Goal: Task Accomplishment & Management: Complete application form

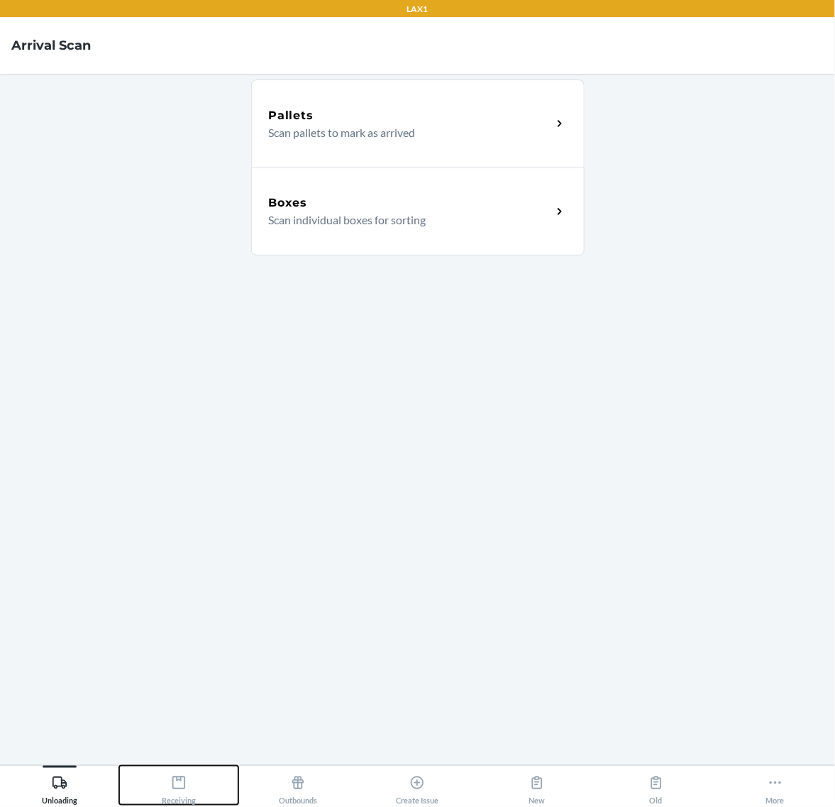
click at [175, 785] on icon at bounding box center [179, 783] width 16 height 16
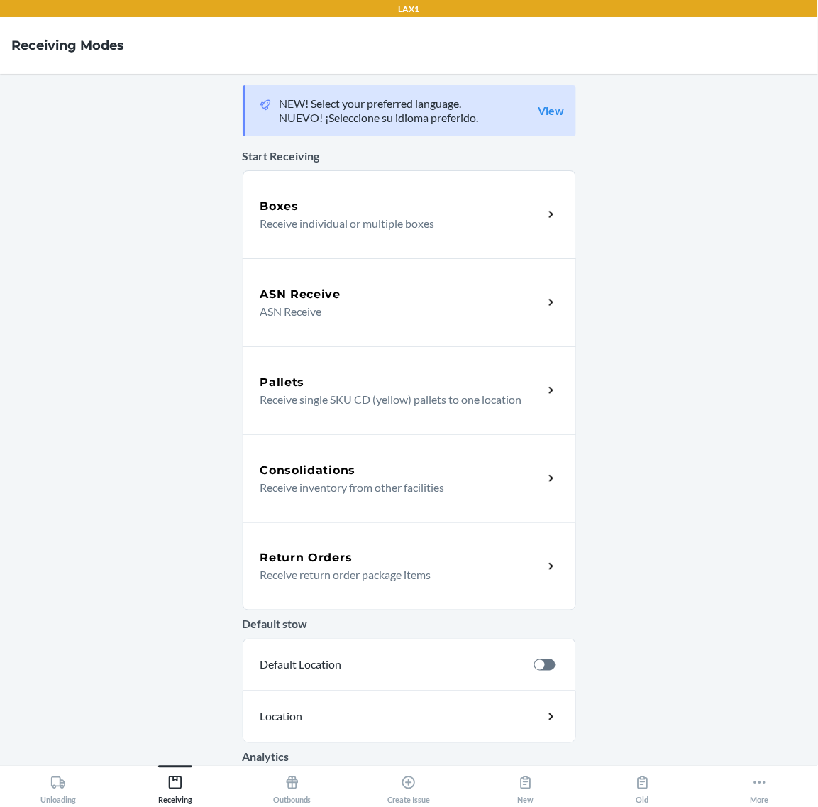
click at [348, 561] on div "Return Orders" at bounding box center [401, 557] width 283 height 17
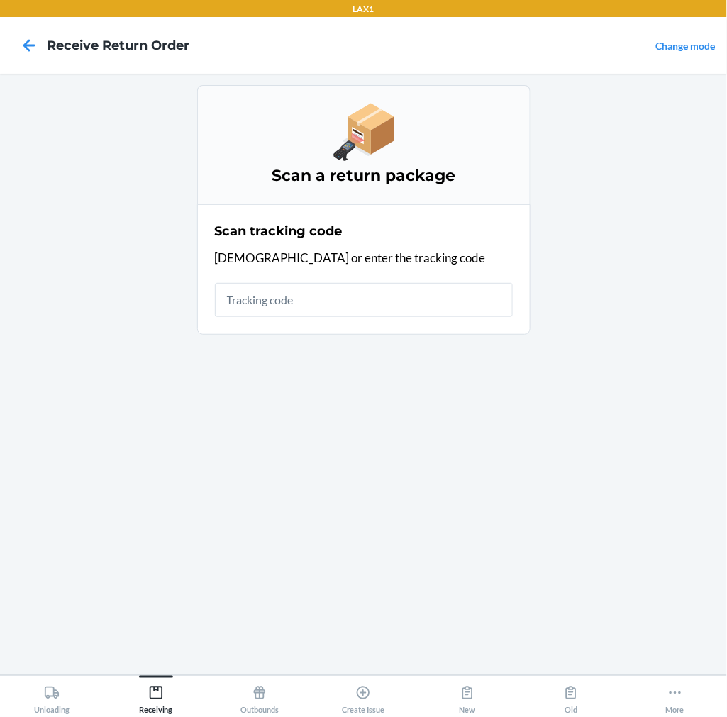
click at [324, 350] on div "Scan a return package Scan tracking code Scan or enter the tracking code" at bounding box center [363, 374] width 333 height 579
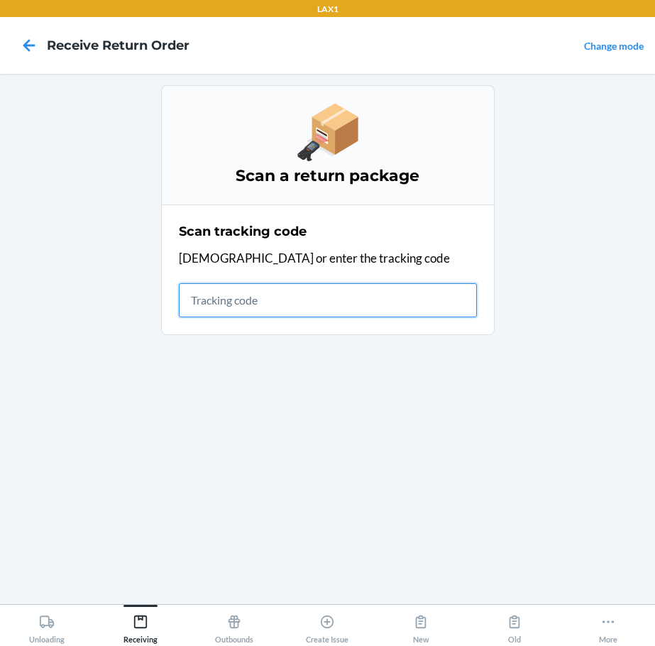
click at [325, 292] on input "text" at bounding box center [328, 300] width 298 height 34
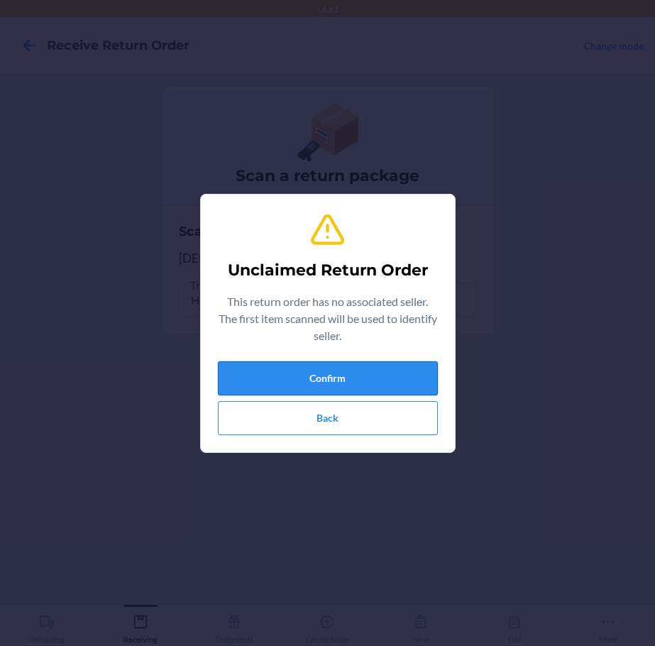
click at [416, 384] on button "Confirm" at bounding box center [328, 378] width 220 height 34
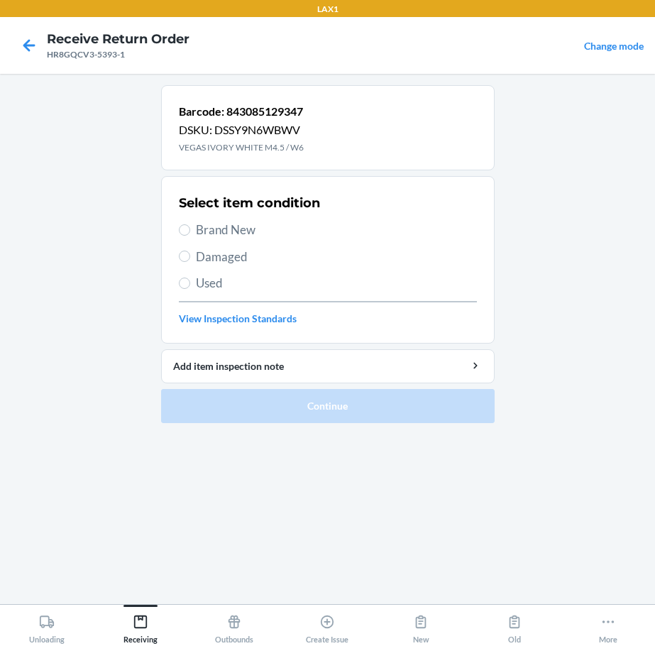
click at [242, 235] on span "Brand New" at bounding box center [336, 230] width 281 height 18
click at [190, 235] on input "Brand New" at bounding box center [184, 229] width 11 height 11
radio input "true"
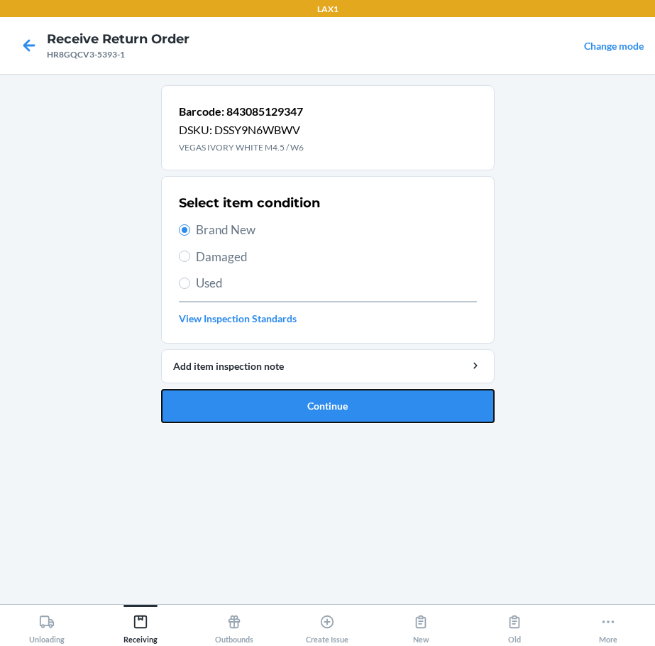
click at [356, 408] on button "Continue" at bounding box center [327, 406] width 333 height 34
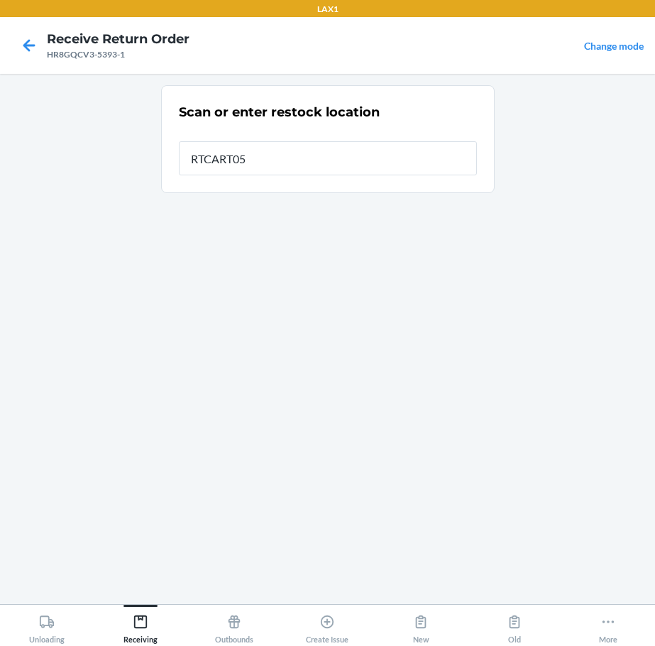
type input "RTCART052"
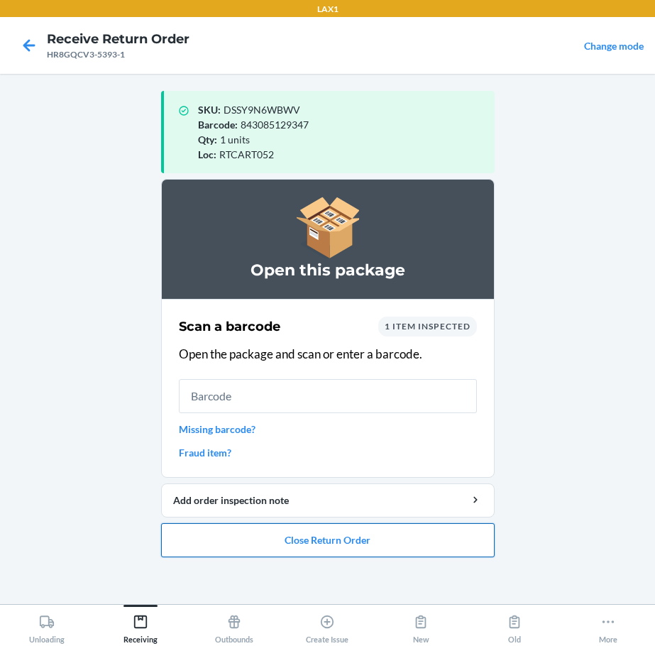
click at [379, 533] on button "Close Return Order" at bounding box center [327, 540] width 333 height 34
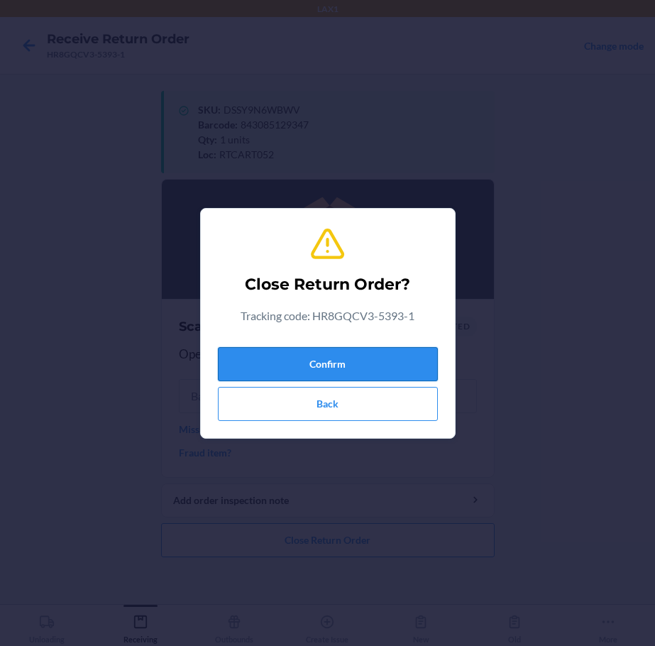
click at [402, 367] on button "Confirm" at bounding box center [328, 364] width 220 height 34
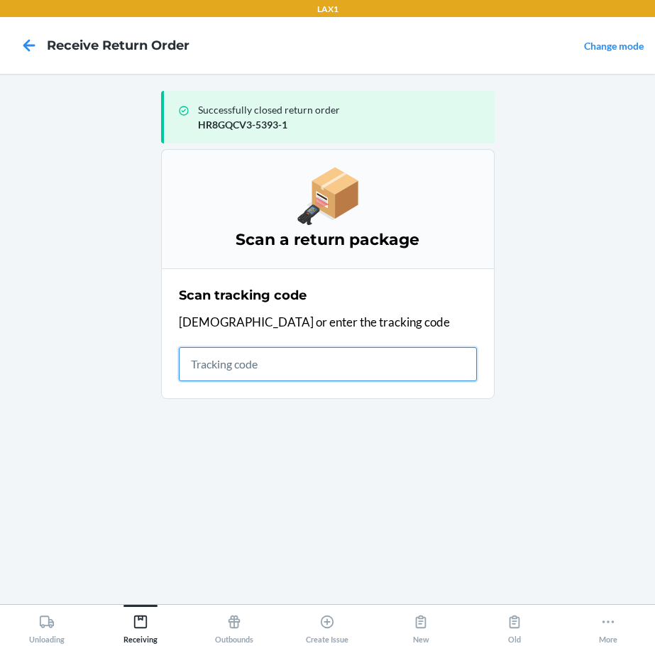
click at [402, 370] on input "text" at bounding box center [328, 364] width 298 height 34
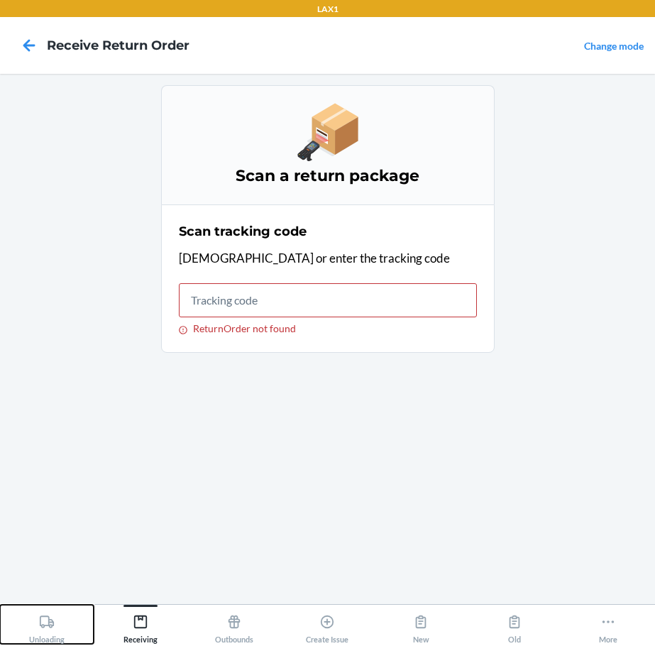
click at [52, 616] on icon at bounding box center [47, 622] width 16 height 16
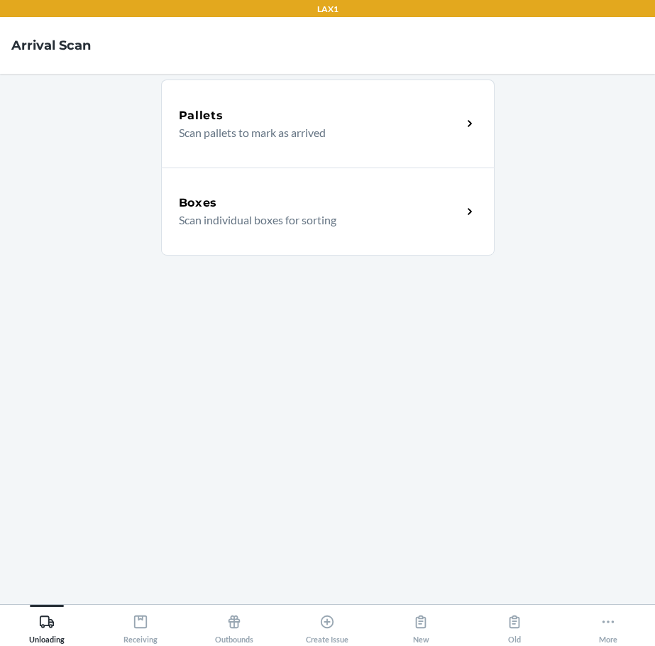
click at [366, 233] on div "Boxes Scan individual boxes for sorting" at bounding box center [327, 211] width 333 height 88
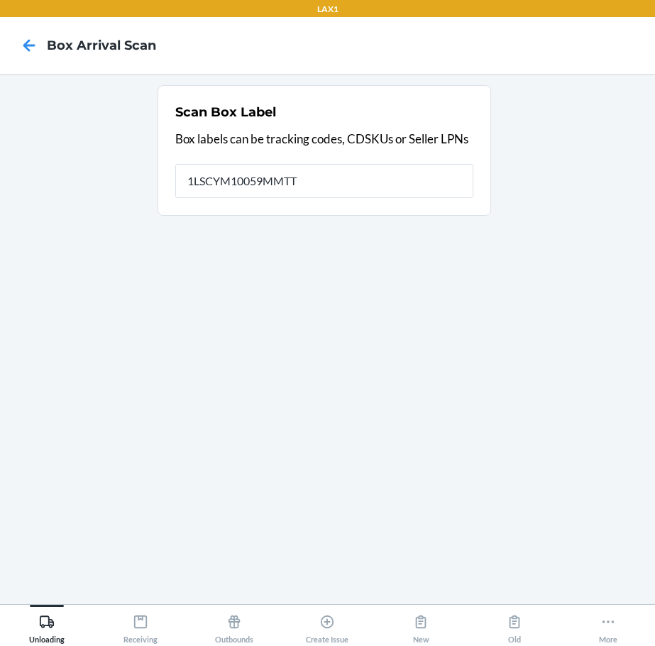
type input "1LSCYM10059MMTT"
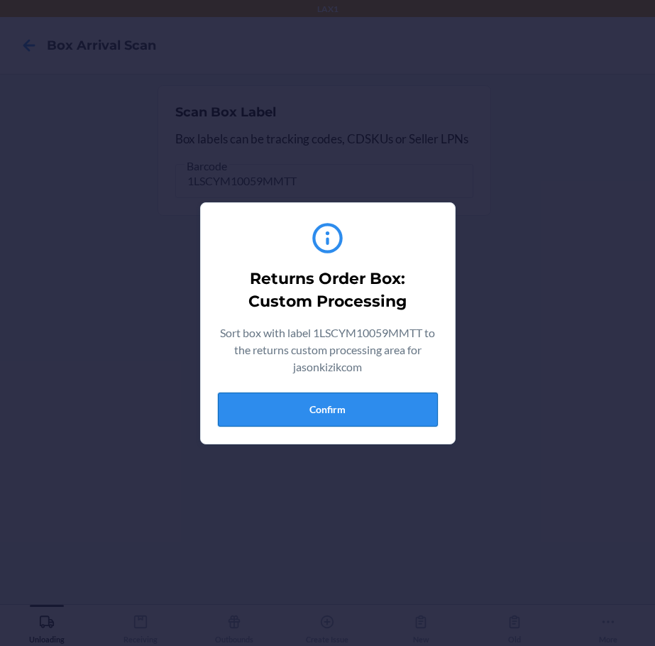
click at [375, 406] on button "Confirm" at bounding box center [328, 409] width 220 height 34
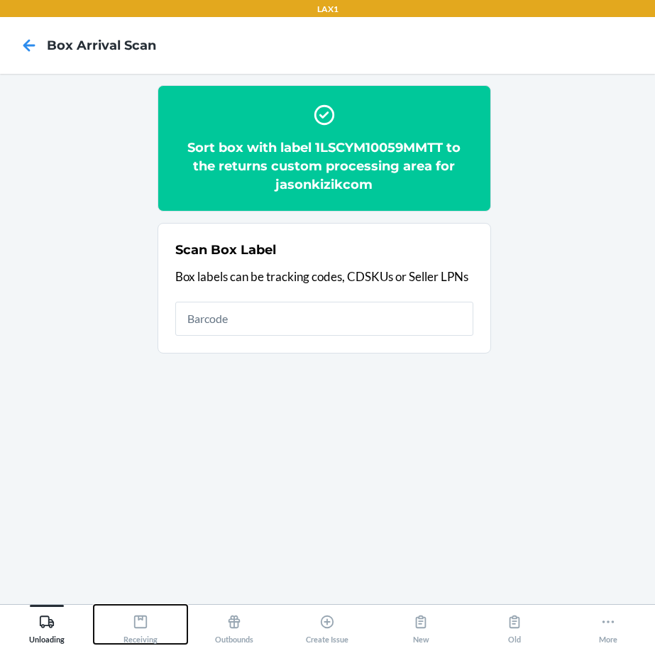
click at [143, 621] on icon at bounding box center [141, 622] width 16 height 16
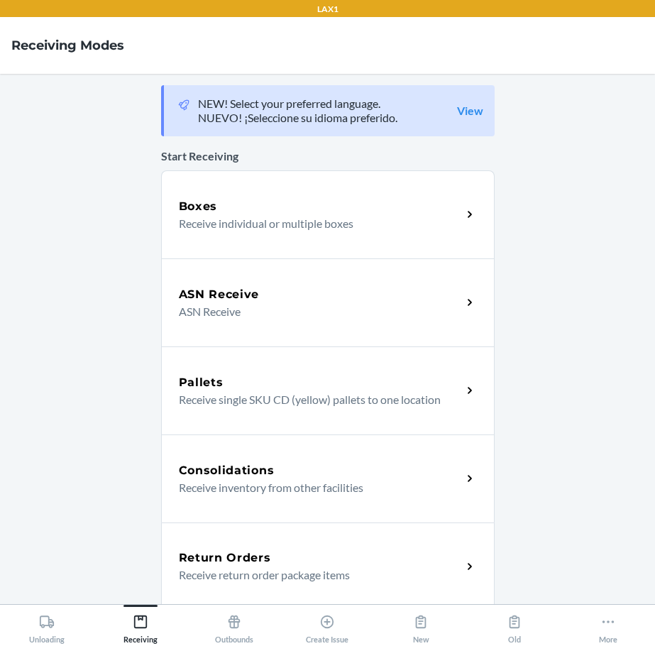
click at [250, 573] on p "Receive return order package items" at bounding box center [315, 574] width 272 height 17
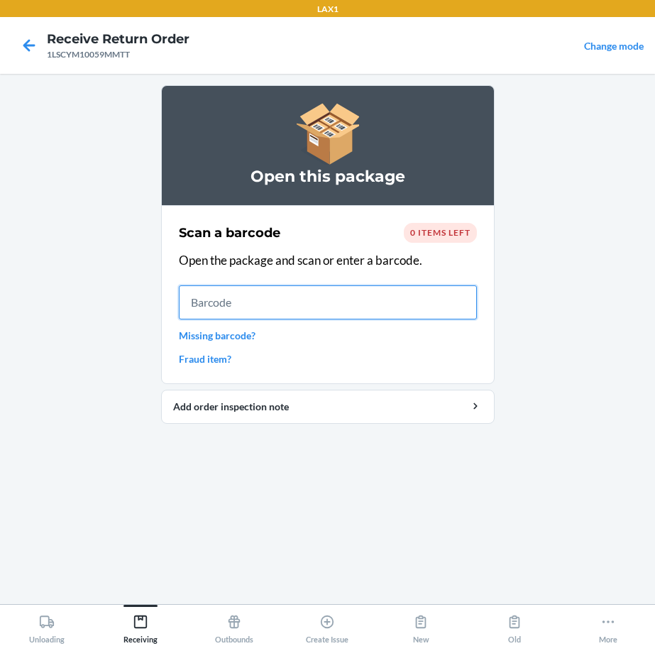
click at [375, 294] on input "text" at bounding box center [328, 302] width 298 height 34
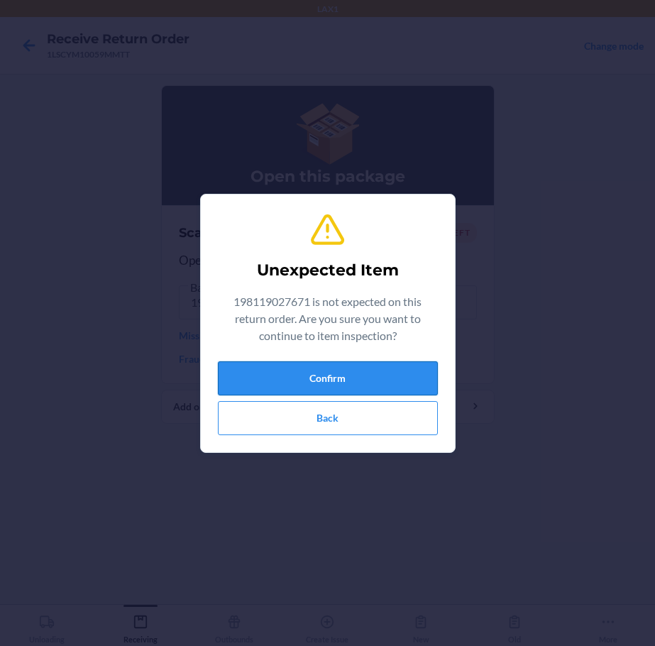
click at [367, 375] on button "Confirm" at bounding box center [328, 378] width 220 height 34
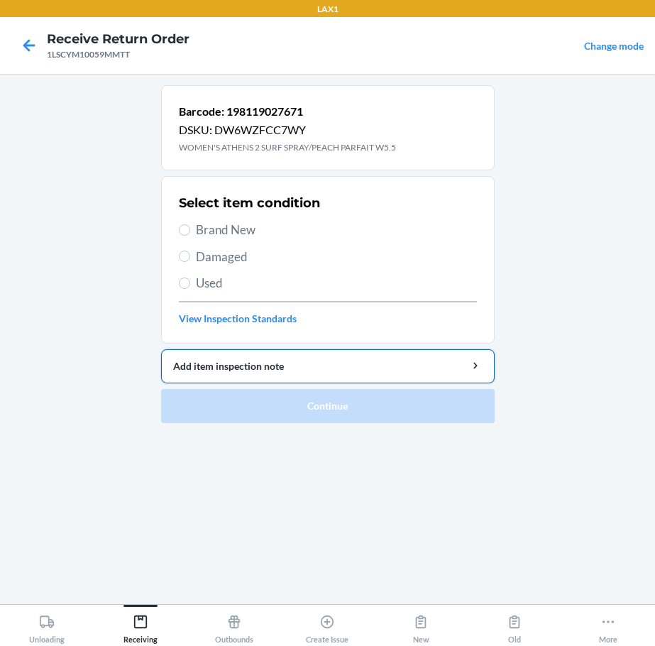
drag, startPoint x: 211, startPoint y: 229, endPoint x: 272, endPoint y: 356, distance: 141.2
click at [211, 241] on div "Select item condition Brand New Damaged Used View Inspection Standards" at bounding box center [328, 259] width 298 height 140
click at [204, 221] on span "Brand New" at bounding box center [336, 230] width 281 height 18
click at [190, 224] on input "Brand New" at bounding box center [184, 229] width 11 height 11
radio input "true"
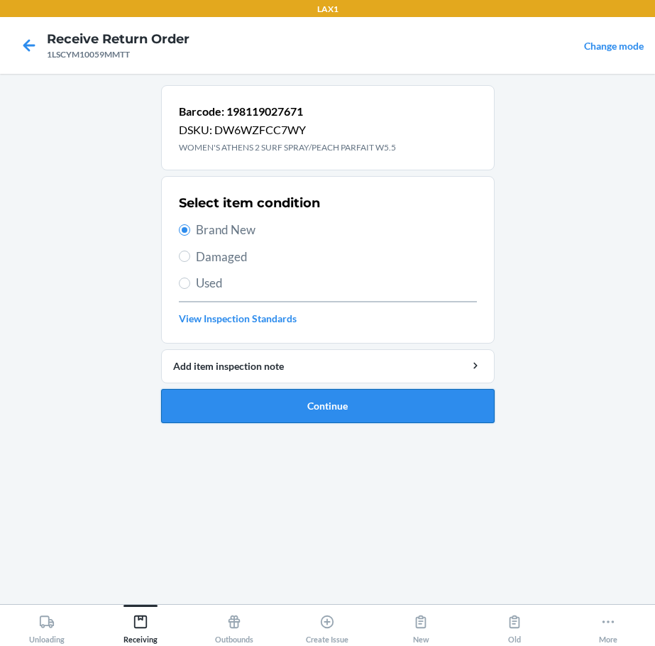
click at [350, 406] on button "Continue" at bounding box center [327, 406] width 333 height 34
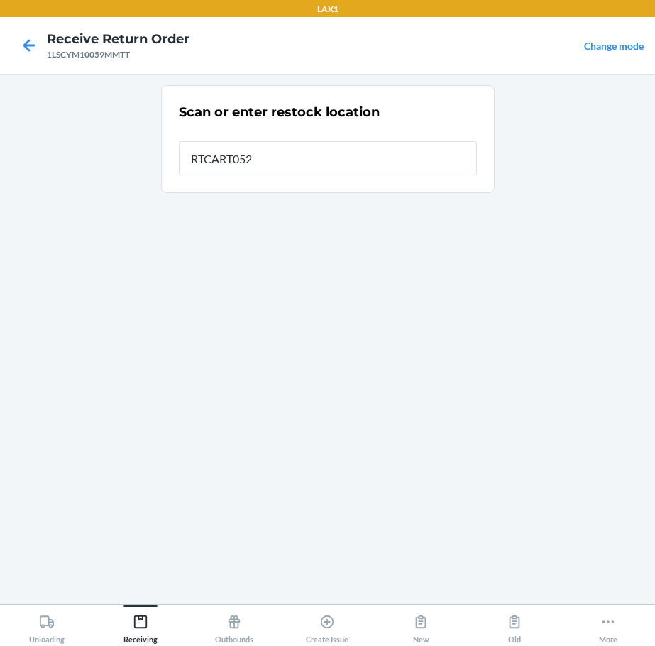
type input "RTCART052"
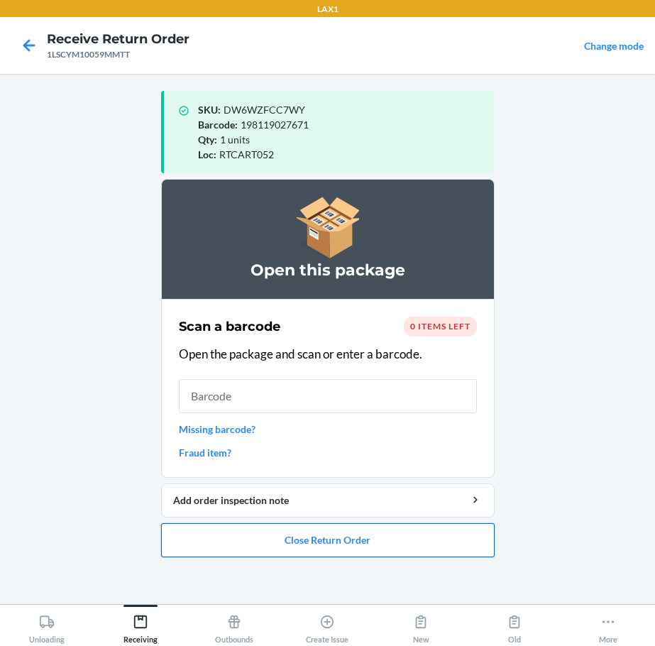
drag, startPoint x: 354, startPoint y: 531, endPoint x: 364, endPoint y: 523, distance: 12.6
click at [359, 529] on button "Close Return Order" at bounding box center [327, 540] width 333 height 34
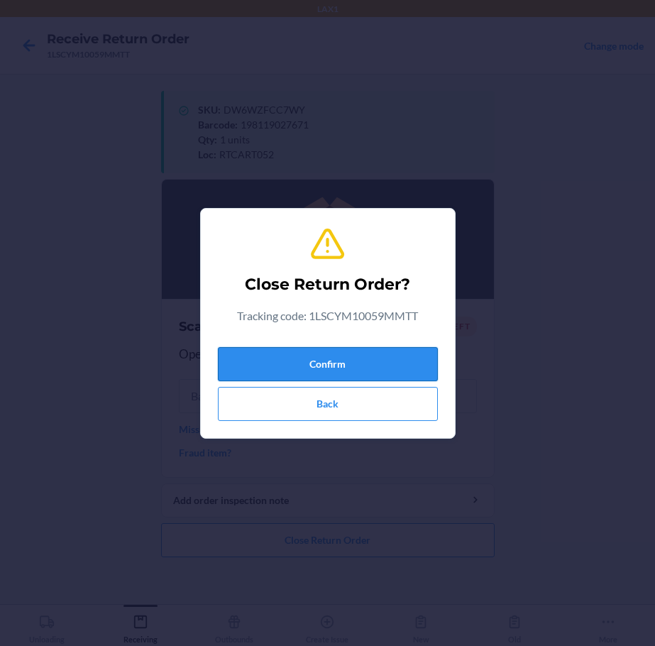
click at [367, 356] on button "Confirm" at bounding box center [328, 364] width 220 height 34
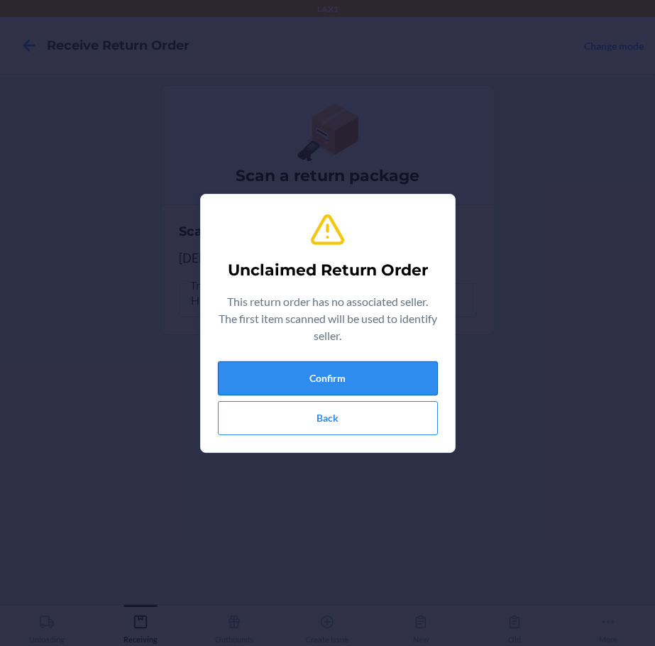
click at [393, 378] on button "Confirm" at bounding box center [328, 378] width 220 height 34
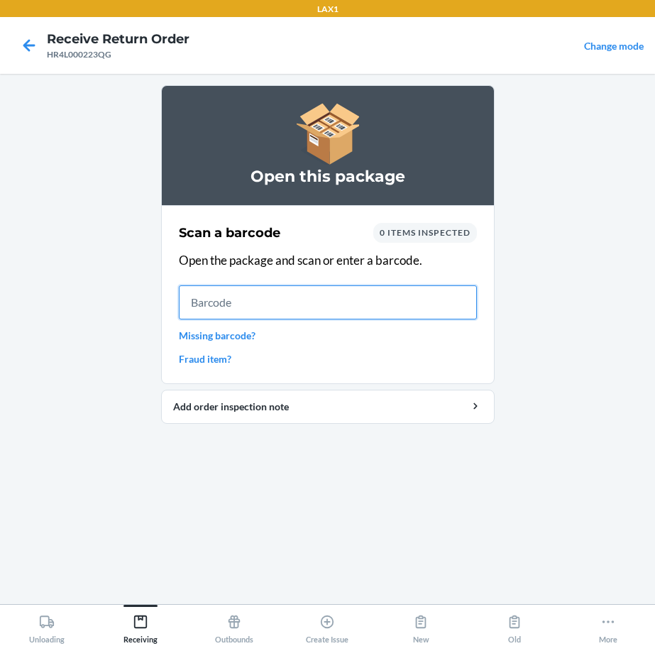
click at [414, 312] on input "text" at bounding box center [328, 302] width 298 height 34
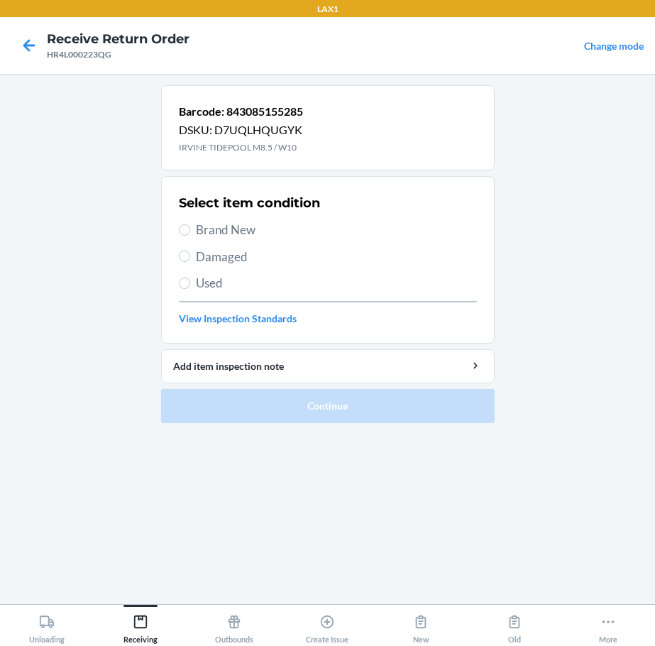
click at [225, 227] on span "Brand New" at bounding box center [336, 230] width 281 height 18
click at [190, 227] on input "Brand New" at bounding box center [184, 229] width 11 height 11
radio input "true"
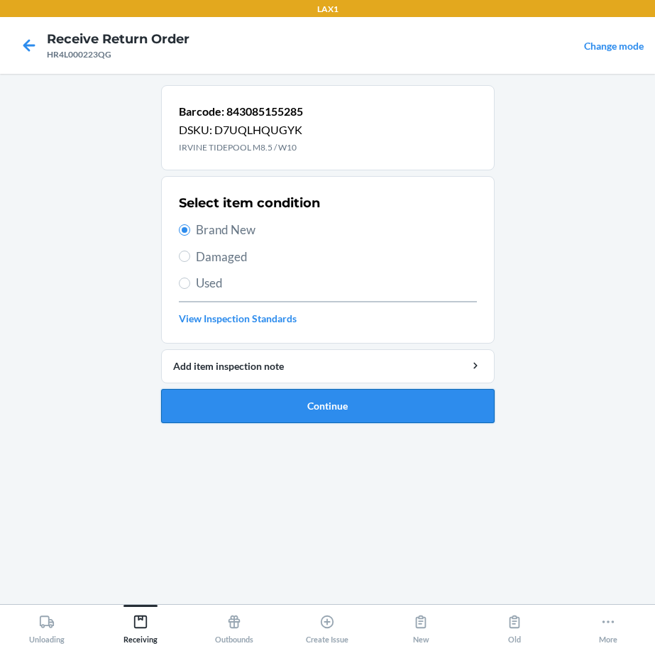
click at [366, 399] on button "Continue" at bounding box center [327, 406] width 333 height 34
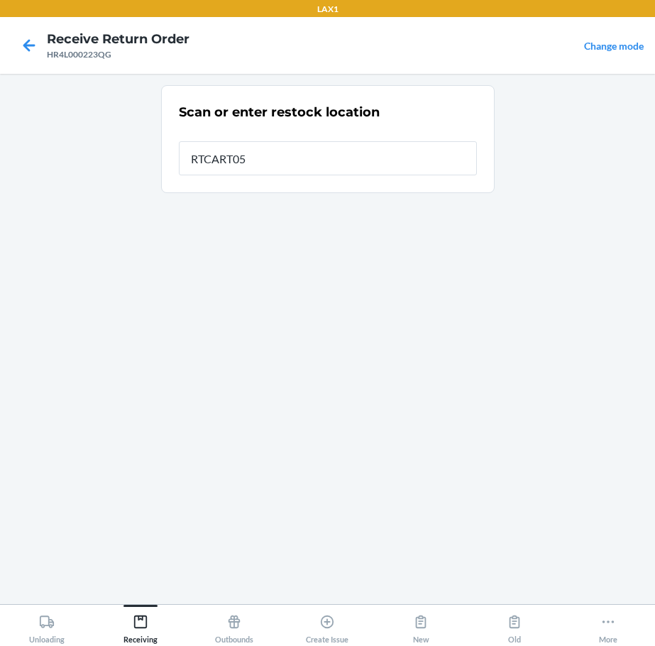
type input "RTCART052"
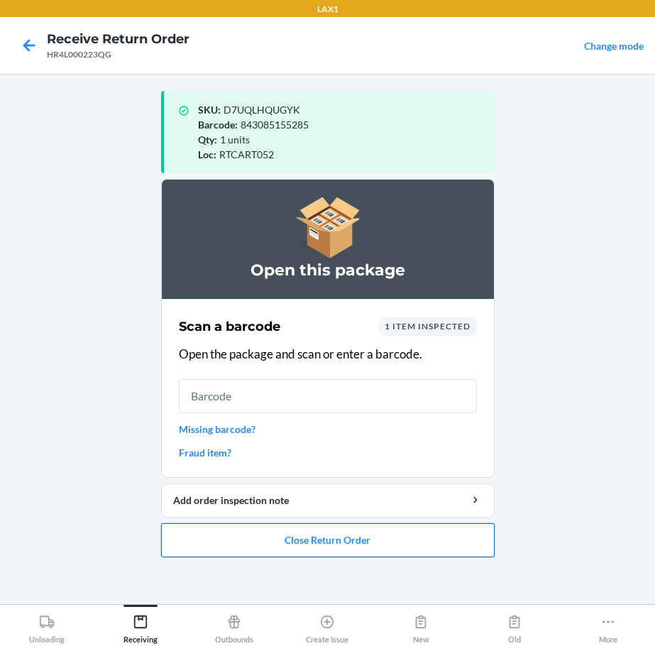
click at [367, 538] on button "Close Return Order" at bounding box center [327, 540] width 333 height 34
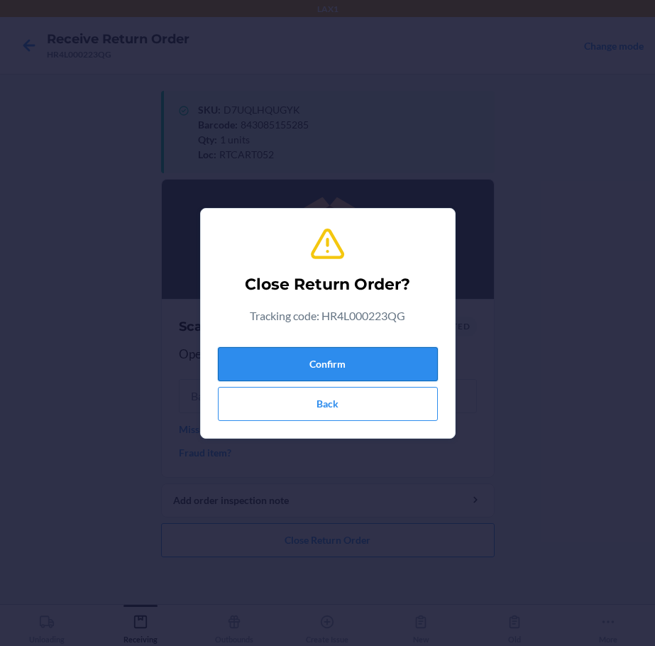
click at [375, 363] on button "Confirm" at bounding box center [328, 364] width 220 height 34
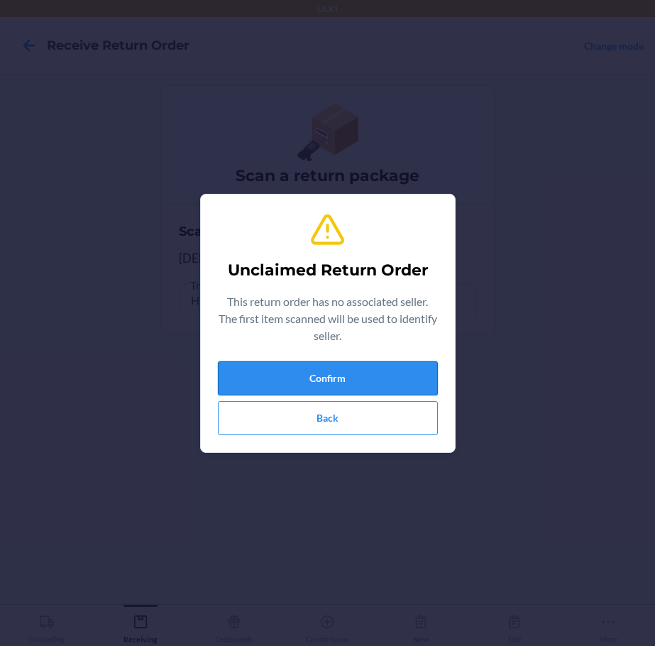
click at [369, 379] on button "Confirm" at bounding box center [328, 378] width 220 height 34
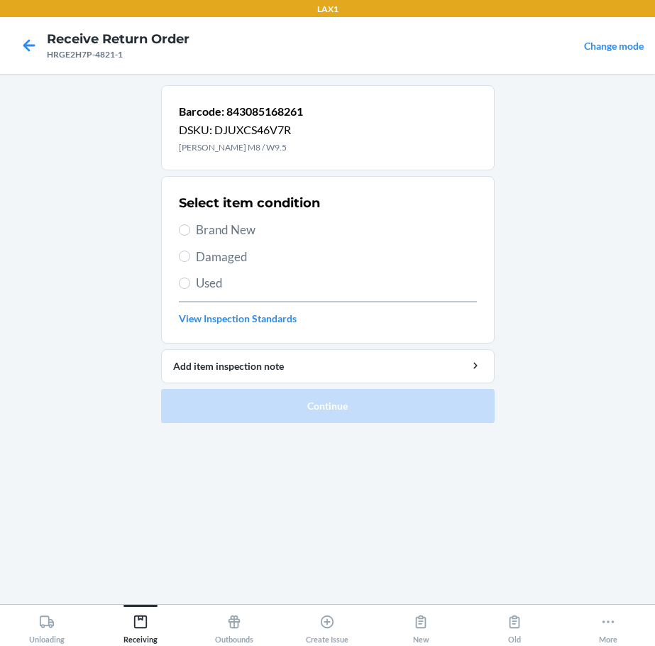
click at [206, 255] on span "Damaged" at bounding box center [336, 257] width 281 height 18
click at [190, 255] on input "Damaged" at bounding box center [184, 255] width 11 height 11
radio input "true"
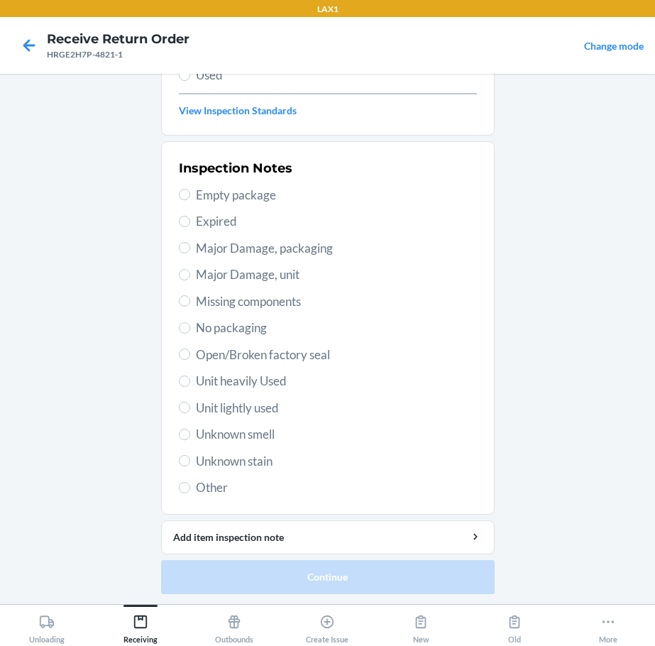
scroll to position [209, 0]
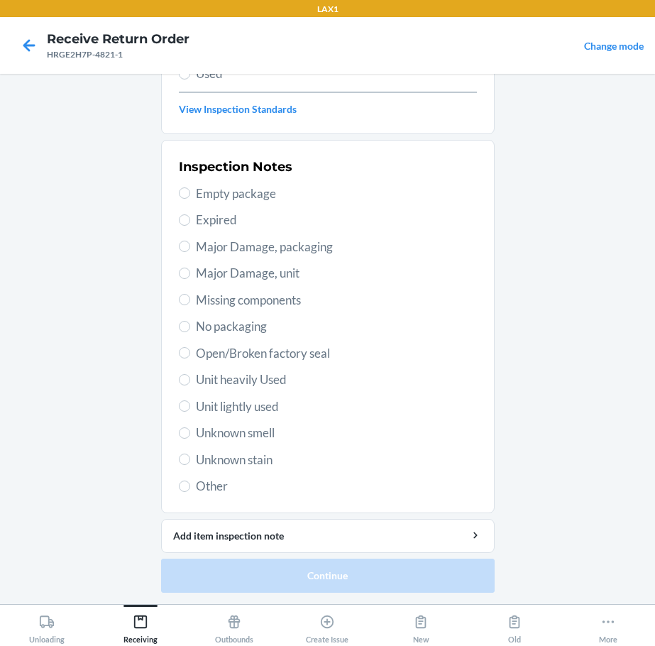
click at [249, 458] on span "Unknown stain" at bounding box center [336, 459] width 281 height 18
click at [190, 458] on input "Unknown stain" at bounding box center [184, 458] width 11 height 11
radio input "true"
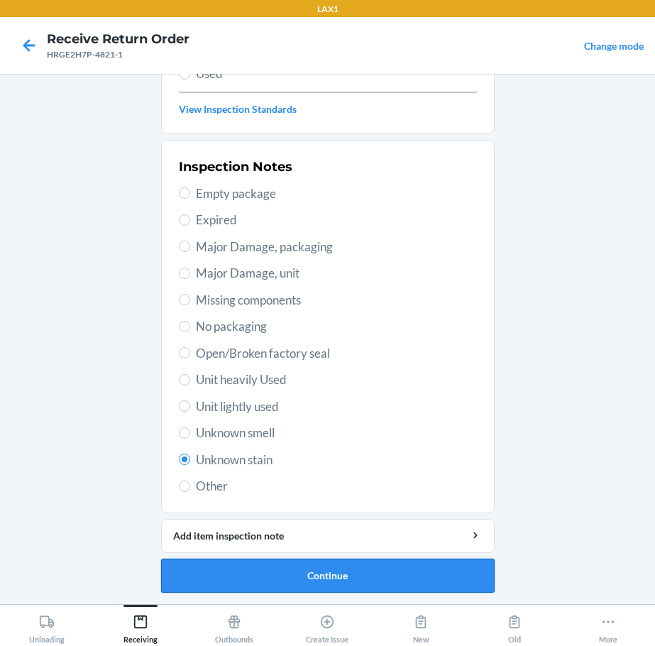
click at [305, 572] on button "Continue" at bounding box center [327, 575] width 333 height 34
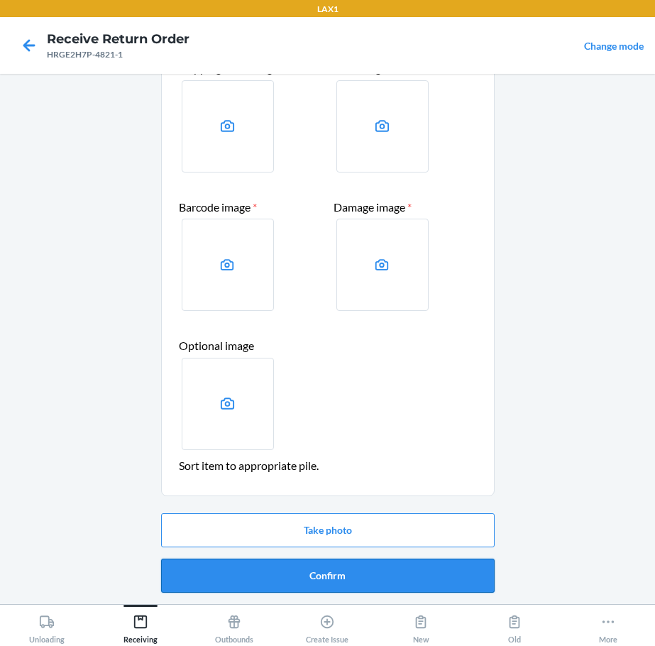
click at [327, 567] on button "Confirm" at bounding box center [327, 575] width 333 height 34
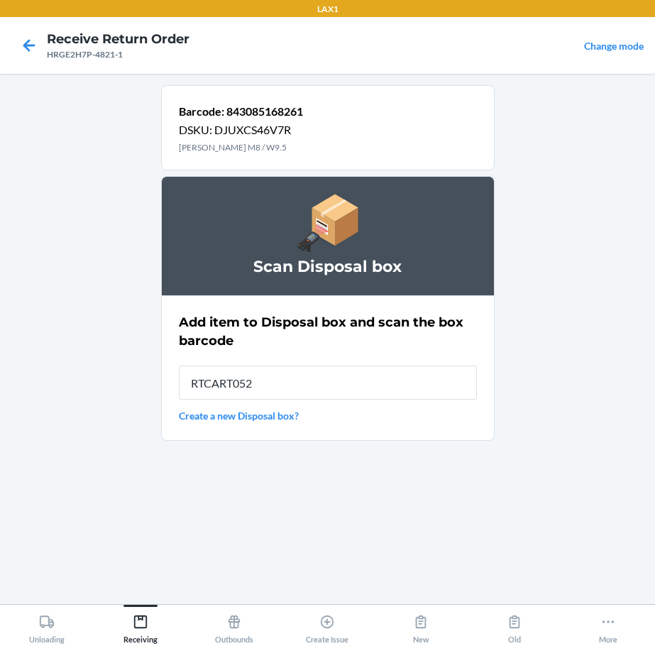
type input "RTCART052"
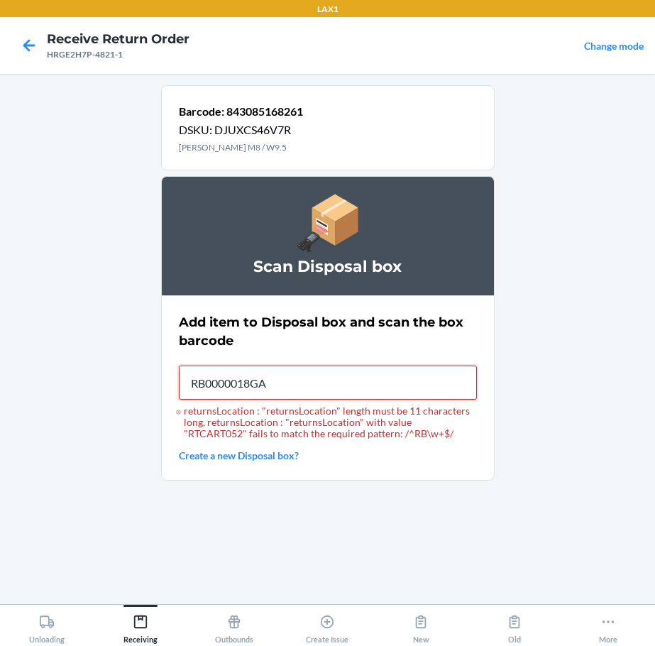
type input "RB0000018GA"
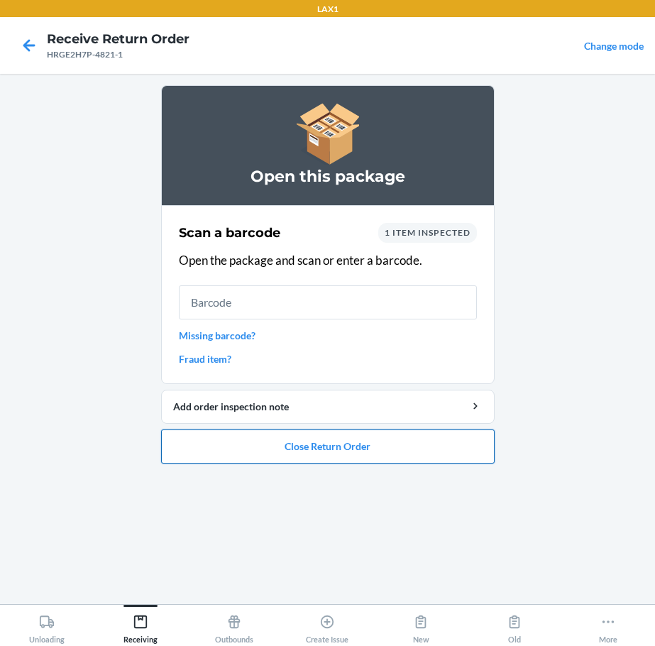
click at [308, 441] on button "Close Return Order" at bounding box center [327, 446] width 333 height 34
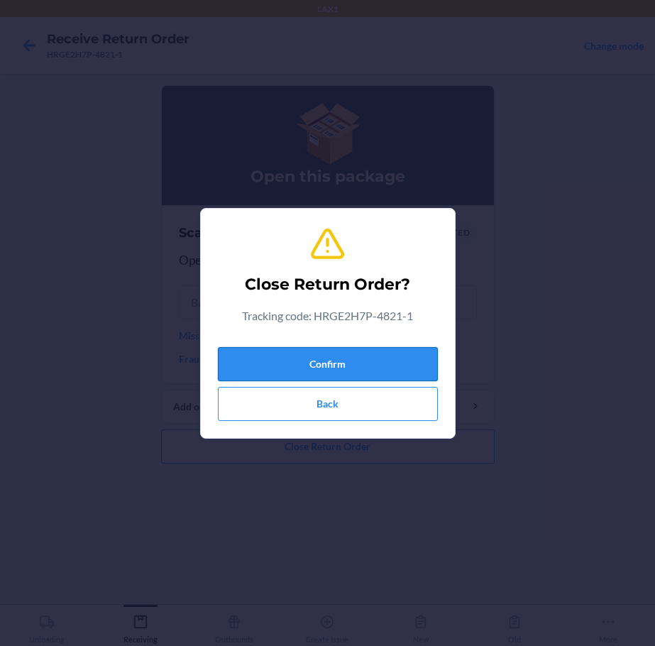
click at [372, 364] on button "Confirm" at bounding box center [328, 364] width 220 height 34
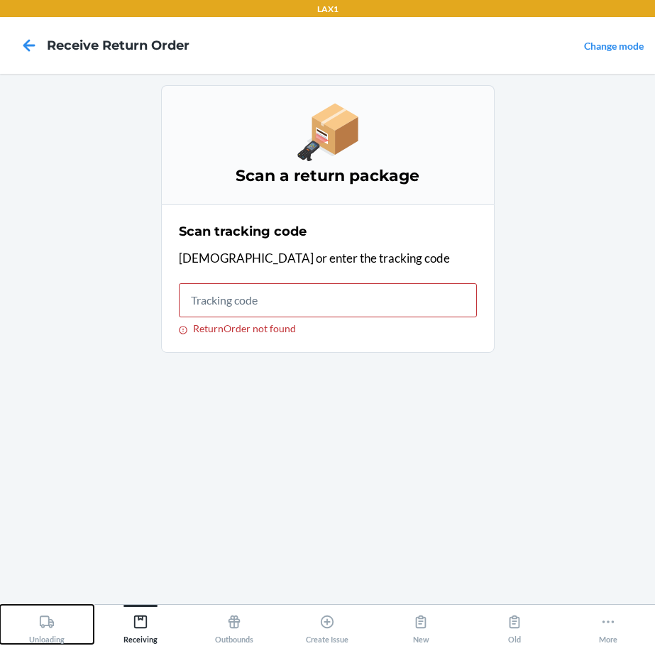
click at [55, 624] on div "Unloading" at bounding box center [46, 625] width 35 height 35
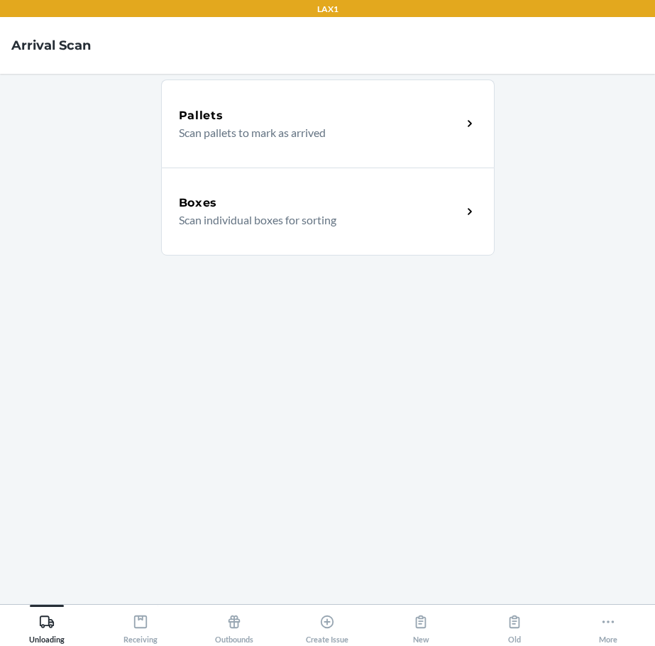
click at [243, 230] on div "Boxes Scan individual boxes for sorting" at bounding box center [327, 211] width 333 height 88
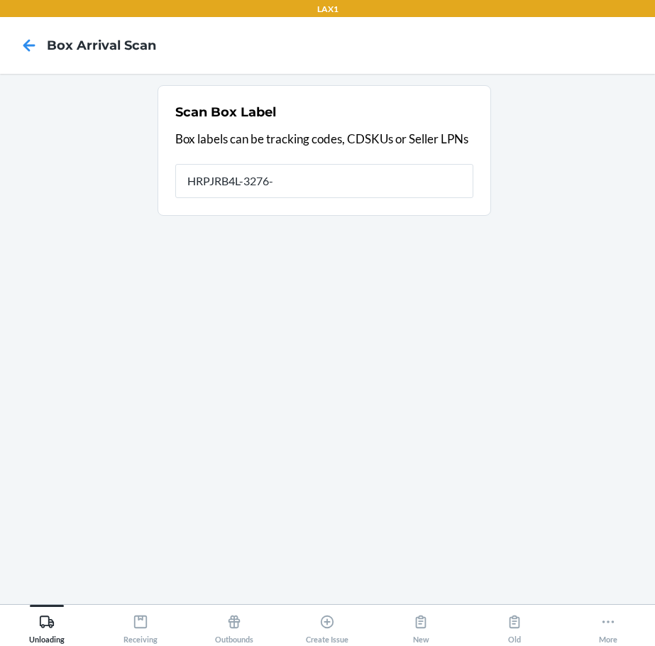
type input "HRPJRB4L-3276-1"
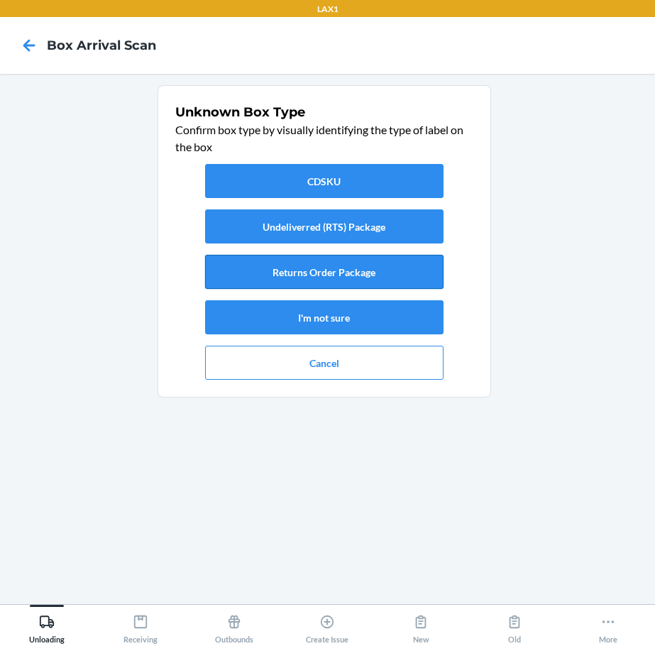
click at [295, 270] on button "Returns Order Package" at bounding box center [324, 272] width 238 height 34
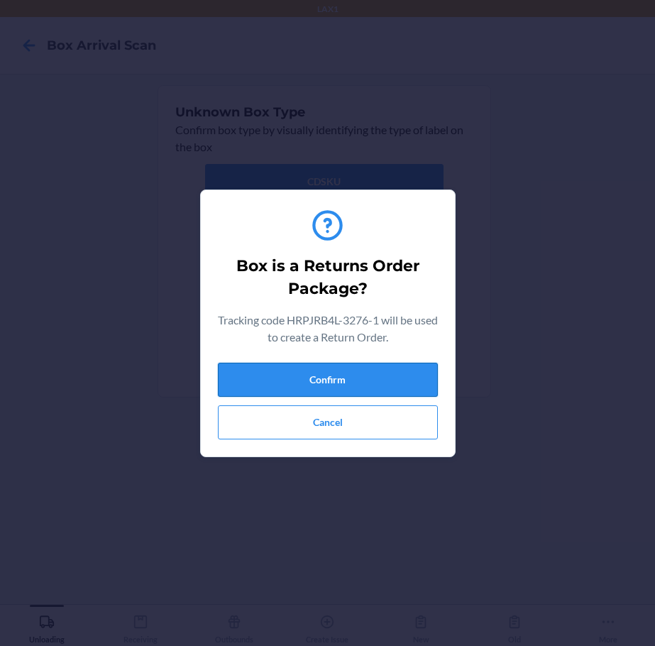
click at [388, 375] on button "Confirm" at bounding box center [328, 380] width 220 height 34
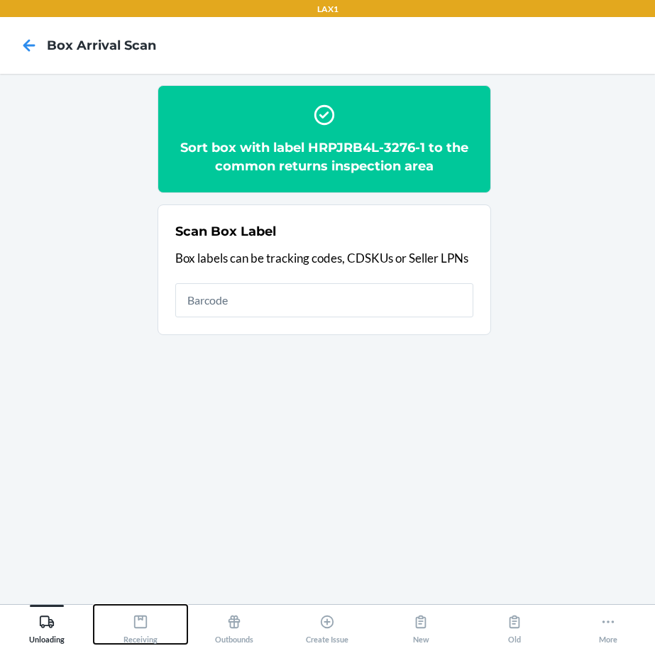
click at [141, 640] on div "Receiving" at bounding box center [140, 625] width 34 height 35
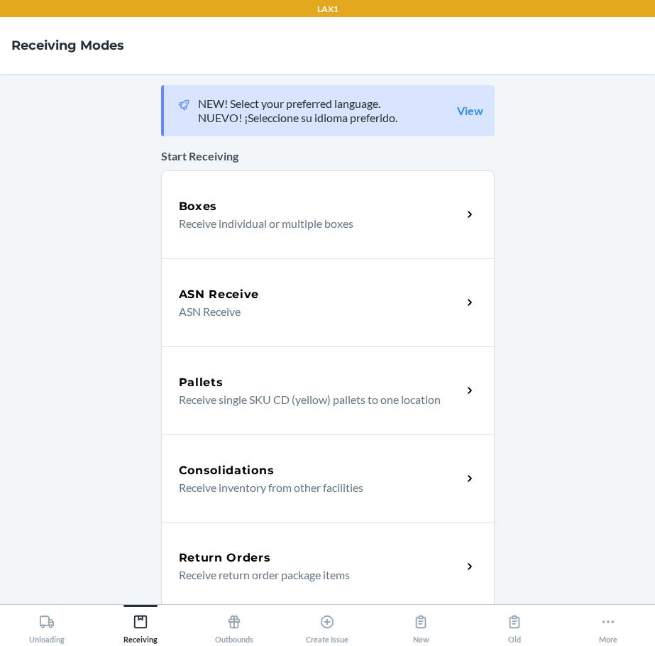
click at [238, 546] on div "Return Orders Receive return order package items" at bounding box center [327, 566] width 333 height 88
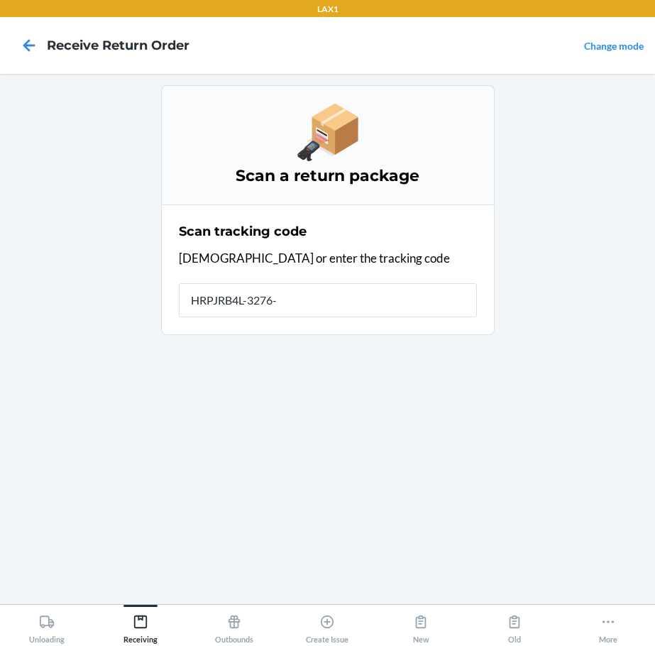
type input "HRPJRB4L-3276-1"
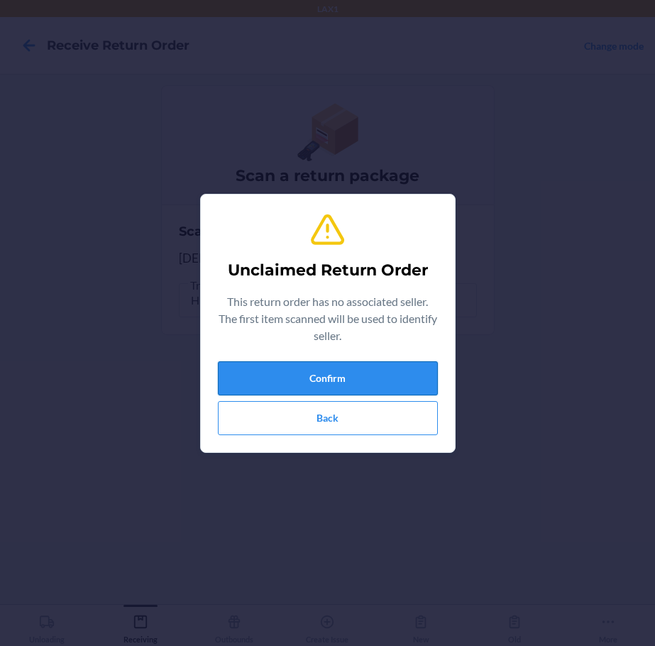
click at [362, 373] on button "Confirm" at bounding box center [328, 378] width 220 height 34
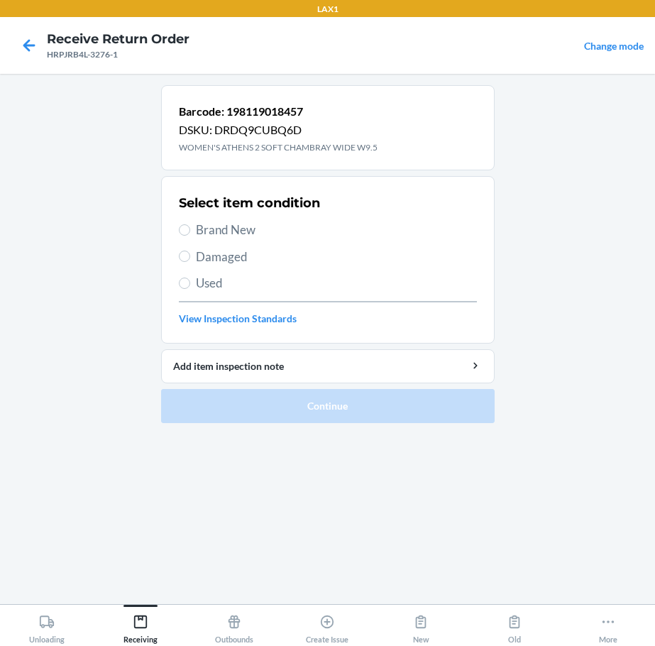
click at [250, 238] on span "Brand New" at bounding box center [336, 230] width 281 height 18
click at [190, 236] on input "Brand New" at bounding box center [184, 229] width 11 height 11
radio input "true"
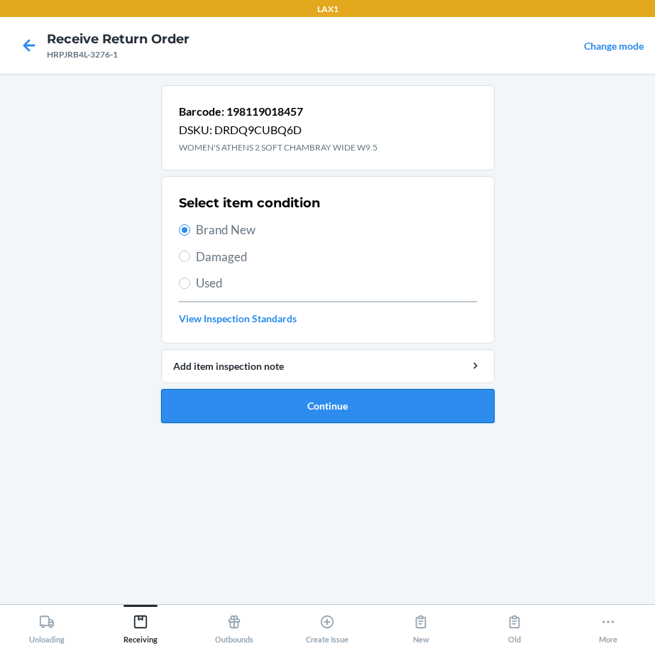
click at [333, 404] on button "Continue" at bounding box center [327, 406] width 333 height 34
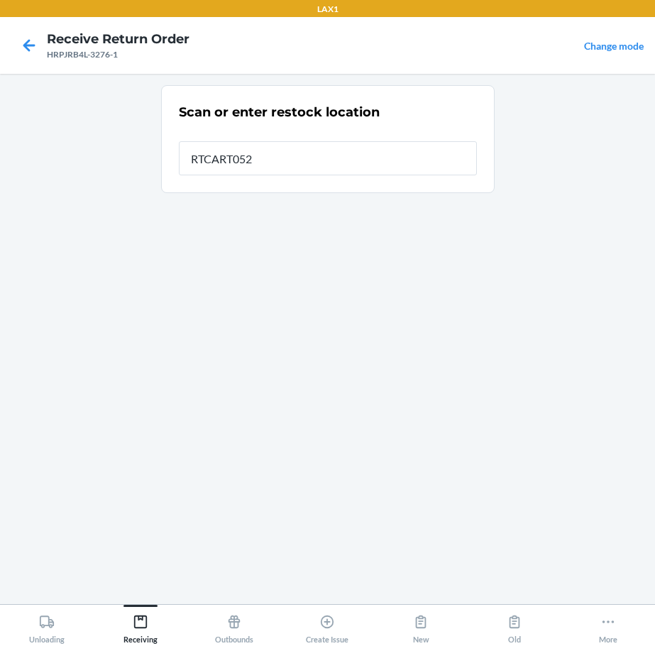
type input "RTCART052"
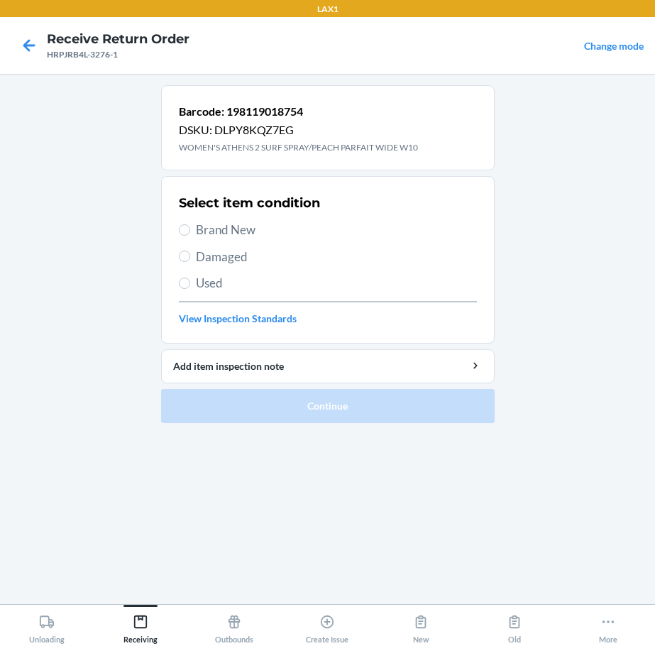
click at [233, 257] on span "Damaged" at bounding box center [336, 257] width 281 height 18
click at [190, 257] on input "Damaged" at bounding box center [184, 255] width 11 height 11
radio input "true"
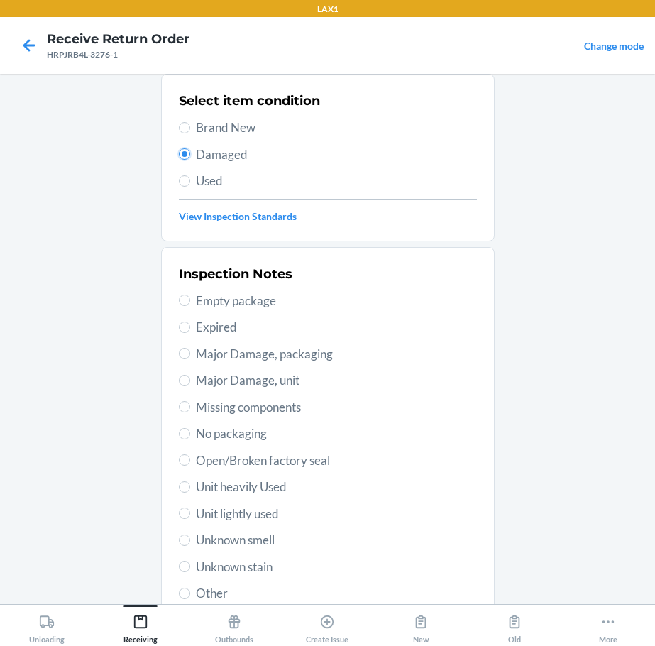
scroll to position [209, 0]
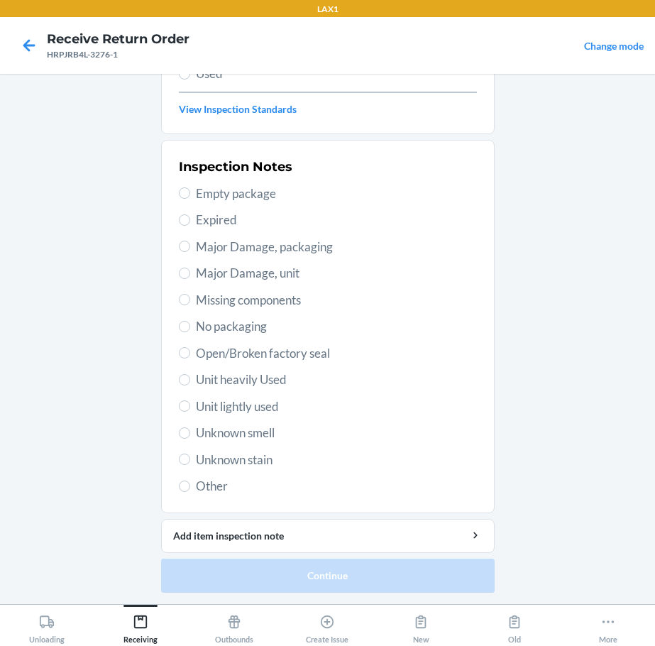
click at [252, 380] on span "Unit heavily Used" at bounding box center [336, 379] width 281 height 18
click at [190, 380] on input "Unit heavily Used" at bounding box center [184, 379] width 11 height 11
radio input "true"
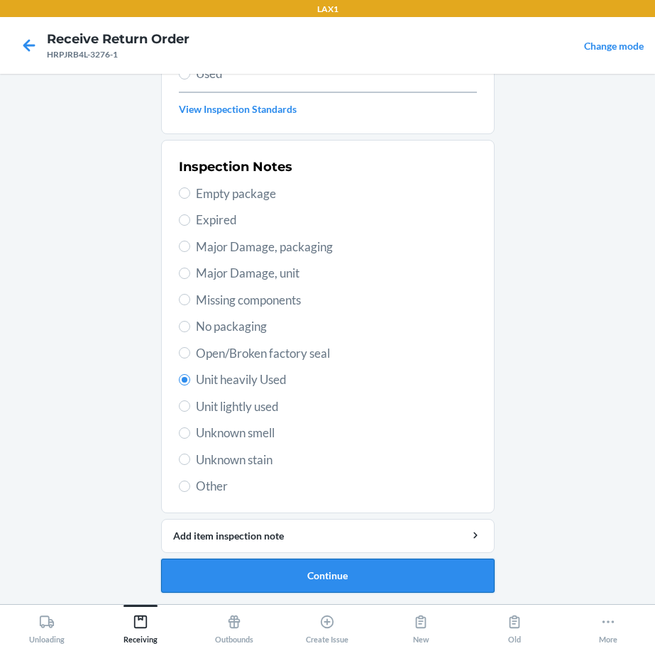
click at [360, 570] on button "Continue" at bounding box center [327, 575] width 333 height 34
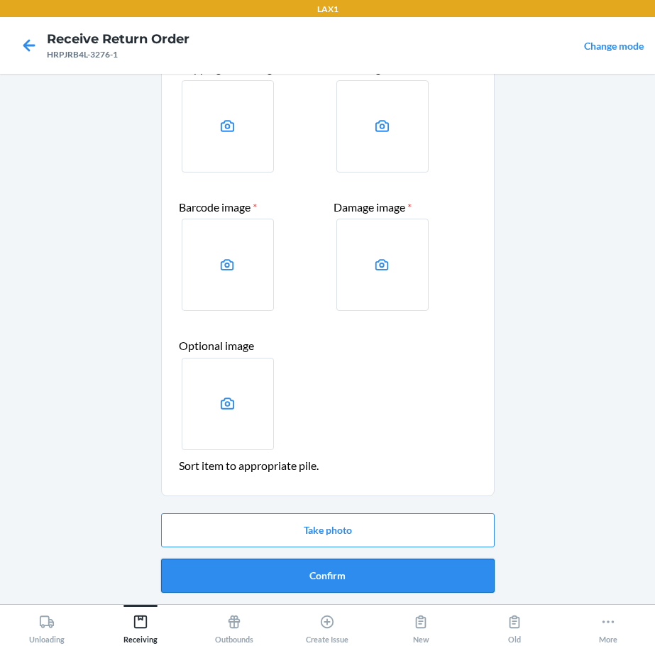
click at [360, 571] on button "Confirm" at bounding box center [327, 575] width 333 height 34
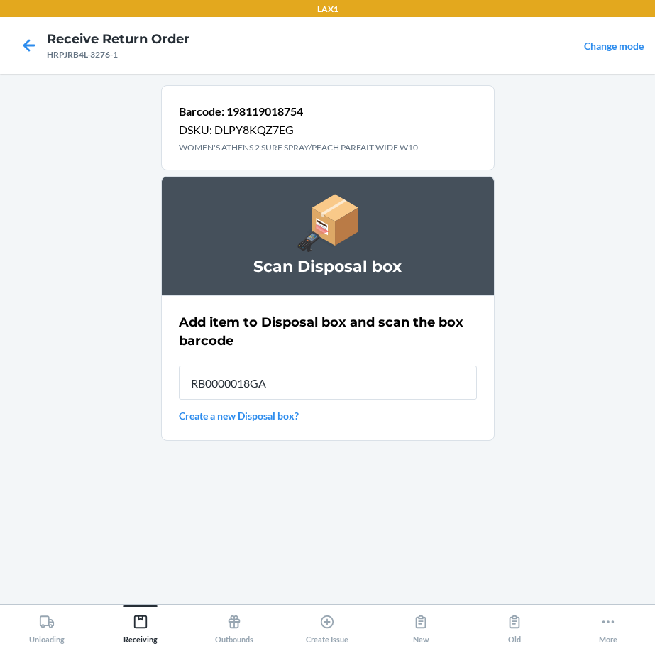
type input "RB0000018GA"
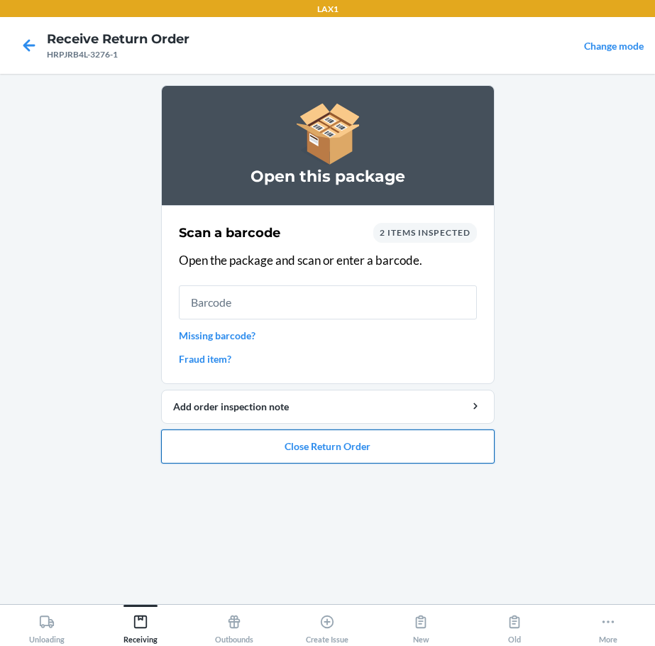
click at [350, 446] on button "Close Return Order" at bounding box center [327, 446] width 333 height 34
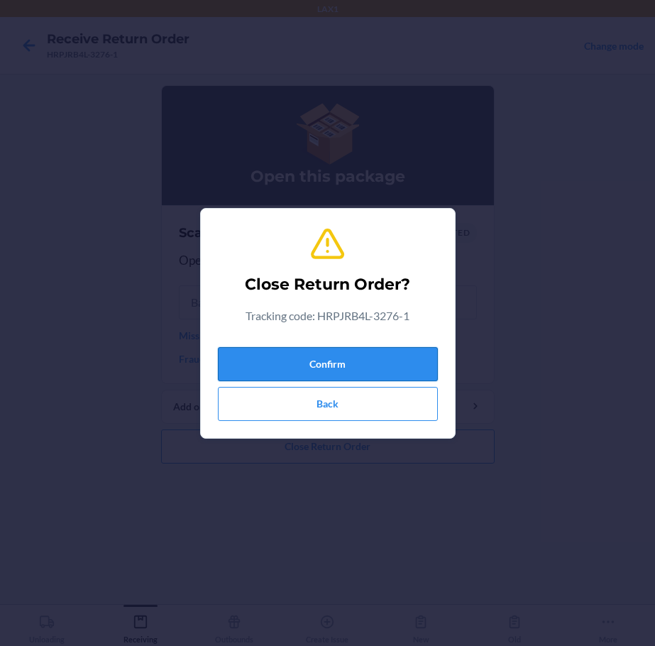
click at [350, 356] on button "Confirm" at bounding box center [328, 364] width 220 height 34
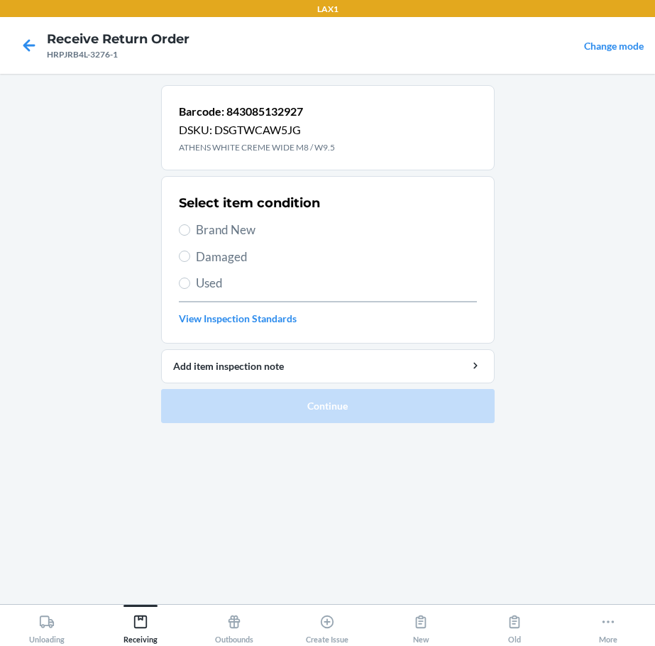
click at [229, 228] on span "Brand New" at bounding box center [336, 230] width 281 height 18
click at [190, 228] on input "Brand New" at bounding box center [184, 229] width 11 height 11
radio input "true"
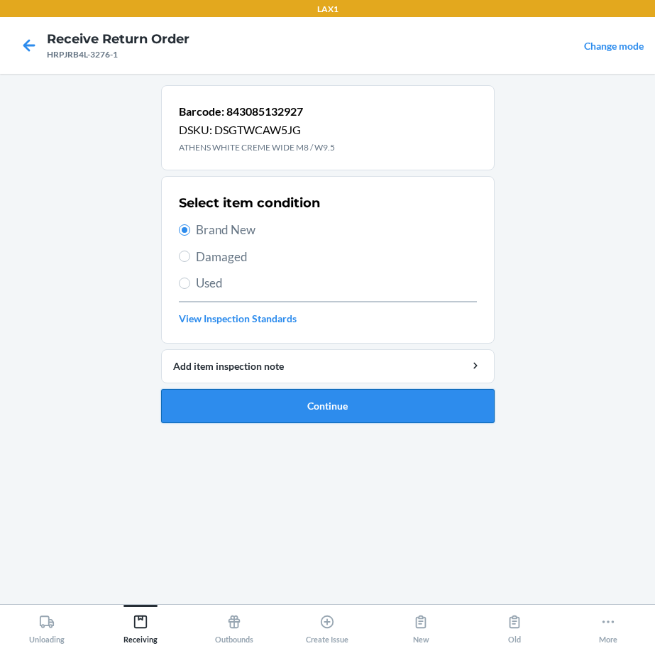
click at [481, 421] on button "Continue" at bounding box center [327, 406] width 333 height 34
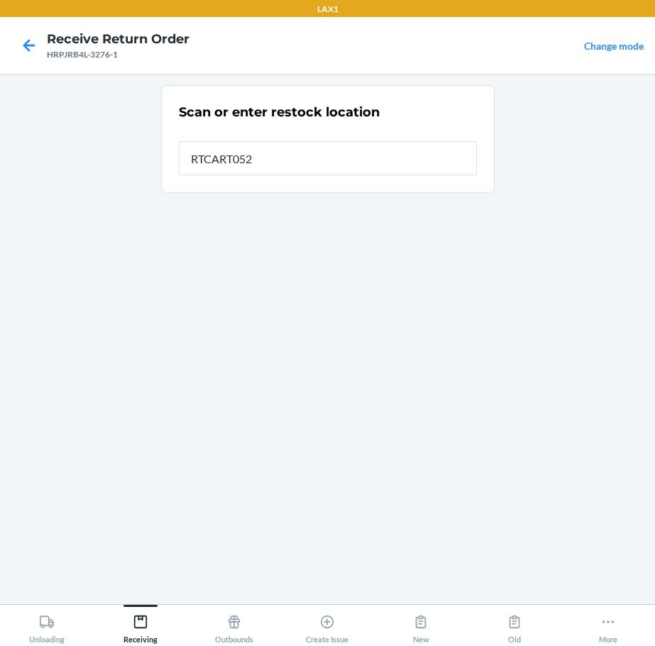
type input "RTCART052"
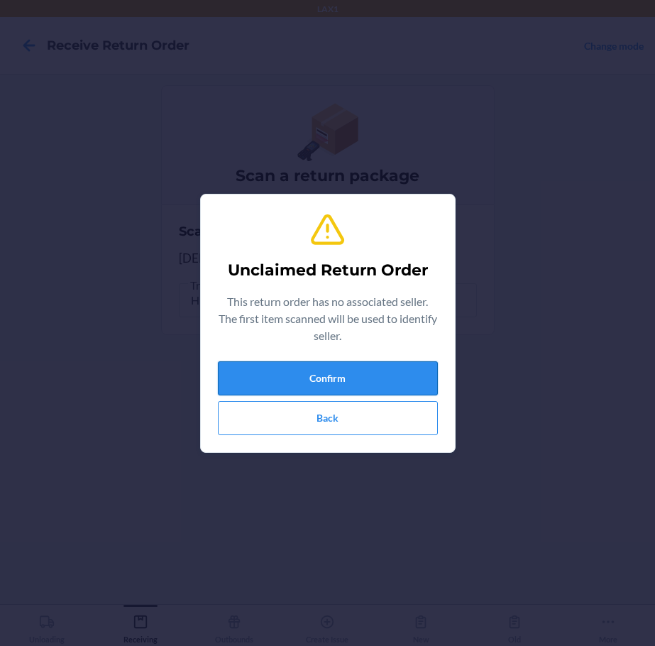
click at [371, 382] on button "Confirm" at bounding box center [328, 378] width 220 height 34
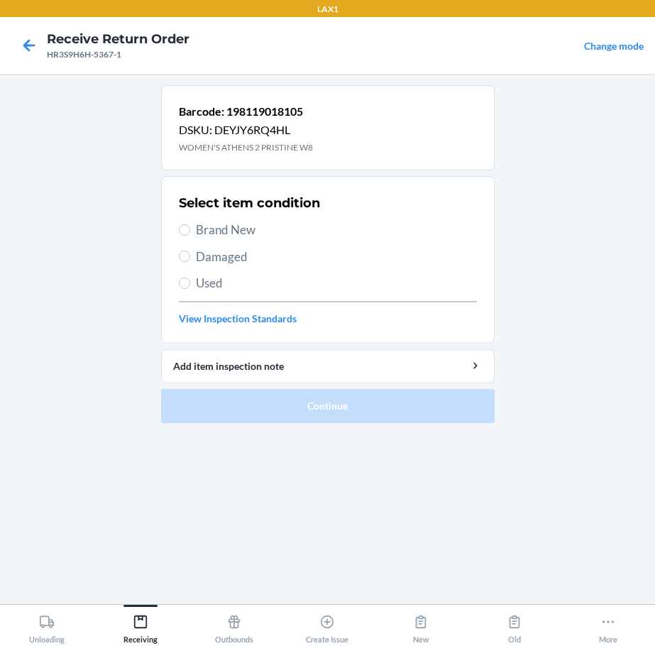
click at [223, 259] on span "Damaged" at bounding box center [336, 257] width 281 height 18
click at [190, 259] on input "Damaged" at bounding box center [184, 255] width 11 height 11
radio input "true"
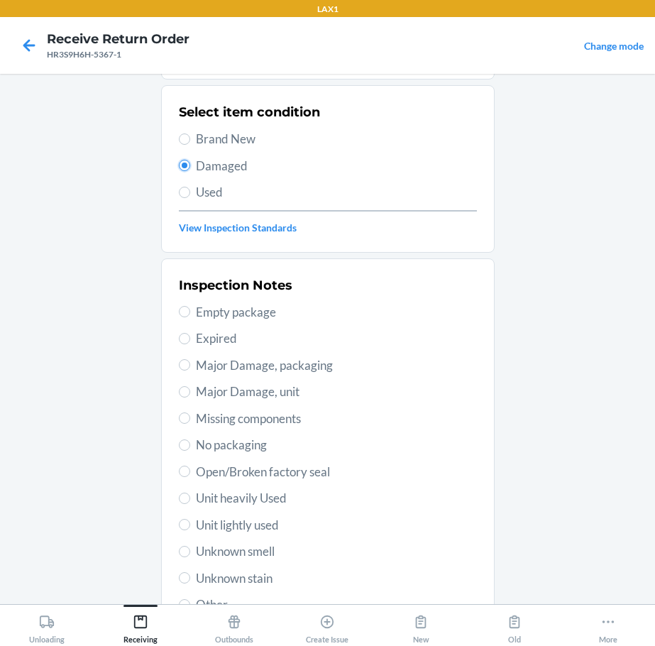
scroll to position [209, 0]
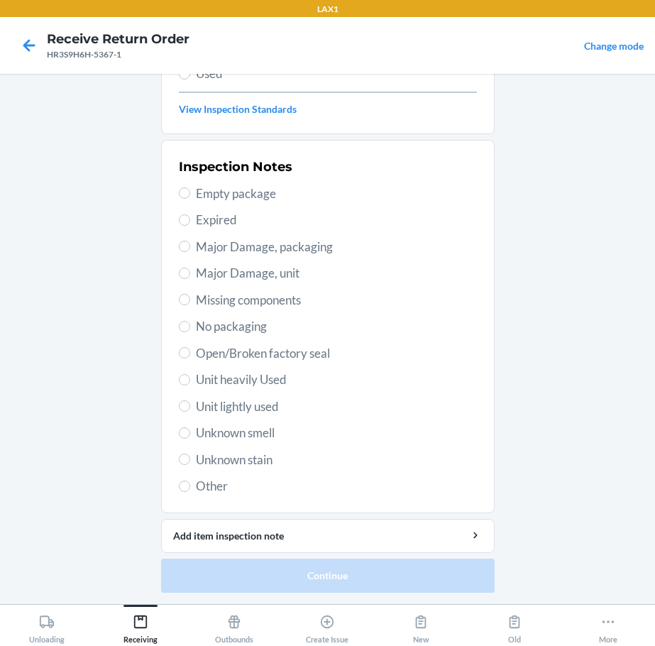
click at [237, 383] on span "Unit heavily Used" at bounding box center [336, 379] width 281 height 18
click at [190, 383] on input "Unit heavily Used" at bounding box center [184, 379] width 11 height 11
radio input "true"
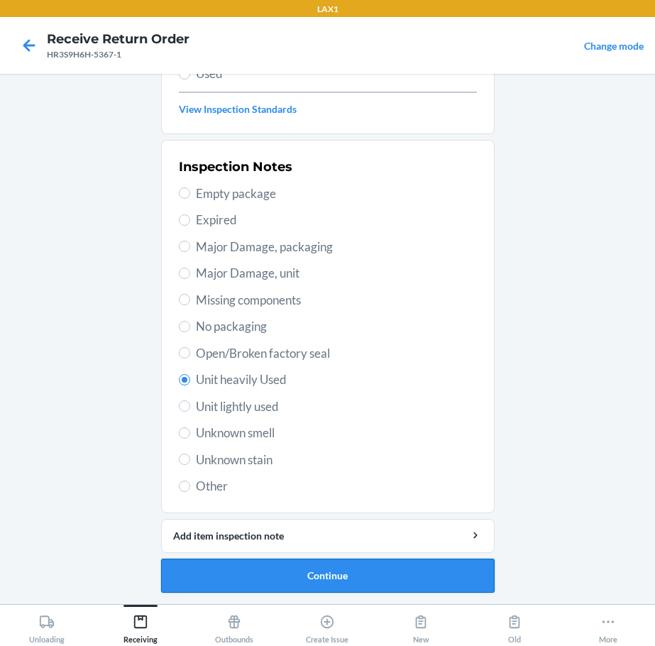
click at [366, 570] on button "Continue" at bounding box center [327, 575] width 333 height 34
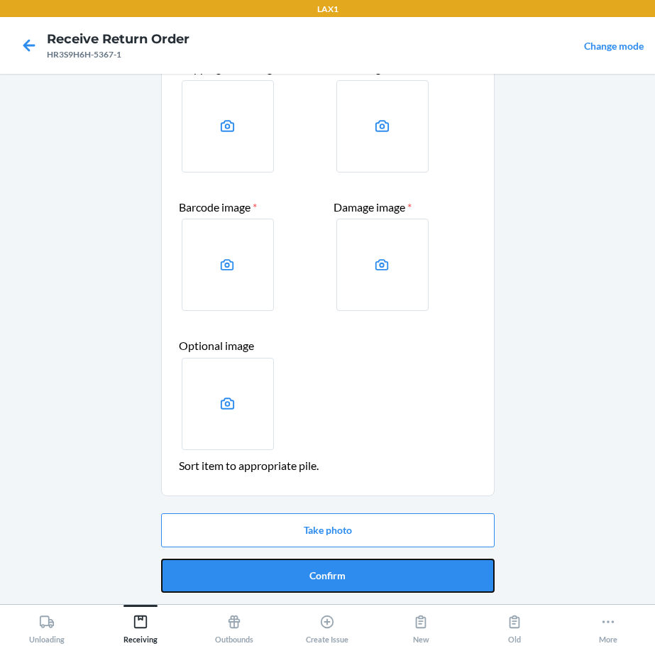
click at [366, 570] on button "Confirm" at bounding box center [327, 575] width 333 height 34
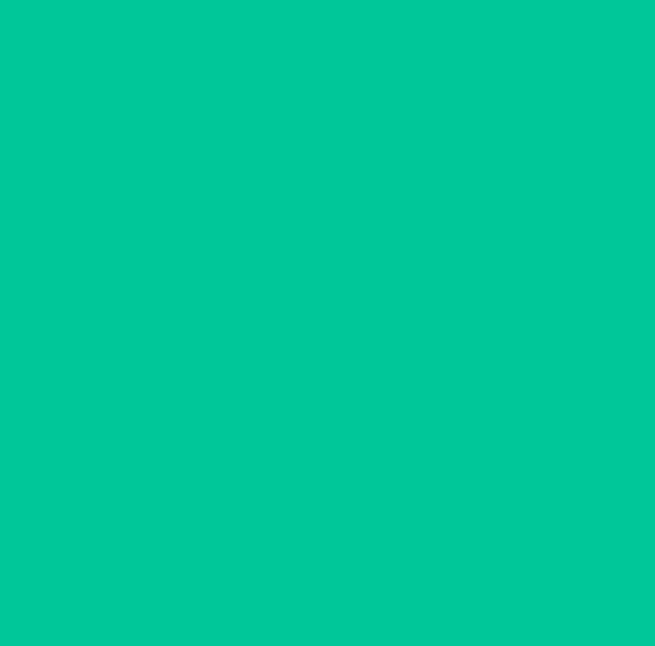
scroll to position [0, 0]
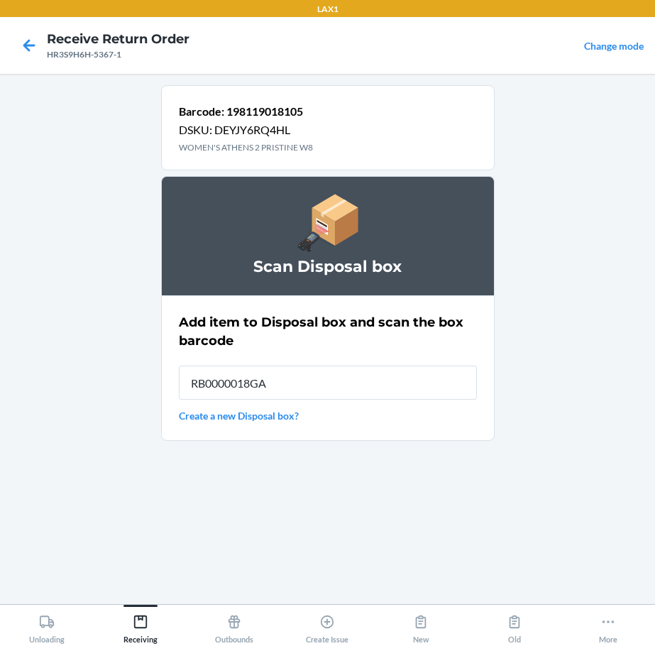
type input "RB0000018GA"
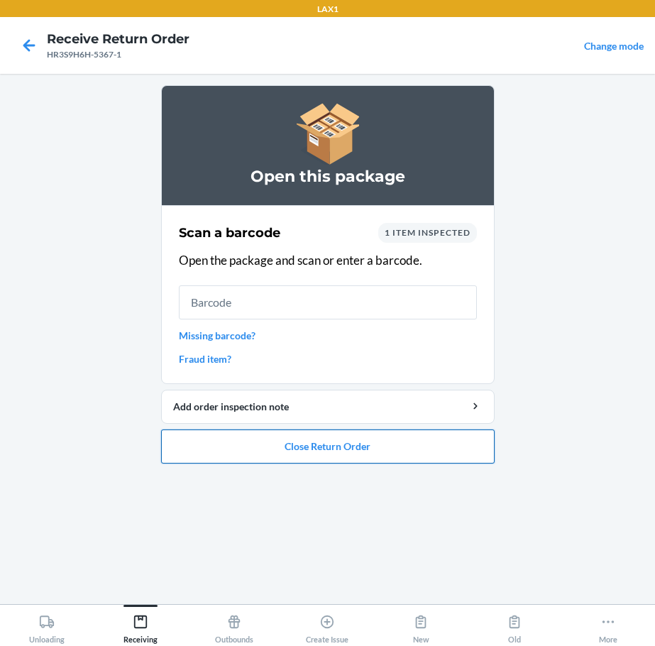
click at [346, 448] on button "Close Return Order" at bounding box center [327, 446] width 333 height 34
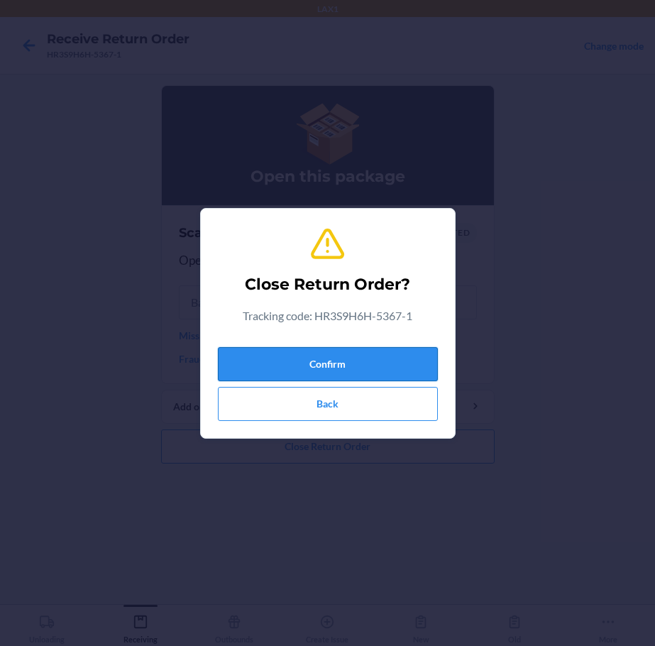
click at [333, 368] on button "Confirm" at bounding box center [328, 364] width 220 height 34
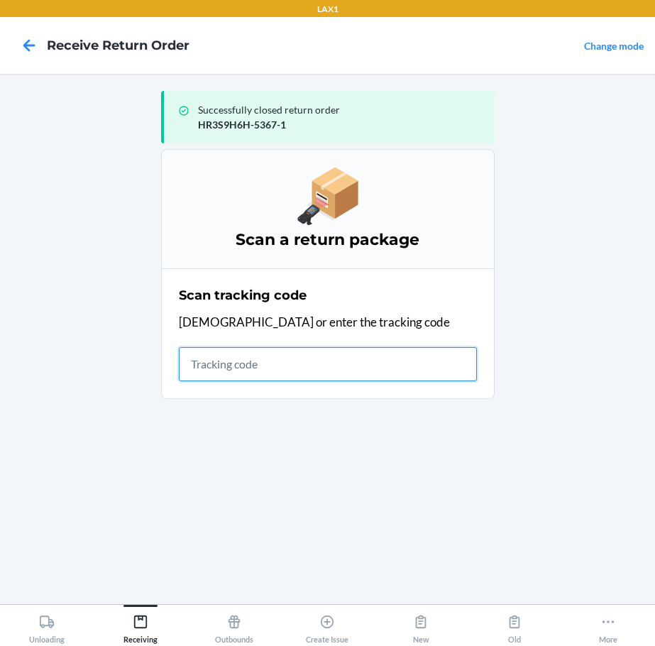
click at [409, 364] on input "text" at bounding box center [328, 364] width 298 height 34
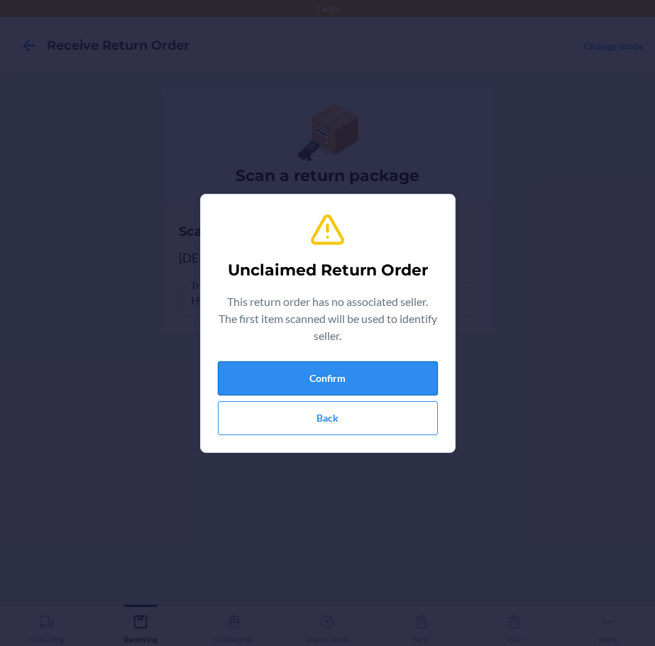
click at [397, 372] on button "Confirm" at bounding box center [328, 378] width 220 height 34
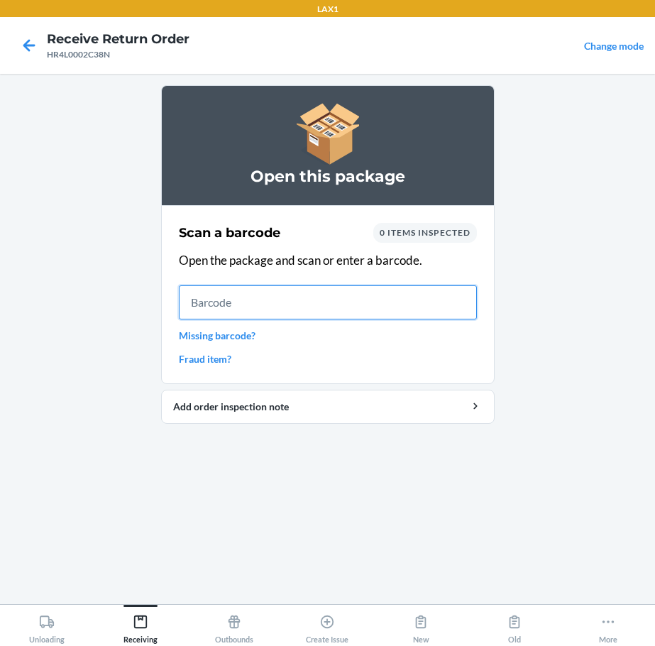
click at [389, 302] on input "text" at bounding box center [328, 302] width 298 height 34
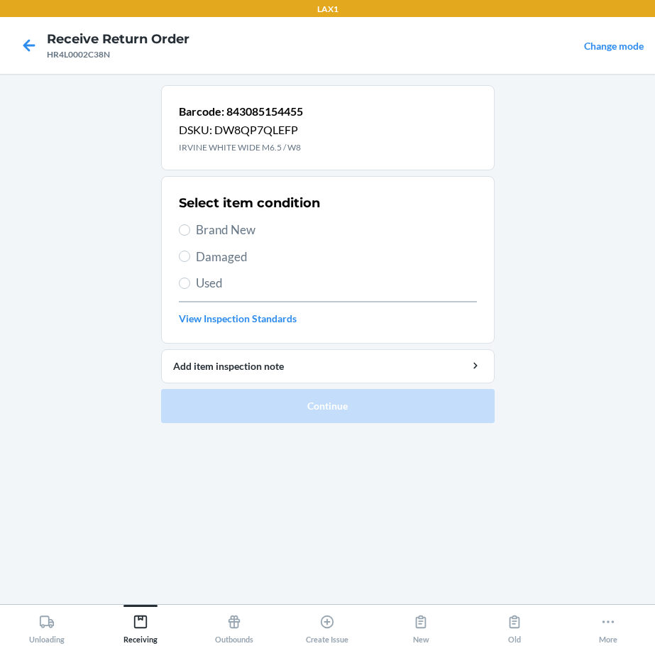
click at [230, 226] on span "Brand New" at bounding box center [336, 230] width 281 height 18
click at [190, 226] on input "Brand New" at bounding box center [184, 229] width 11 height 11
radio input "true"
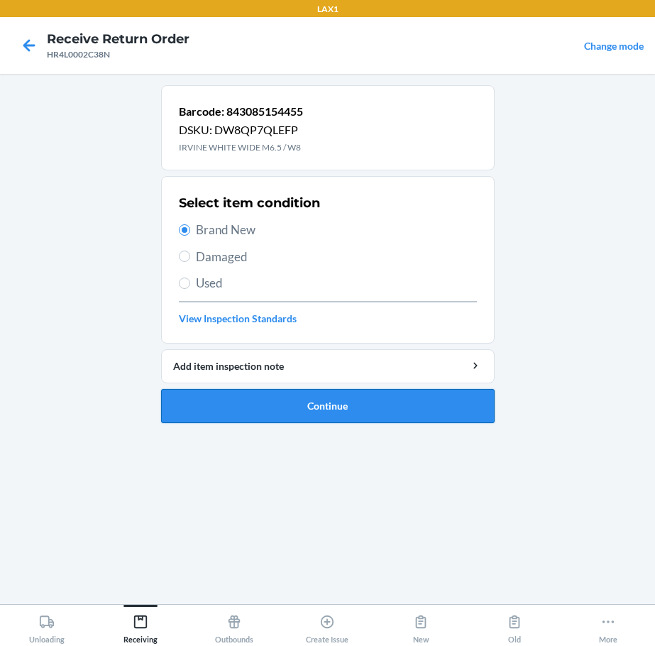
click at [343, 402] on button "Continue" at bounding box center [327, 406] width 333 height 34
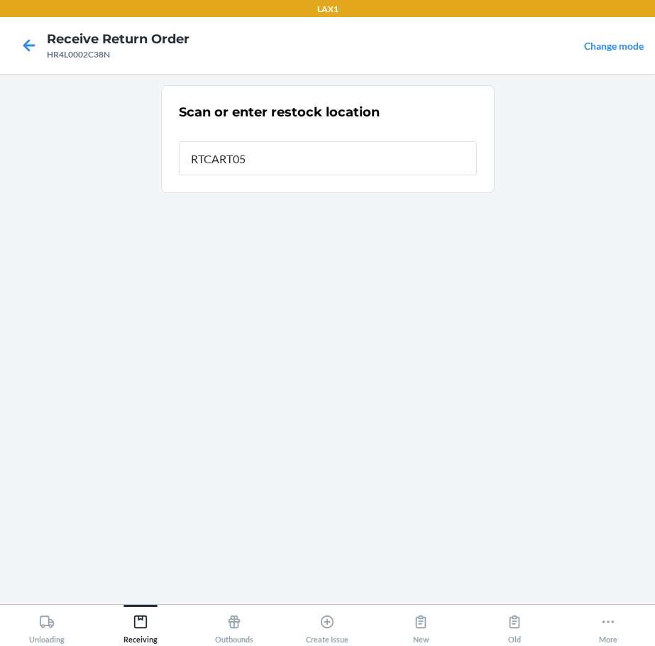
type input "RTCART052"
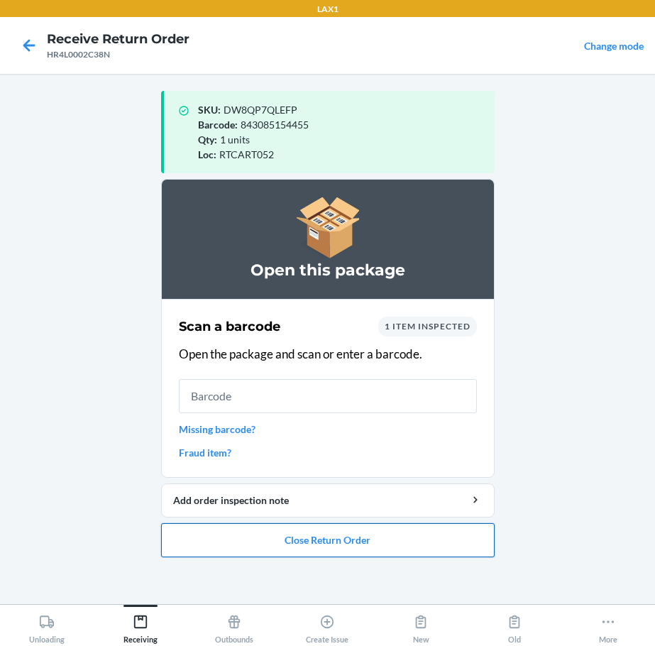
click at [382, 543] on button "Close Return Order" at bounding box center [327, 540] width 333 height 34
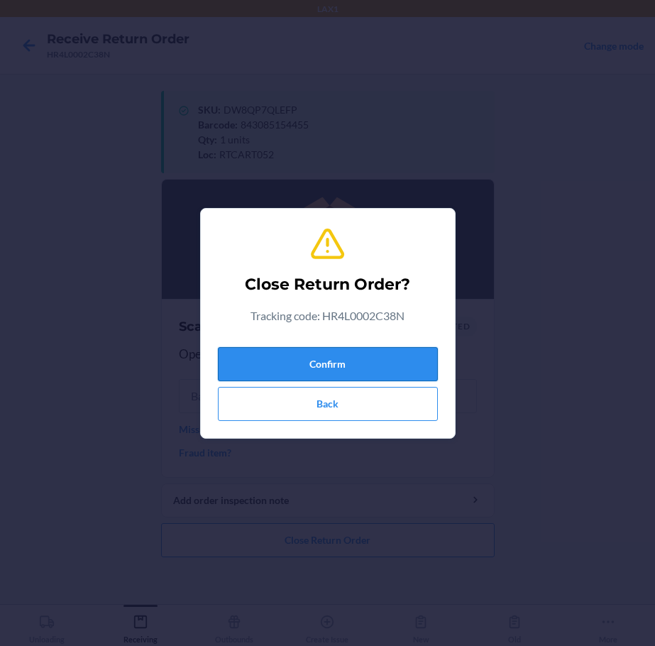
click at [426, 360] on button "Confirm" at bounding box center [328, 364] width 220 height 34
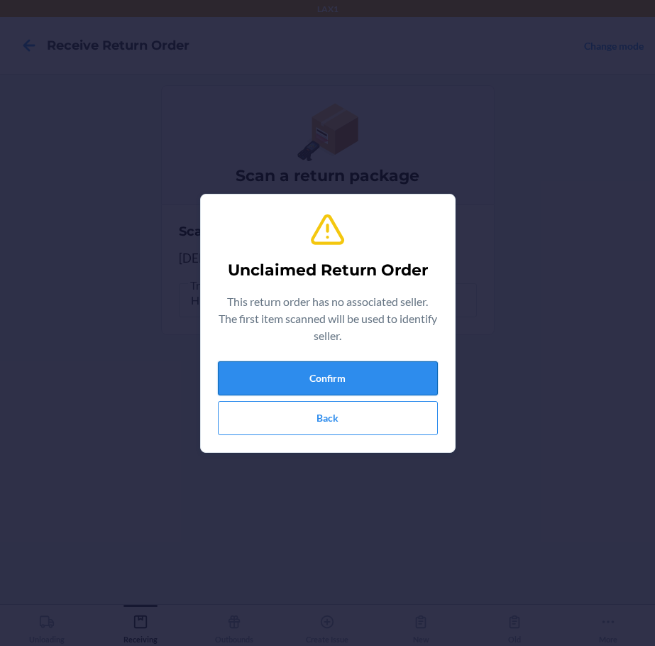
click at [344, 376] on button "Confirm" at bounding box center [328, 378] width 220 height 34
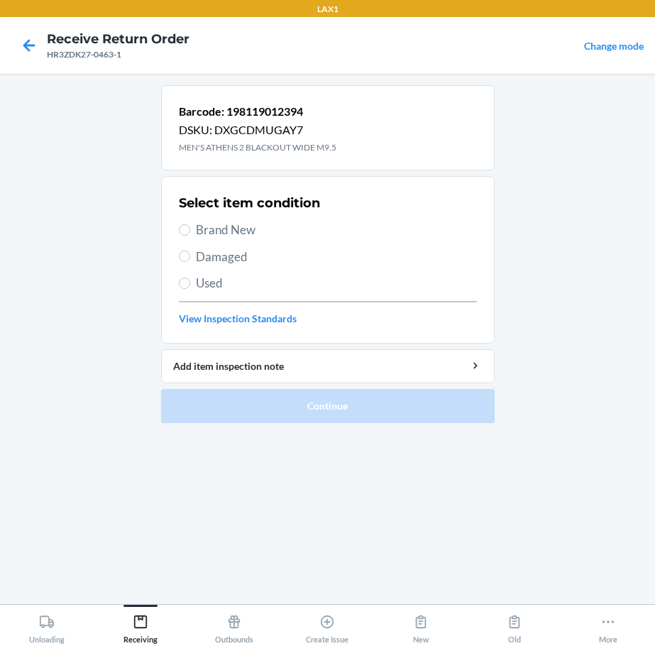
click at [226, 255] on span "Damaged" at bounding box center [336, 257] width 281 height 18
click at [190, 255] on input "Damaged" at bounding box center [184, 255] width 11 height 11
radio input "true"
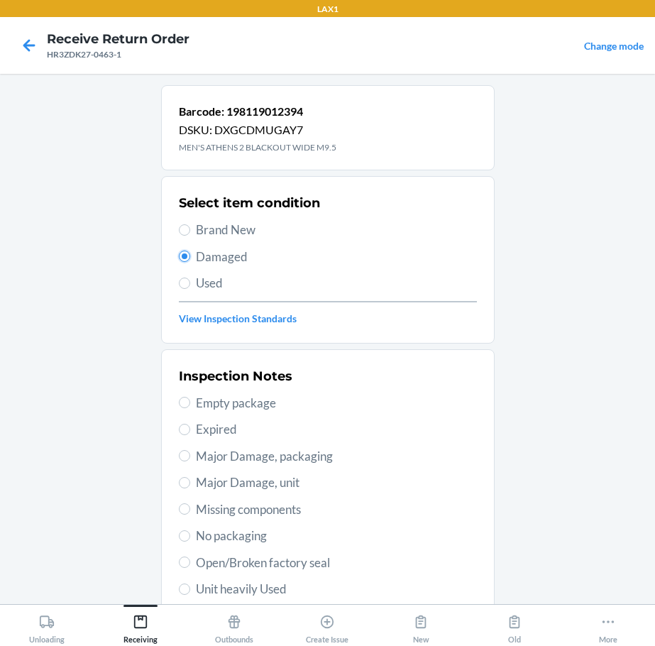
scroll to position [209, 0]
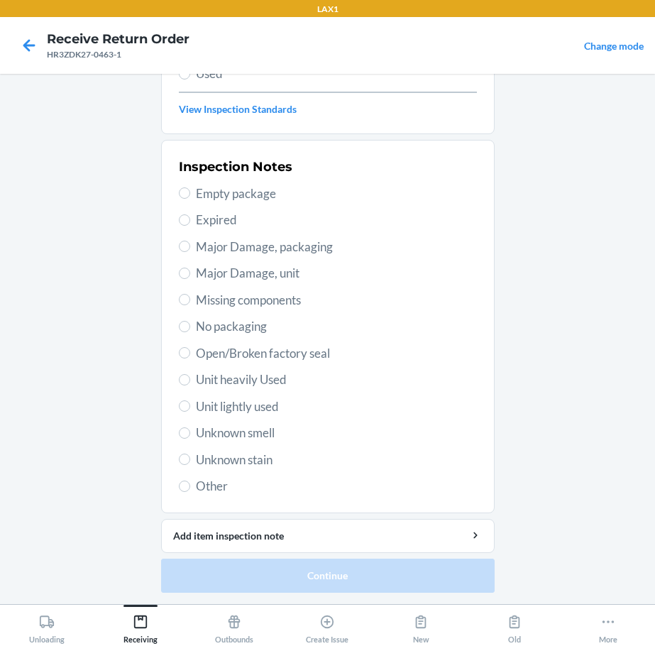
click at [258, 377] on span "Unit heavily Used" at bounding box center [336, 379] width 281 height 18
click at [190, 377] on input "Unit heavily Used" at bounding box center [184, 379] width 11 height 11
radio input "true"
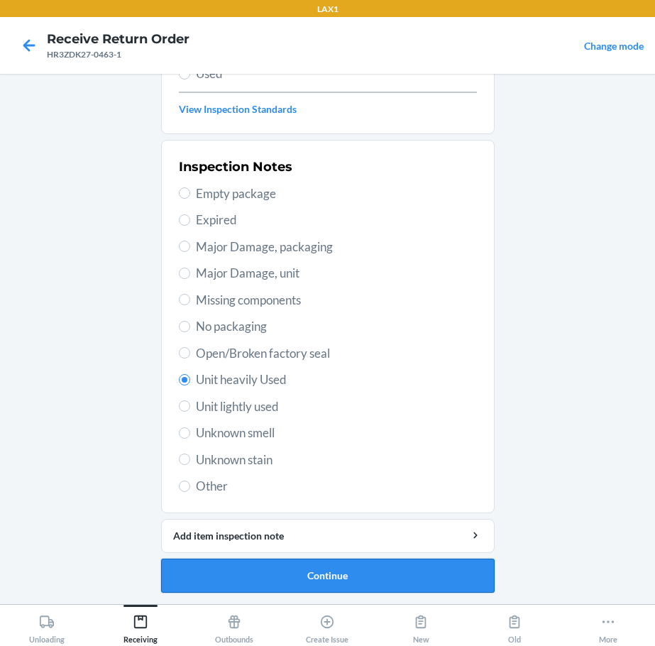
click at [331, 565] on button "Continue" at bounding box center [327, 575] width 333 height 34
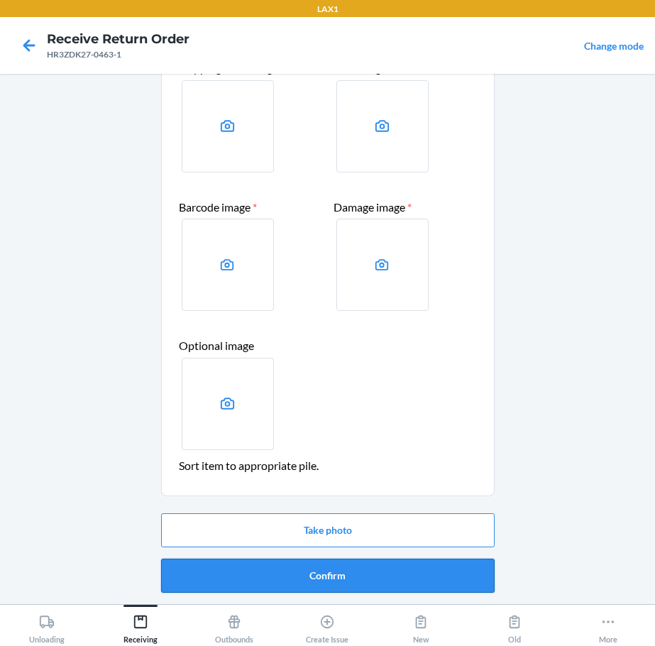
click at [316, 584] on button "Confirm" at bounding box center [327, 575] width 333 height 34
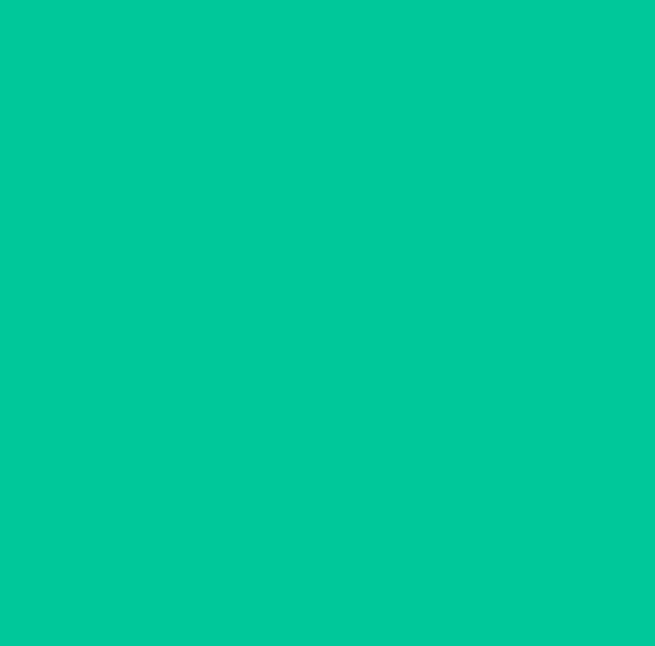
scroll to position [0, 0]
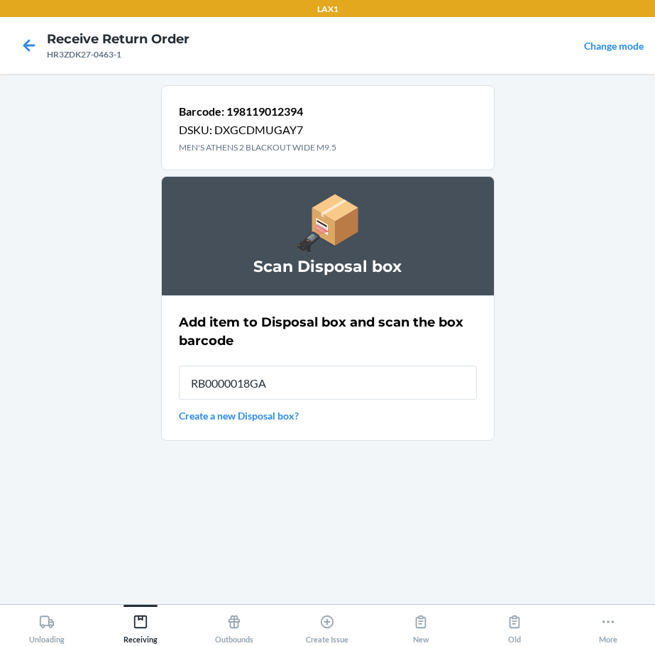
type input "RB0000018GA"
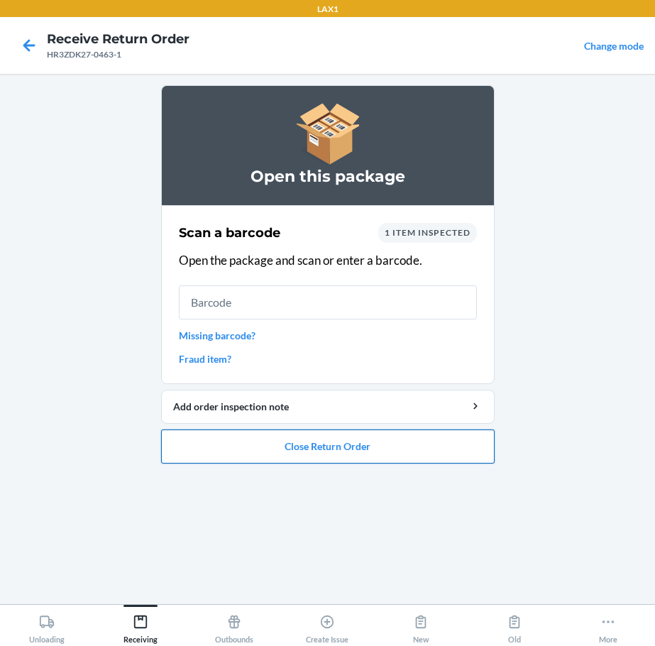
click at [325, 460] on button "Close Return Order" at bounding box center [327, 446] width 333 height 34
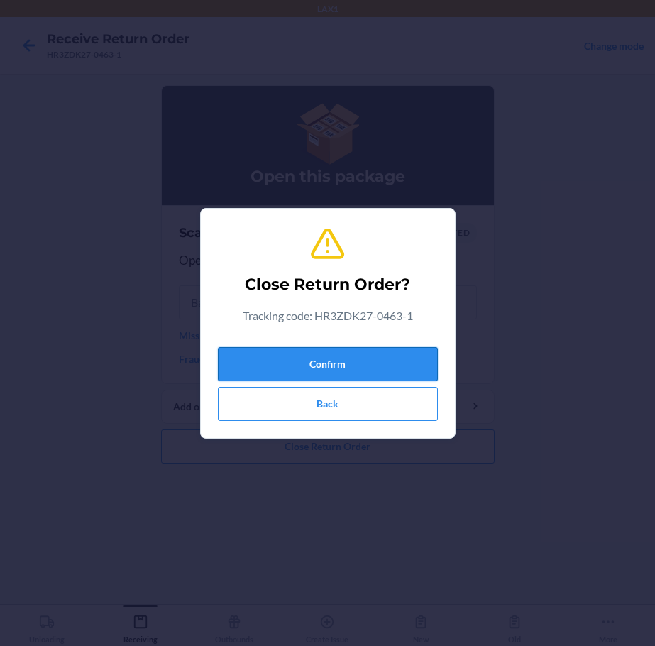
click at [324, 360] on button "Confirm" at bounding box center [328, 364] width 220 height 34
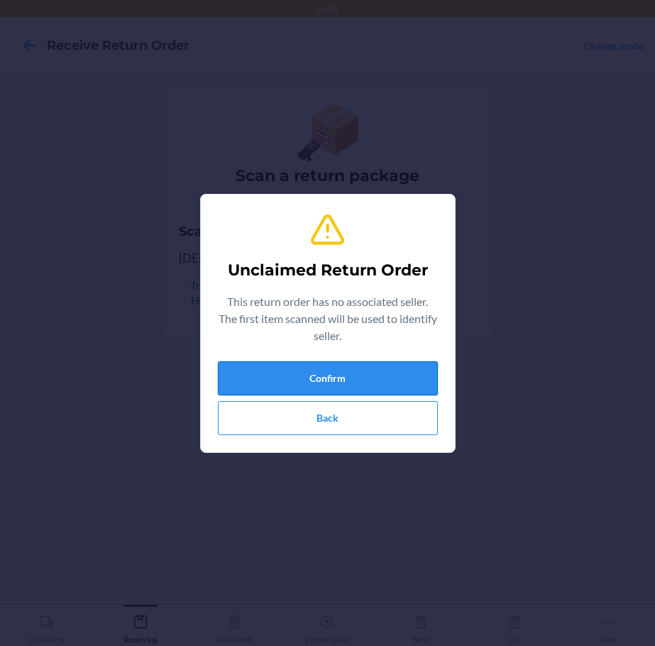
click at [373, 370] on button "Confirm" at bounding box center [328, 378] width 220 height 34
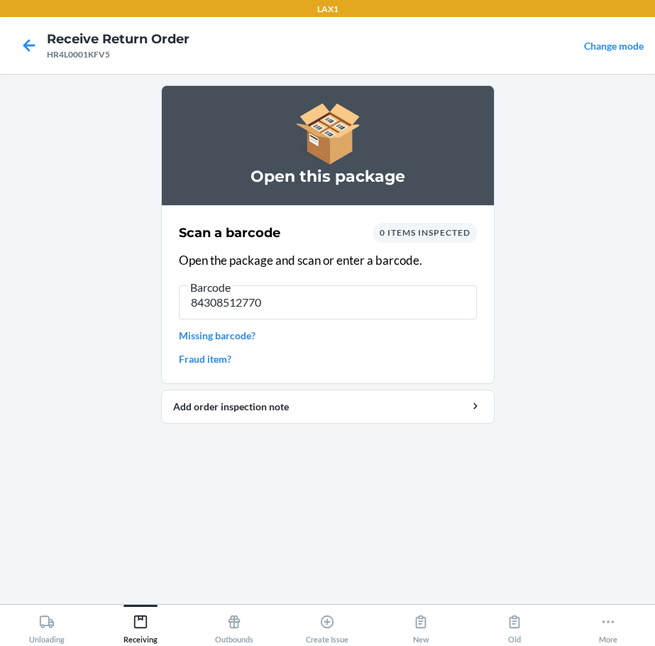
type input "843085127701"
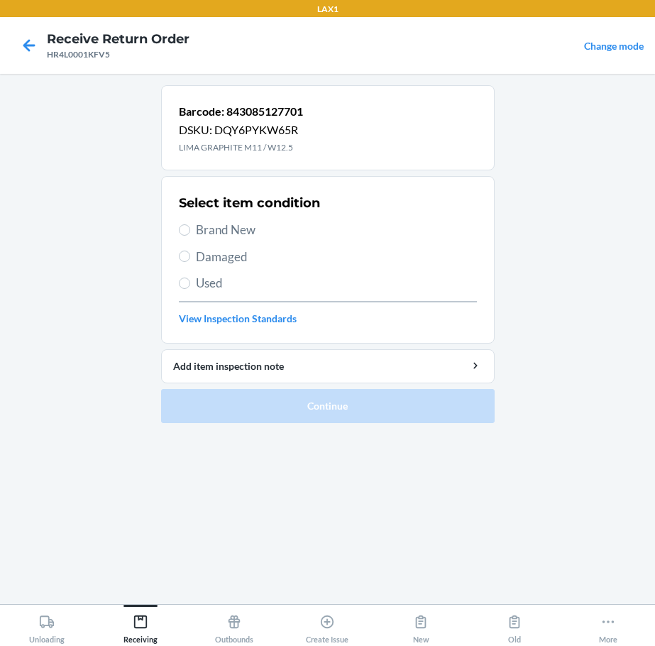
drag, startPoint x: 248, startPoint y: 227, endPoint x: 329, endPoint y: 309, distance: 115.9
click at [247, 227] on span "Brand New" at bounding box center [336, 230] width 281 height 18
click at [190, 227] on input "Brand New" at bounding box center [184, 229] width 11 height 11
radio input "true"
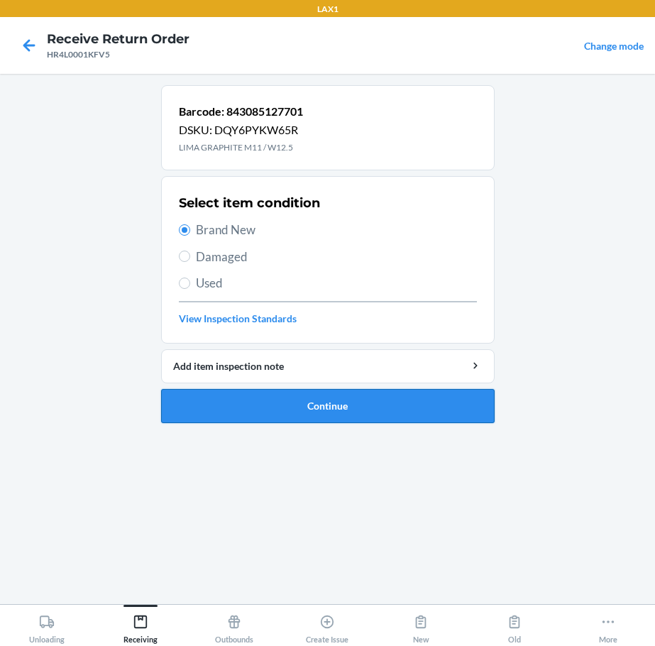
click at [449, 419] on button "Continue" at bounding box center [327, 406] width 333 height 34
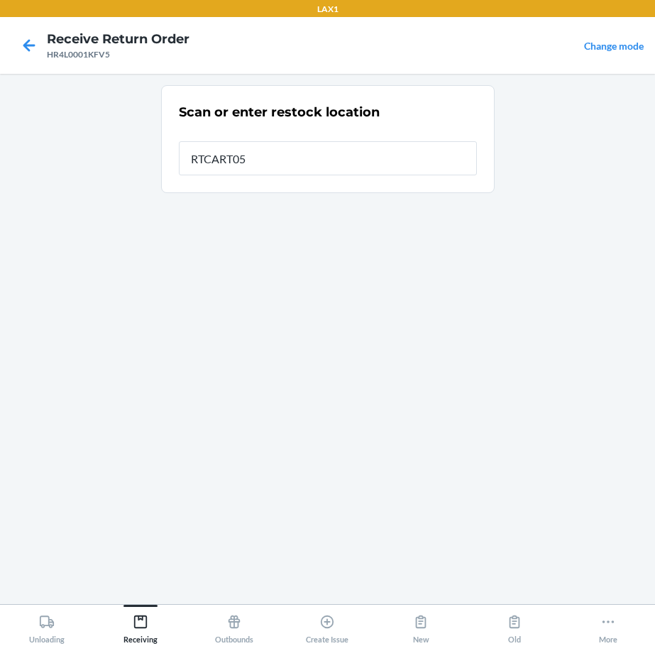
type input "RTCART052"
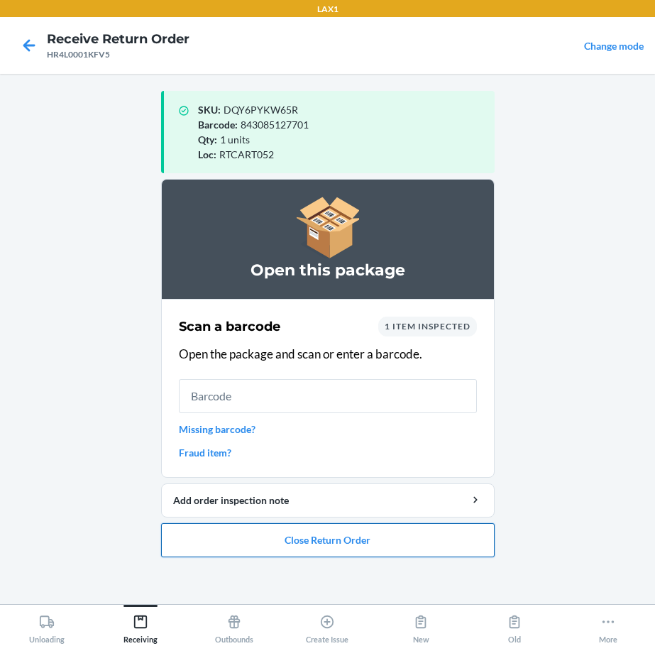
click at [236, 542] on button "Close Return Order" at bounding box center [327, 540] width 333 height 34
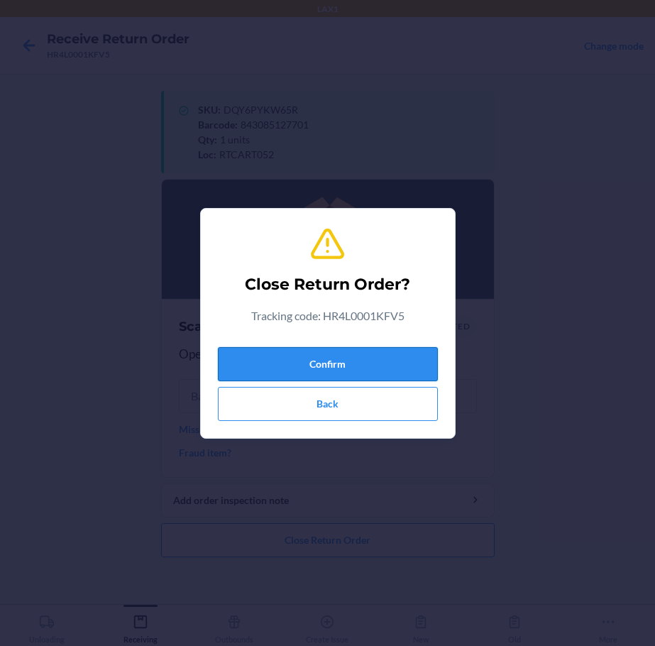
click at [308, 357] on button "Confirm" at bounding box center [328, 364] width 220 height 34
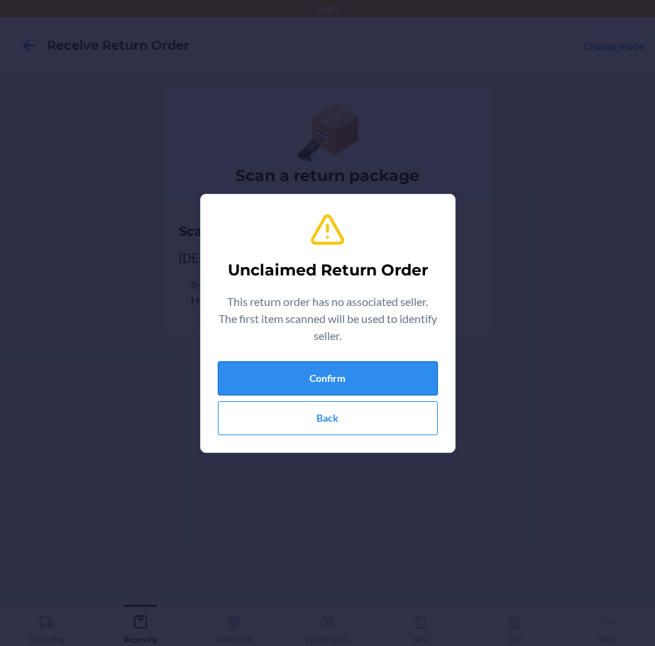
click at [330, 376] on button "Confirm" at bounding box center [328, 378] width 220 height 34
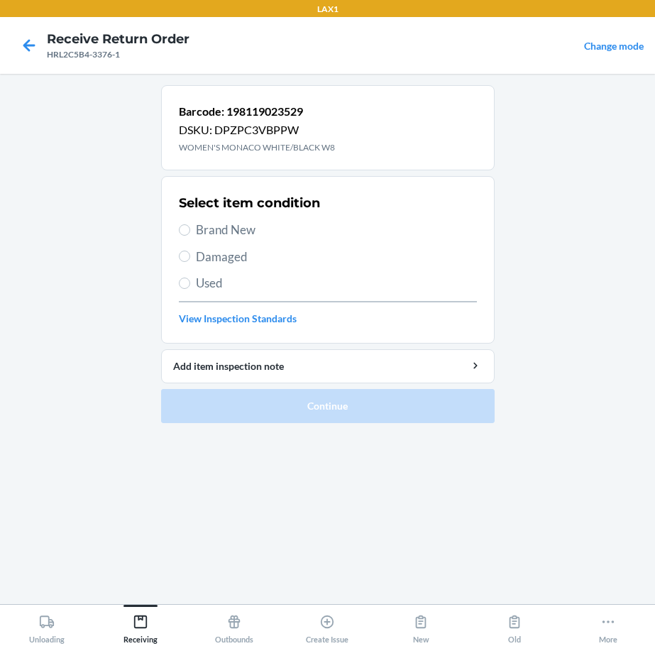
click at [235, 232] on span "Brand New" at bounding box center [336, 230] width 281 height 18
click at [190, 232] on input "Brand New" at bounding box center [184, 229] width 11 height 11
radio input "true"
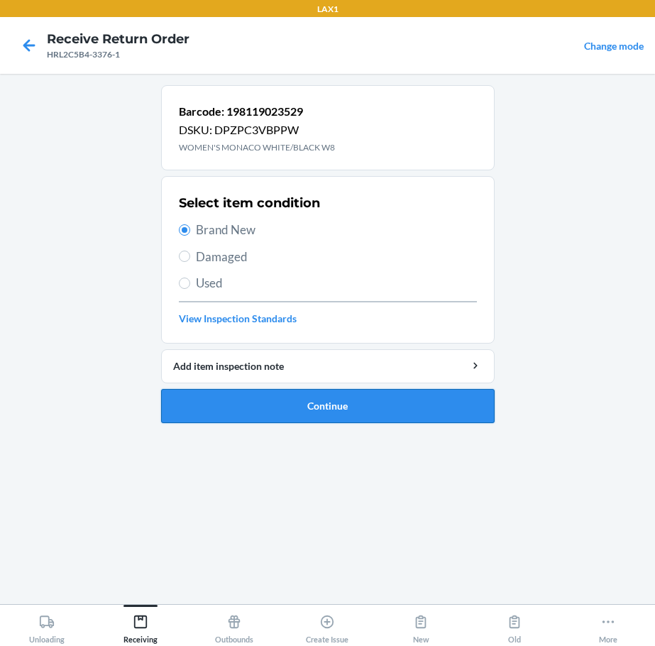
click at [408, 400] on button "Continue" at bounding box center [327, 406] width 333 height 34
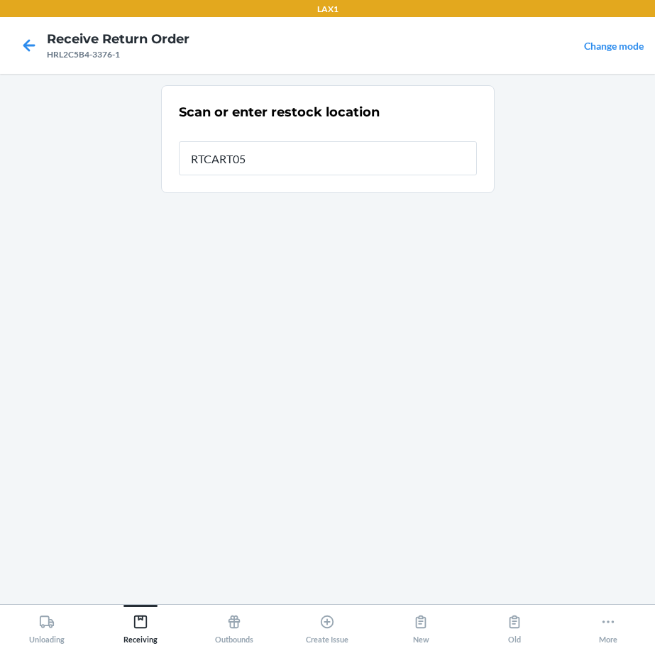
type input "RTCART052"
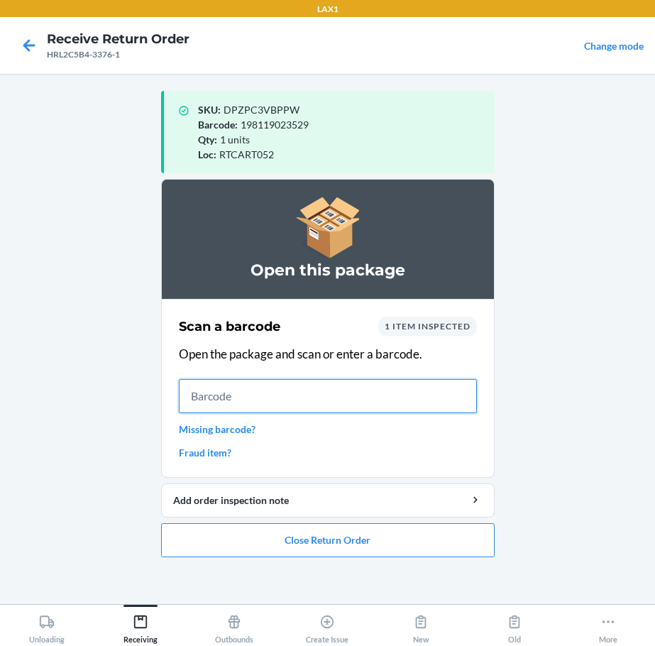
click at [283, 391] on input "text" at bounding box center [328, 396] width 298 height 34
click at [387, 548] on button "Close Return Order" at bounding box center [327, 540] width 333 height 34
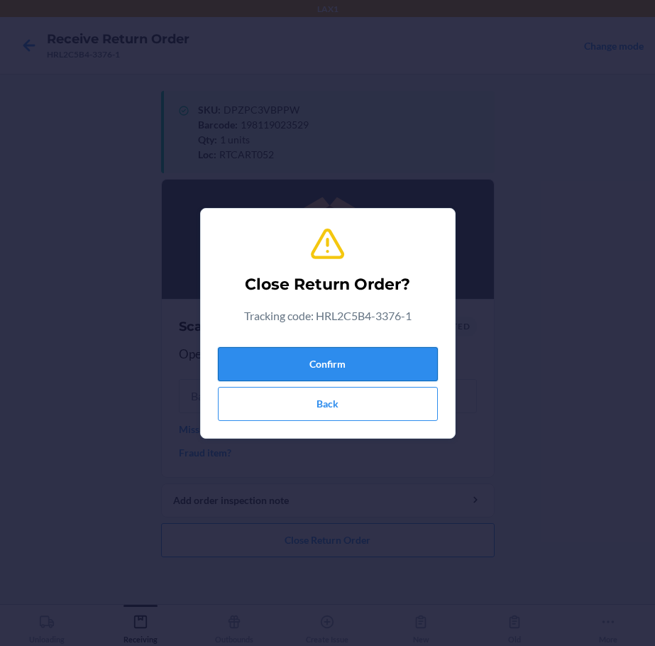
click at [376, 353] on button "Confirm" at bounding box center [328, 364] width 220 height 34
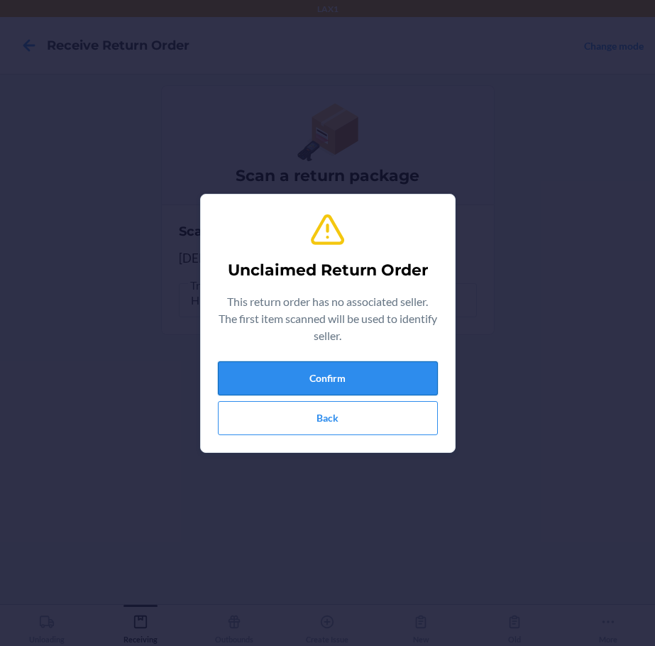
click at [356, 382] on button "Confirm" at bounding box center [328, 378] width 220 height 34
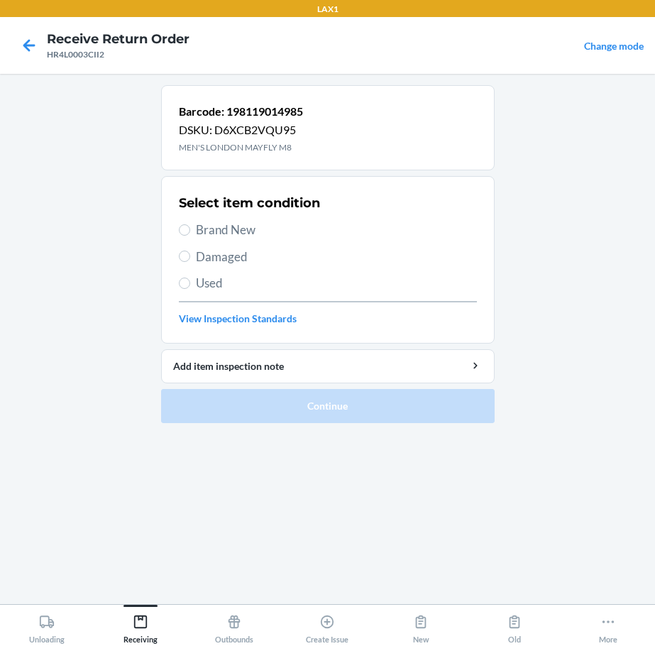
click at [198, 215] on div "Select item condition Brand New Damaged Used View Inspection Standards" at bounding box center [328, 259] width 298 height 140
click at [209, 232] on span "Brand New" at bounding box center [336, 230] width 281 height 18
click at [190, 232] on input "Brand New" at bounding box center [184, 229] width 11 height 11
radio input "true"
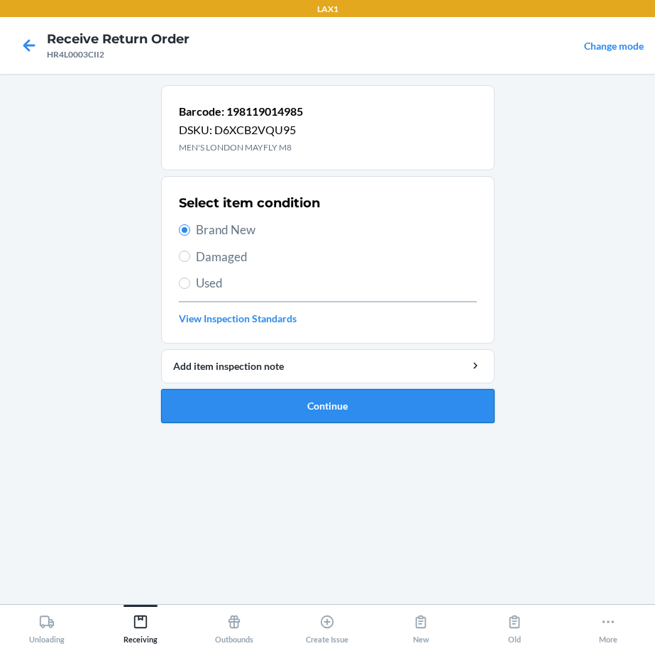
click at [383, 402] on button "Continue" at bounding box center [327, 406] width 333 height 34
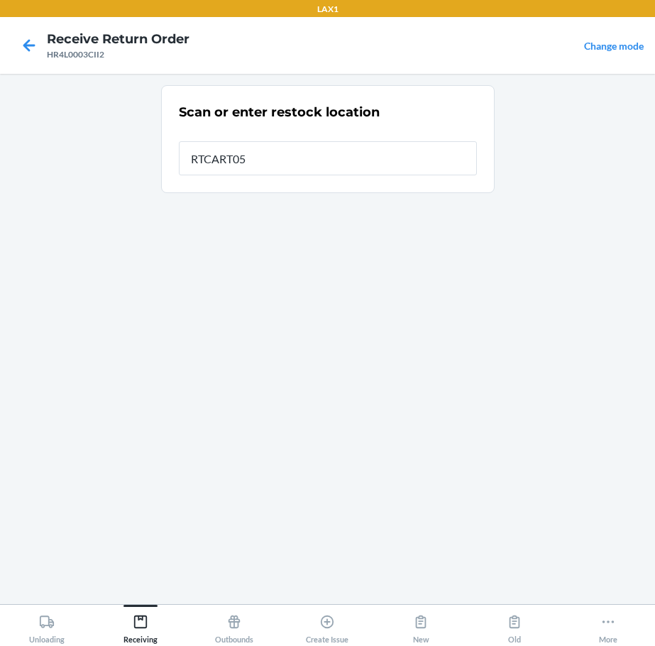
type input "RTCART052"
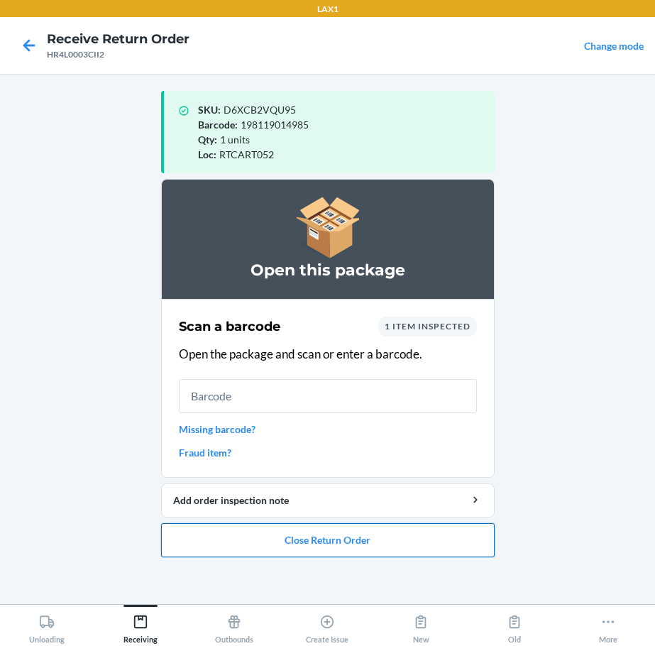
click at [316, 537] on button "Close Return Order" at bounding box center [327, 540] width 333 height 34
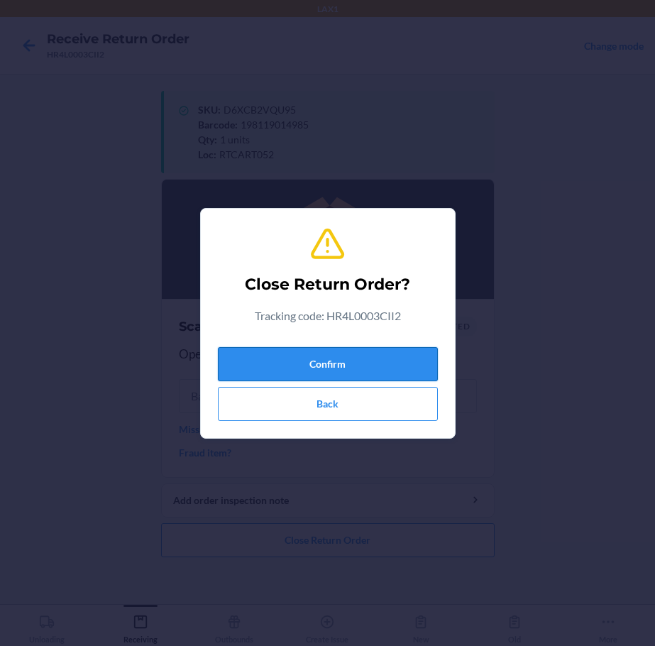
click at [287, 373] on button "Confirm" at bounding box center [328, 364] width 220 height 34
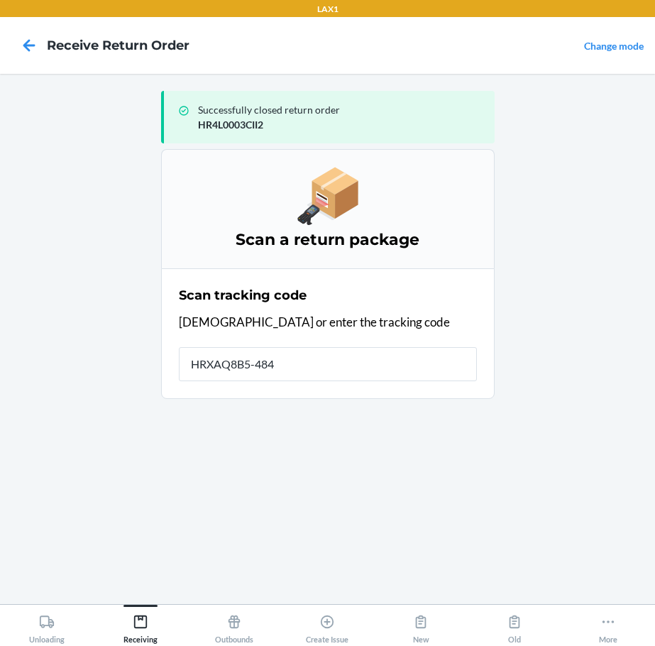
type input "HRXAQ8B5-4843"
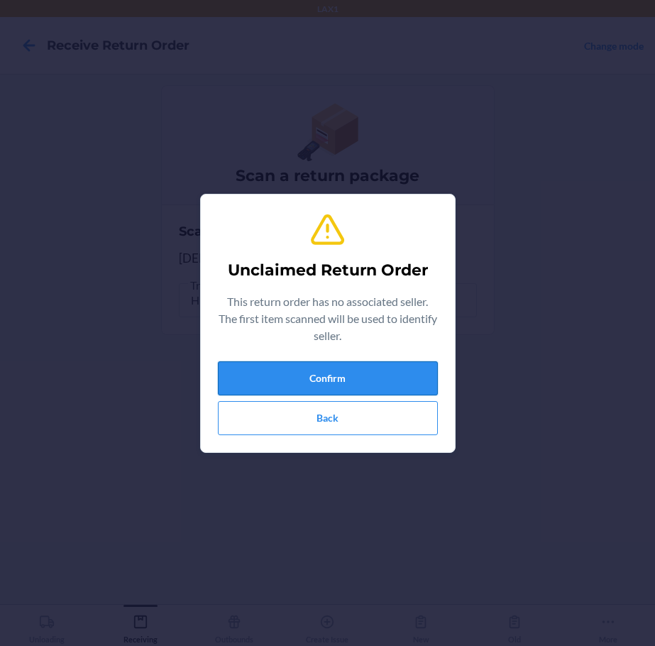
click at [287, 373] on button "Confirm" at bounding box center [328, 378] width 220 height 34
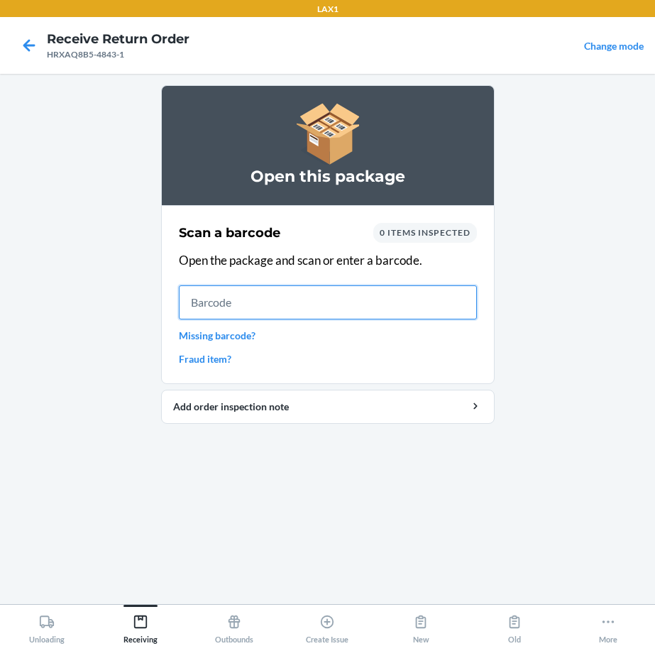
click at [352, 309] on input "text" at bounding box center [328, 302] width 298 height 34
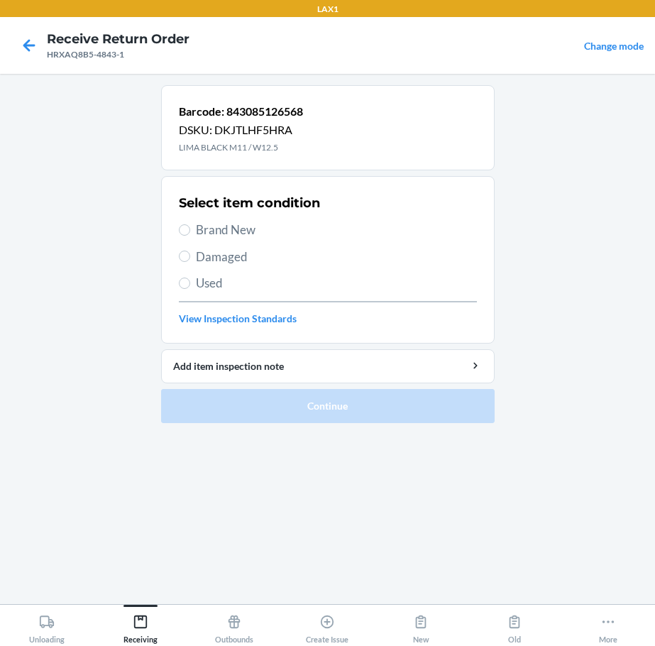
click at [218, 226] on span "Brand New" at bounding box center [336, 230] width 281 height 18
click at [190, 226] on input "Brand New" at bounding box center [184, 229] width 11 height 11
radio input "true"
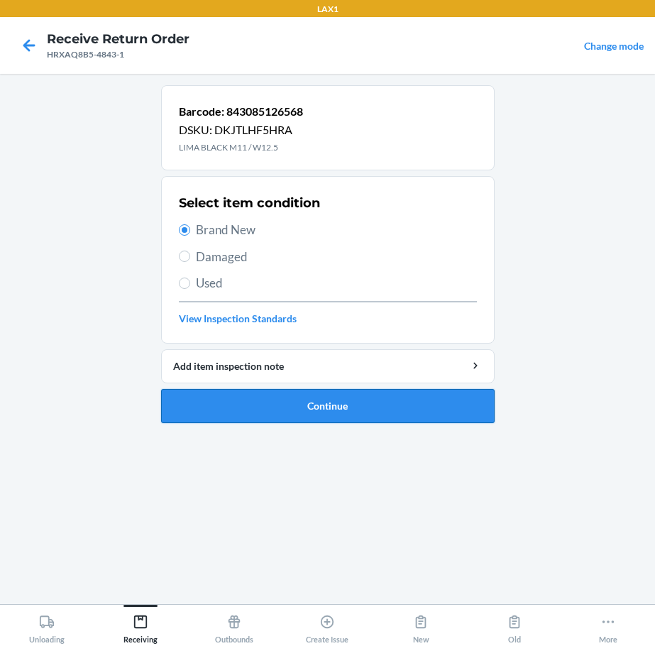
click at [370, 414] on button "Continue" at bounding box center [327, 406] width 333 height 34
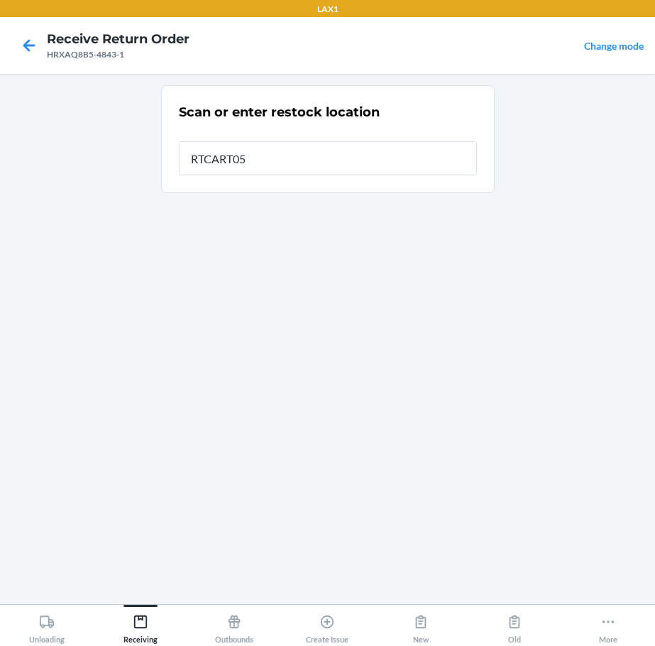
type input "RTCART052"
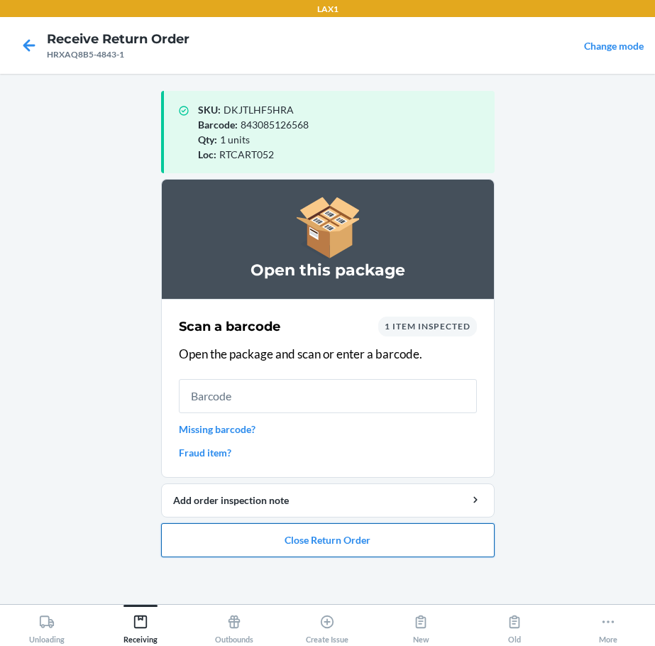
click at [330, 536] on button "Close Return Order" at bounding box center [327, 540] width 333 height 34
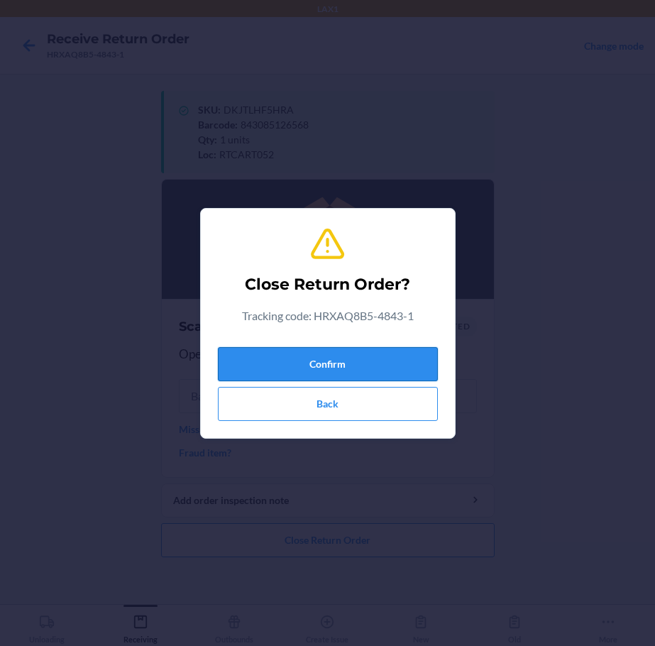
click at [307, 353] on button "Confirm" at bounding box center [328, 364] width 220 height 34
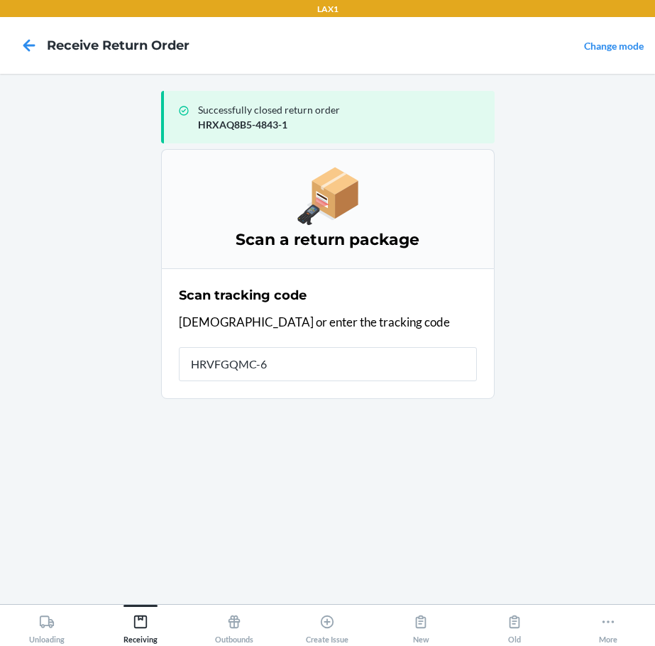
type input "HRVFGQMC-66"
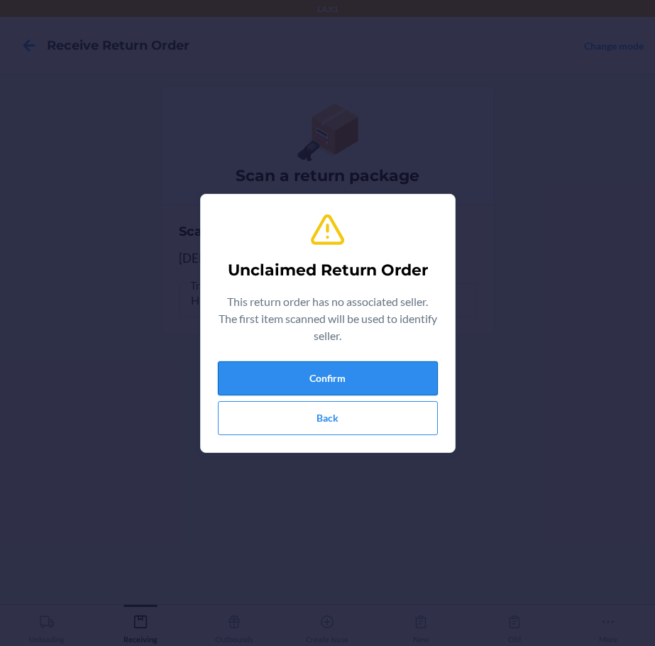
click at [334, 365] on button "Confirm" at bounding box center [328, 378] width 220 height 34
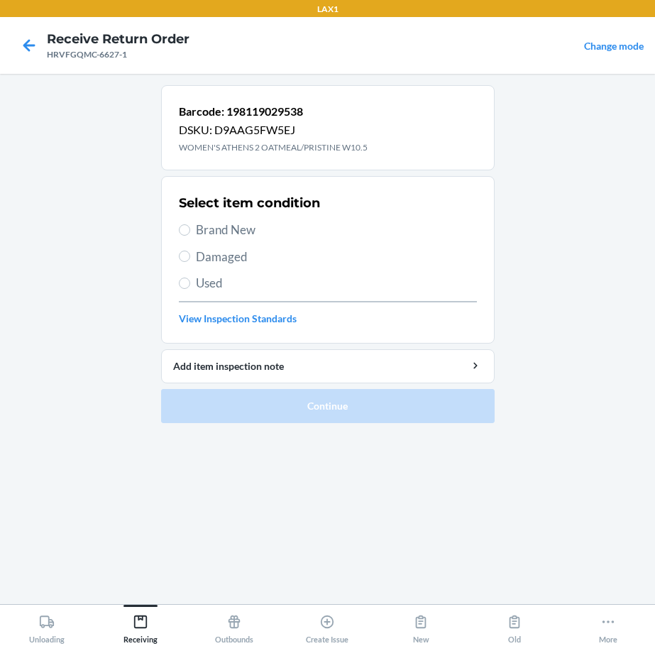
click at [228, 233] on span "Brand New" at bounding box center [336, 230] width 281 height 18
click at [190, 233] on input "Brand New" at bounding box center [184, 229] width 11 height 11
radio input "true"
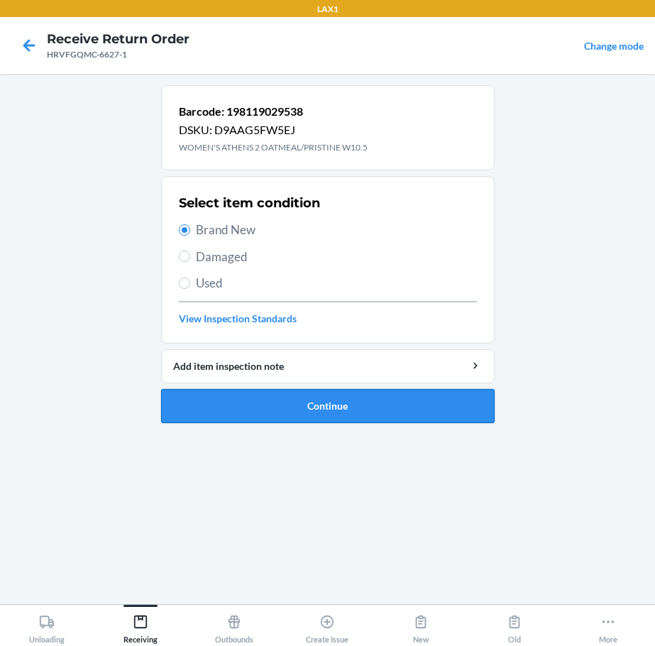
click at [360, 410] on button "Continue" at bounding box center [327, 406] width 333 height 34
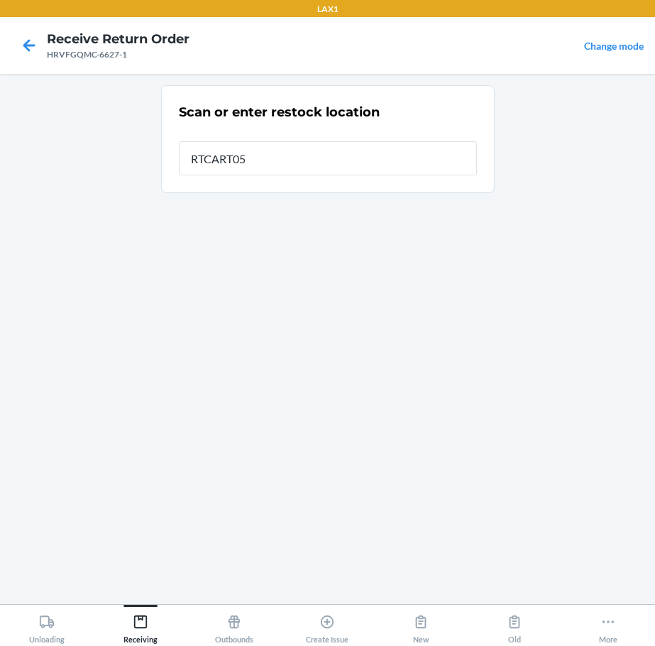
type input "RTCART052"
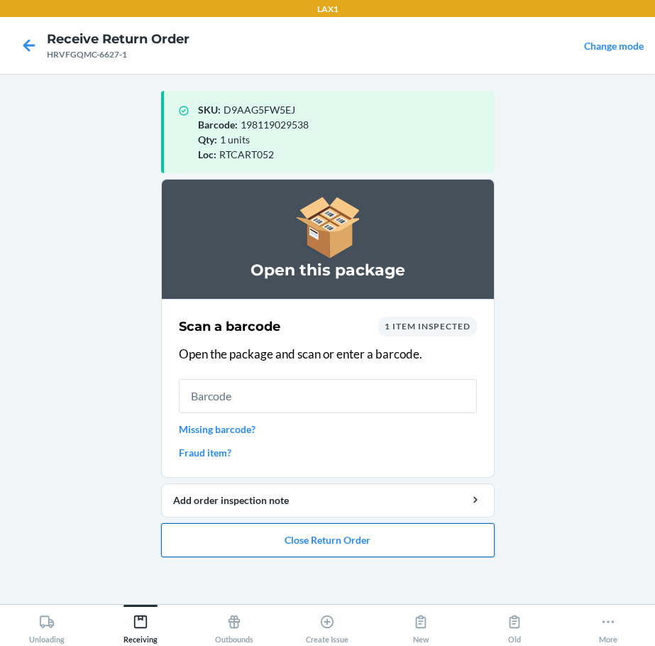
click at [375, 550] on button "Close Return Order" at bounding box center [327, 540] width 333 height 34
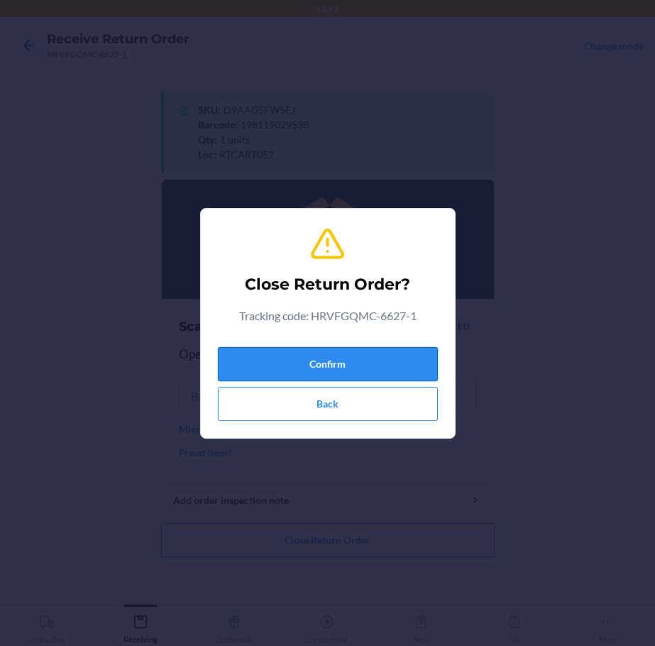
click at [358, 358] on button "Confirm" at bounding box center [328, 364] width 220 height 34
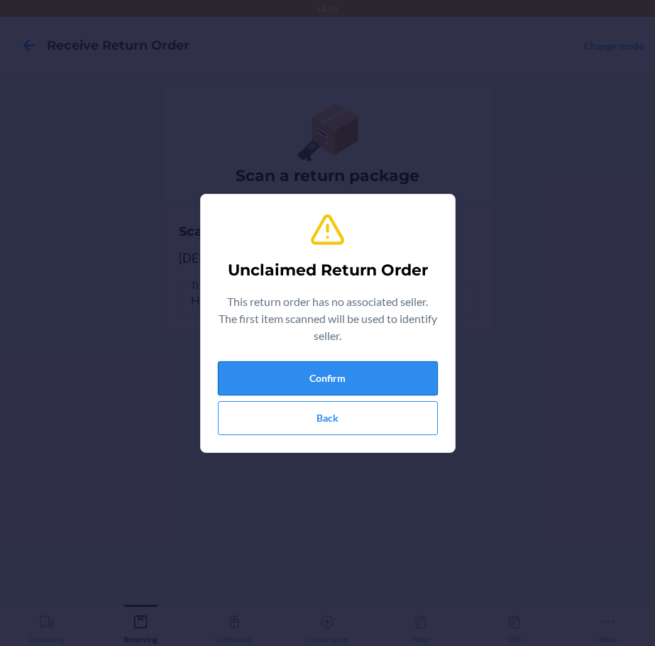
click at [357, 382] on button "Confirm" at bounding box center [328, 378] width 220 height 34
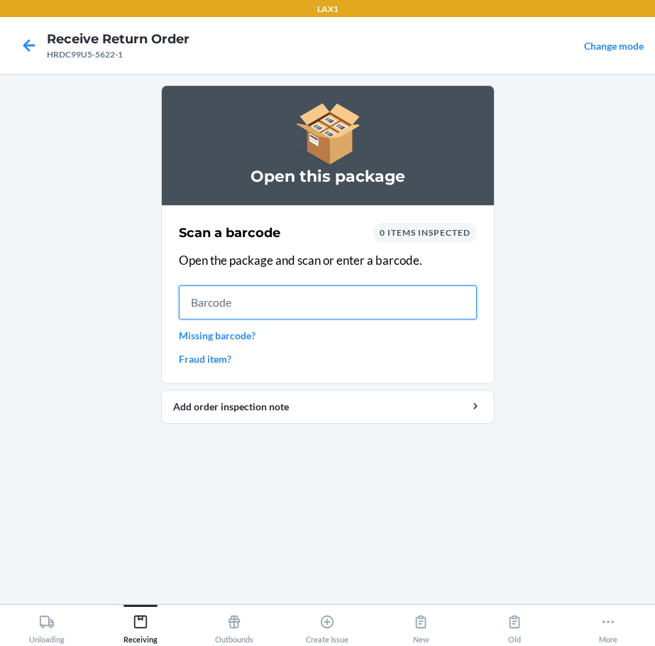
click at [447, 302] on input "text" at bounding box center [328, 302] width 298 height 34
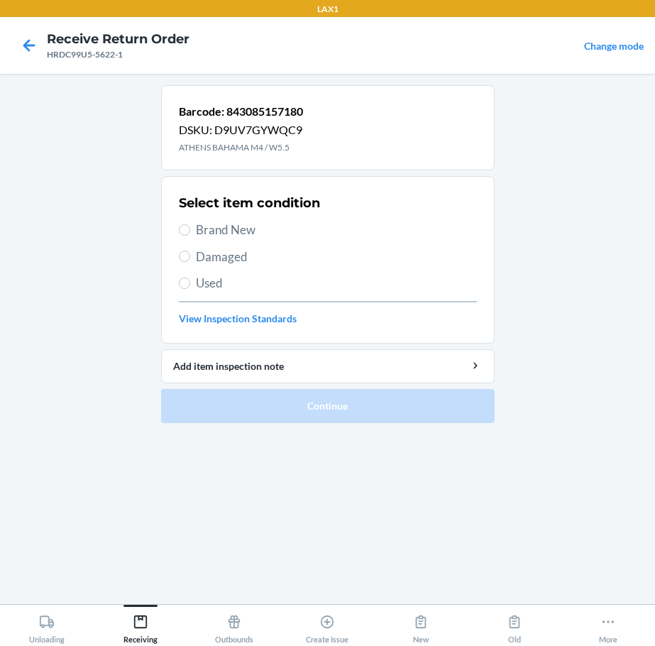
click at [218, 233] on span "Brand New" at bounding box center [336, 230] width 281 height 18
click at [190, 233] on input "Brand New" at bounding box center [184, 229] width 11 height 11
radio input "true"
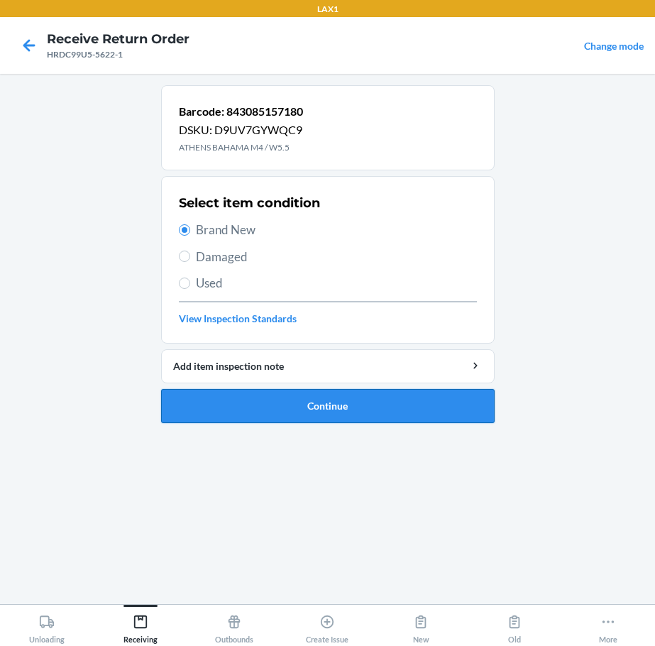
click at [382, 409] on button "Continue" at bounding box center [327, 406] width 333 height 34
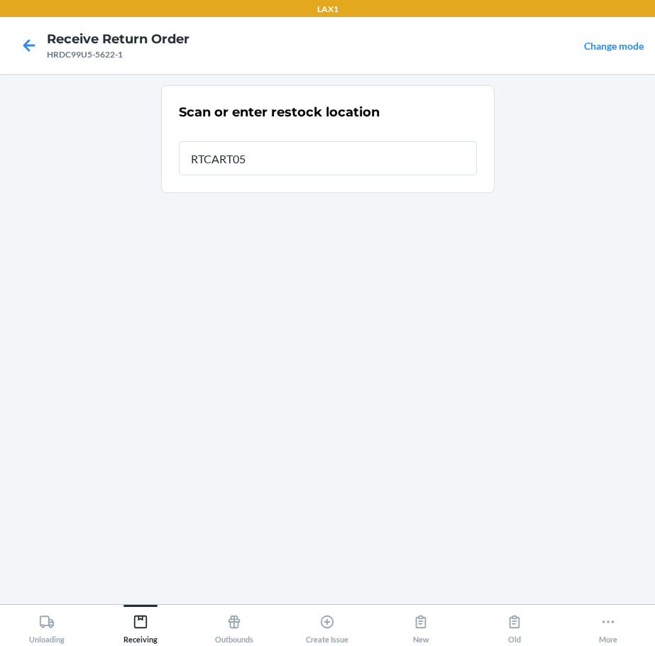
type input "RTCART052"
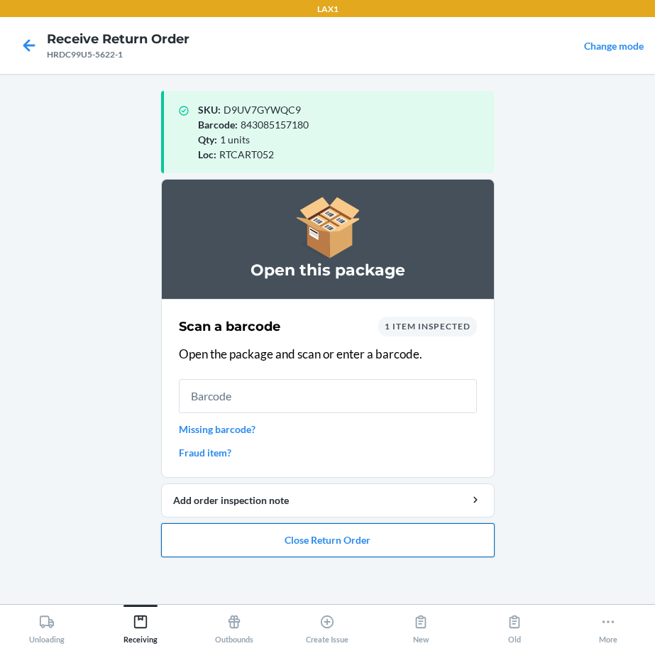
click at [365, 547] on button "Close Return Order" at bounding box center [327, 540] width 333 height 34
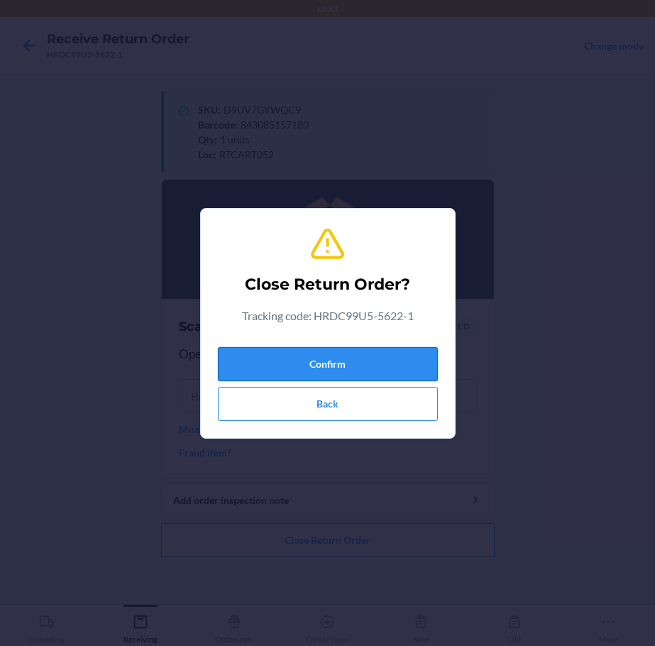
click at [362, 365] on button "Confirm" at bounding box center [328, 364] width 220 height 34
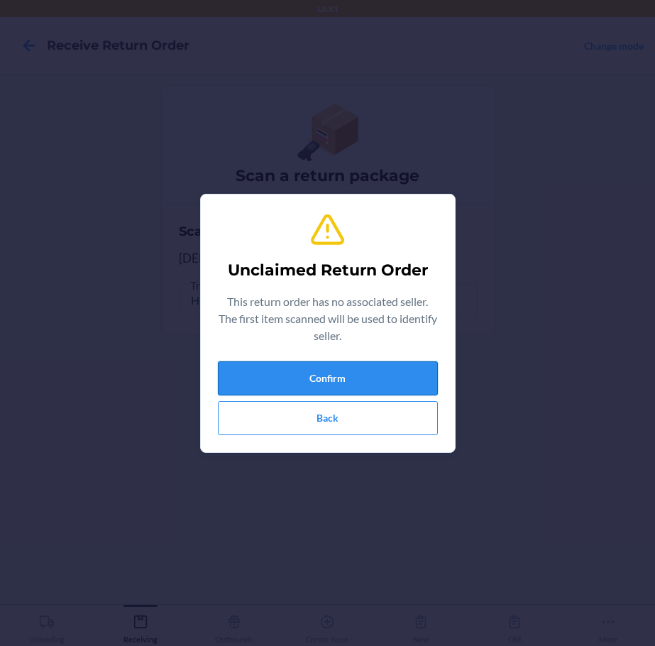
click at [343, 375] on button "Confirm" at bounding box center [328, 378] width 220 height 34
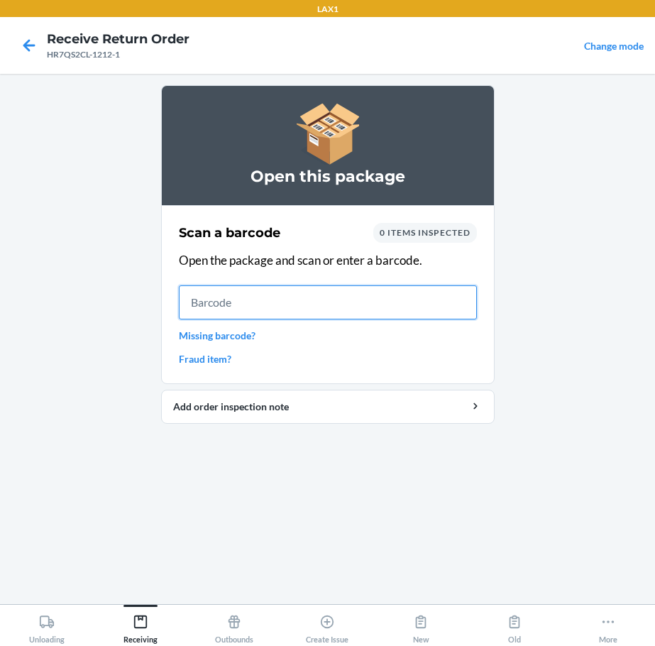
click at [252, 313] on input "text" at bounding box center [328, 302] width 298 height 34
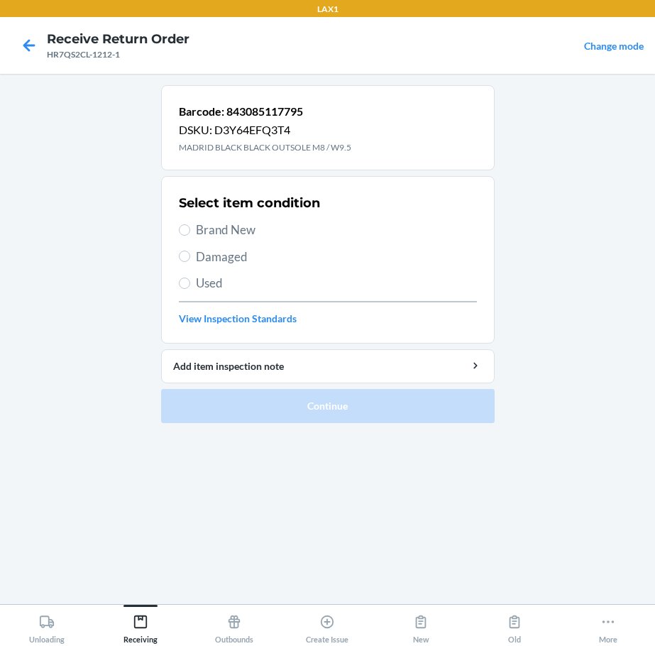
click at [238, 233] on span "Brand New" at bounding box center [336, 230] width 281 height 18
click at [190, 233] on input "Brand New" at bounding box center [184, 229] width 11 height 11
radio input "true"
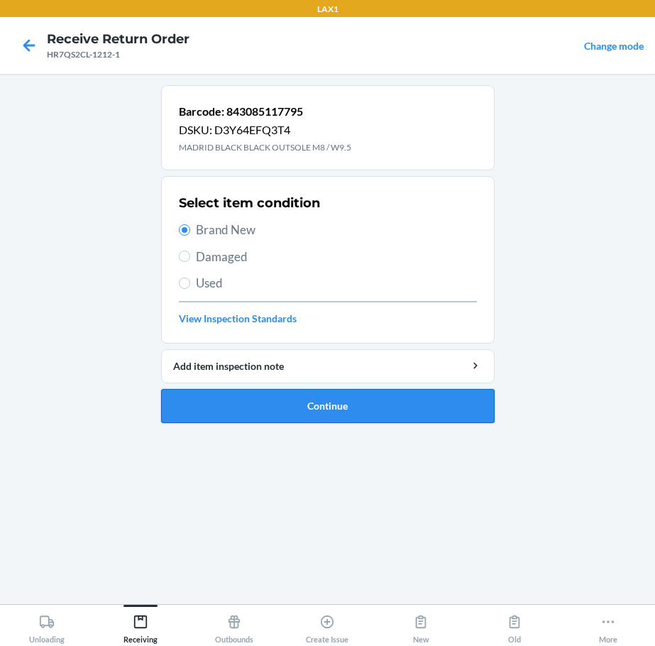
click at [296, 402] on button "Continue" at bounding box center [327, 406] width 333 height 34
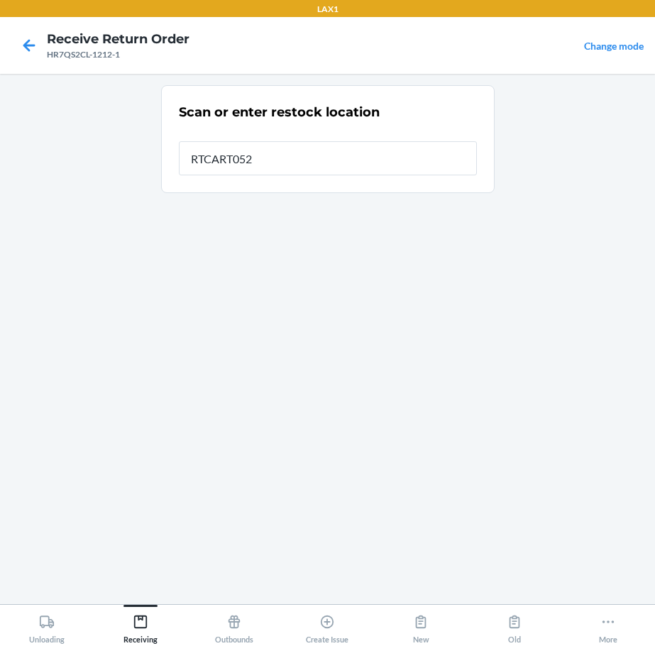
type input "RTCART052"
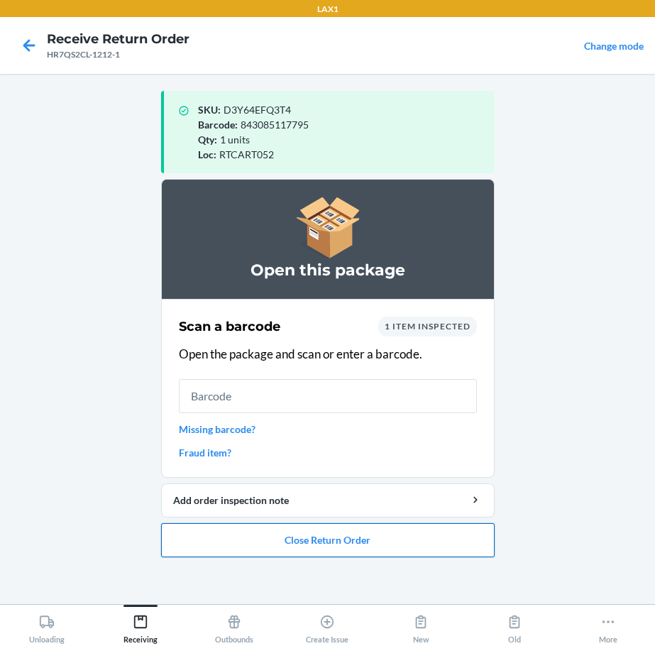
click at [282, 543] on button "Close Return Order" at bounding box center [327, 540] width 333 height 34
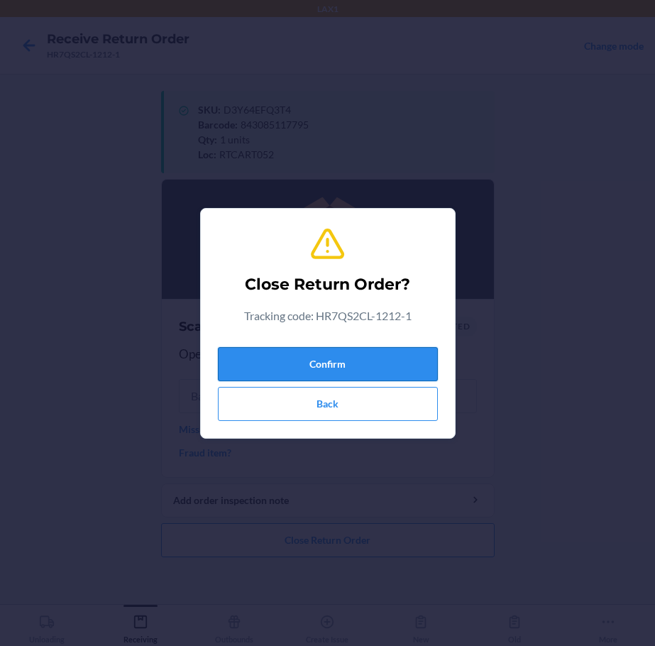
click at [309, 362] on button "Confirm" at bounding box center [328, 364] width 220 height 34
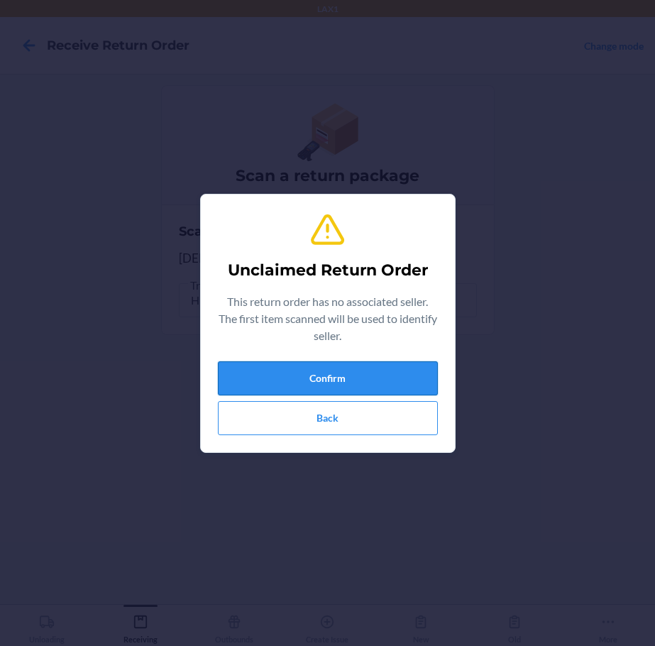
click at [303, 377] on button "Confirm" at bounding box center [328, 378] width 220 height 34
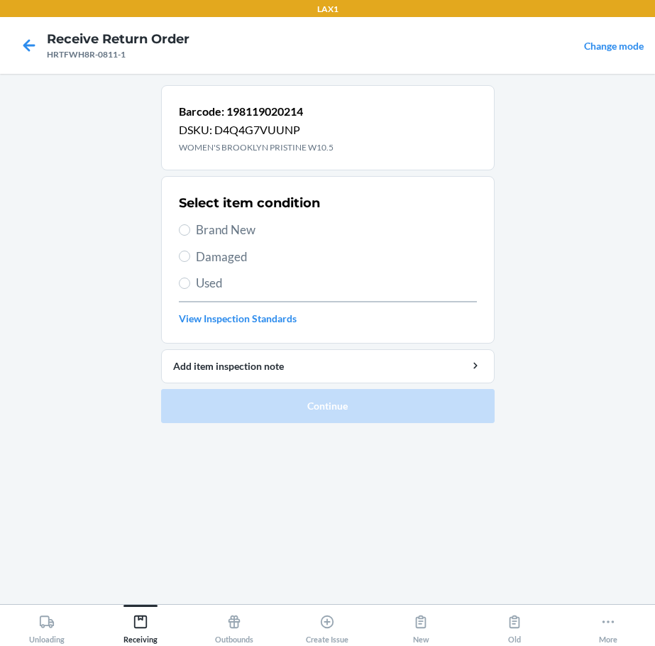
click at [247, 224] on span "Brand New" at bounding box center [336, 230] width 281 height 18
click at [190, 224] on input "Brand New" at bounding box center [184, 229] width 11 height 11
radio input "true"
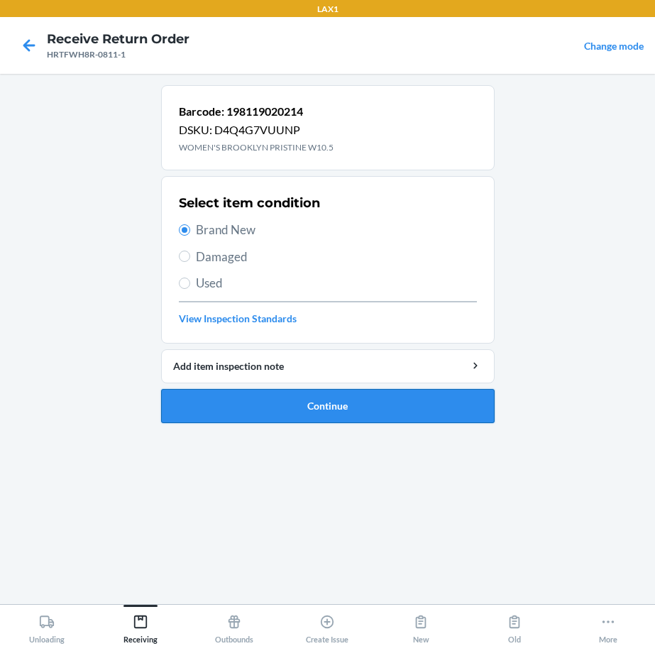
click at [341, 397] on button "Continue" at bounding box center [327, 406] width 333 height 34
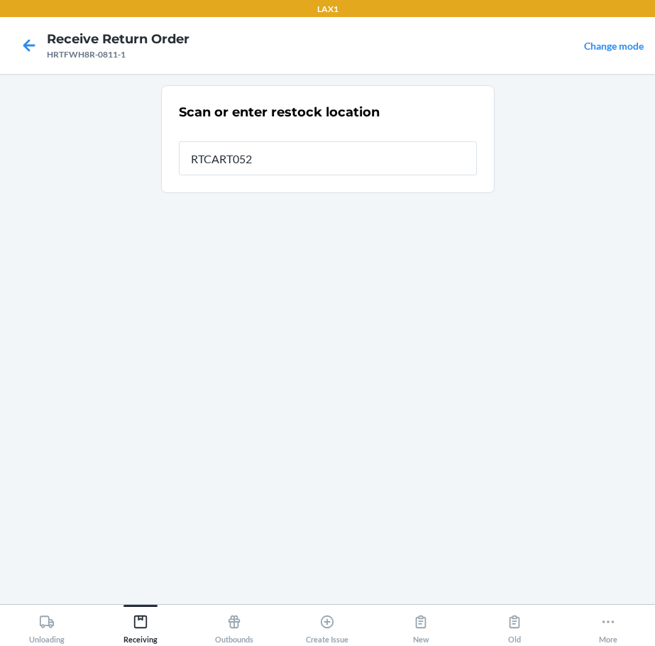
type input "RTCART052"
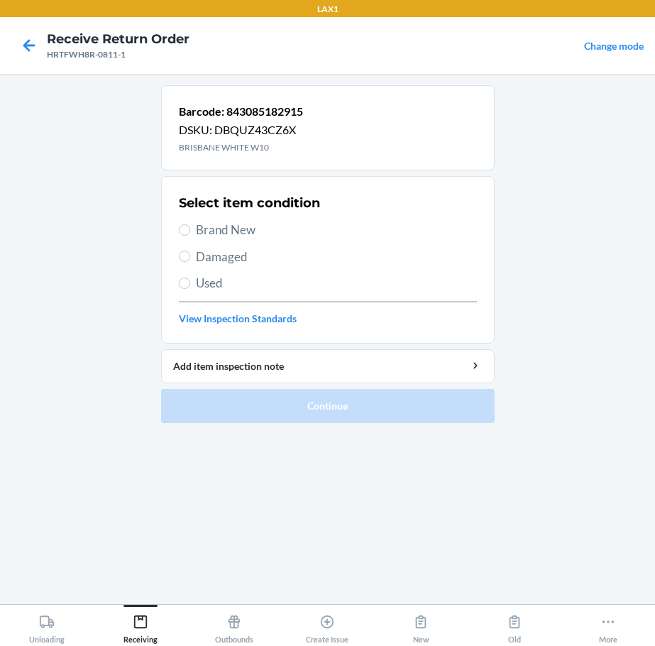
click at [243, 238] on span "Brand New" at bounding box center [336, 230] width 281 height 18
click at [190, 236] on input "Brand New" at bounding box center [184, 229] width 11 height 11
radio input "true"
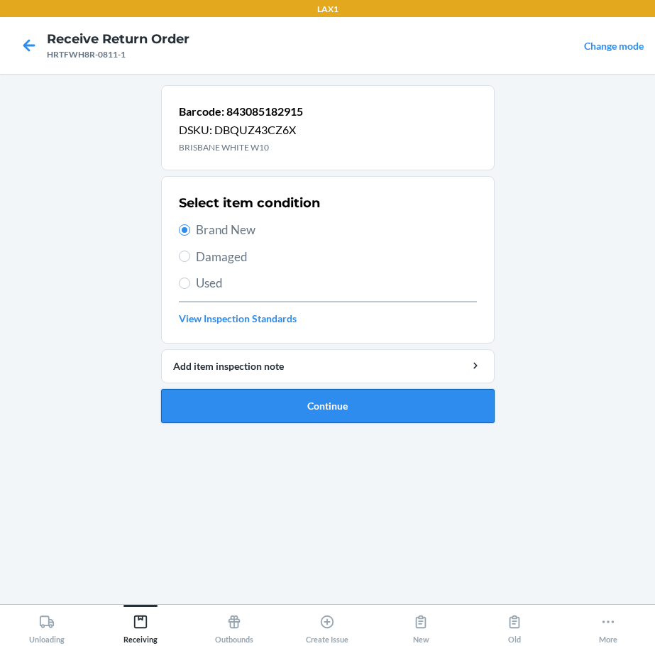
click at [357, 414] on button "Continue" at bounding box center [327, 406] width 333 height 34
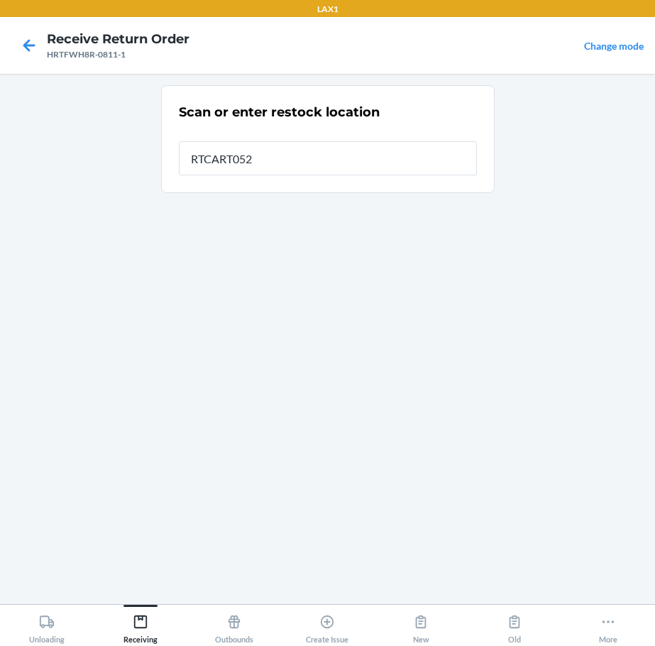
type input "RTCART052"
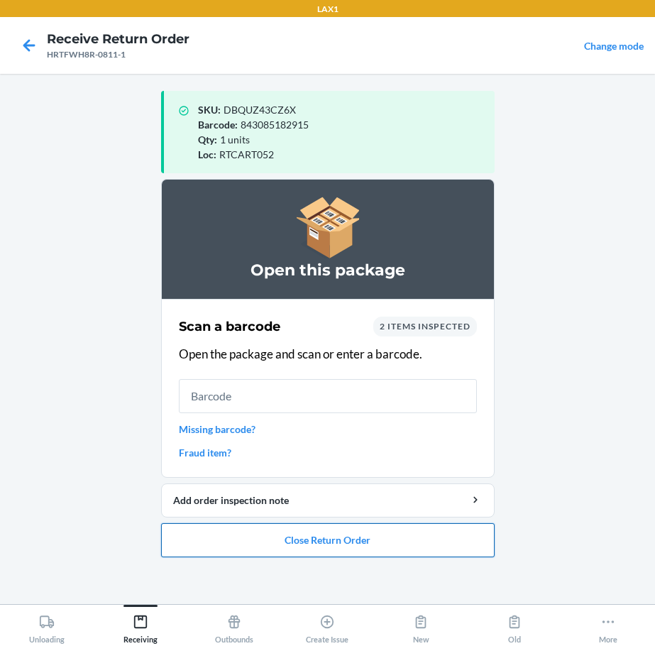
click at [394, 551] on button "Close Return Order" at bounding box center [327, 540] width 333 height 34
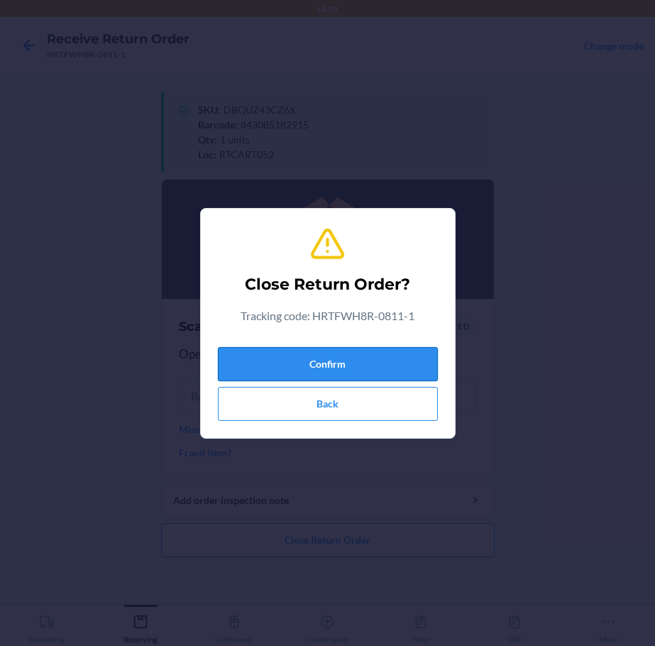
click at [424, 377] on button "Confirm" at bounding box center [328, 364] width 220 height 34
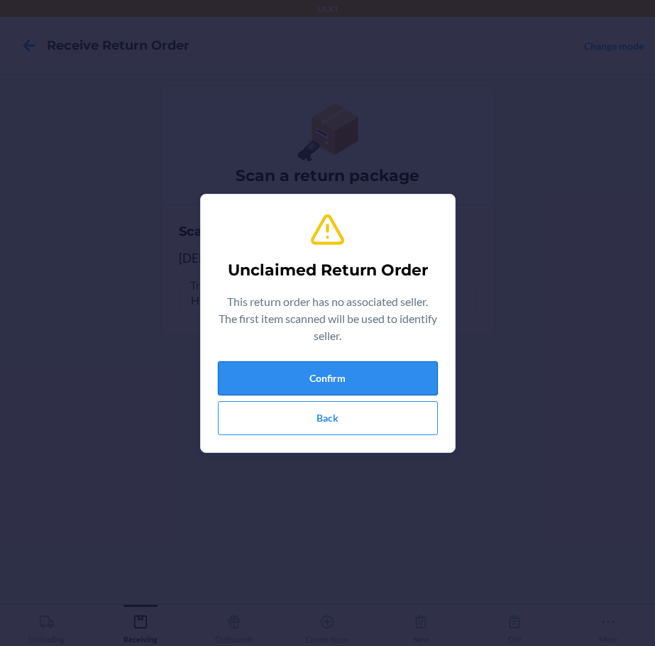
click at [426, 377] on button "Confirm" at bounding box center [328, 378] width 220 height 34
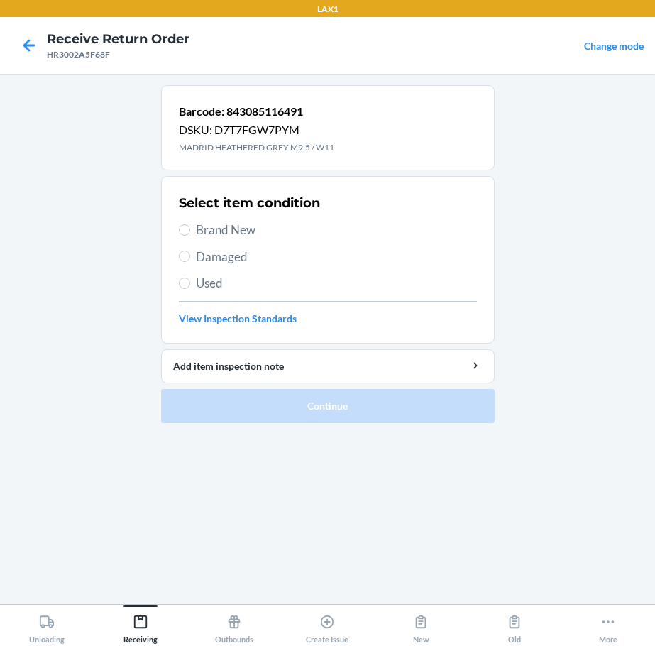
click at [223, 229] on span "Brand New" at bounding box center [336, 230] width 281 height 18
click at [190, 229] on input "Brand New" at bounding box center [184, 229] width 11 height 11
radio input "true"
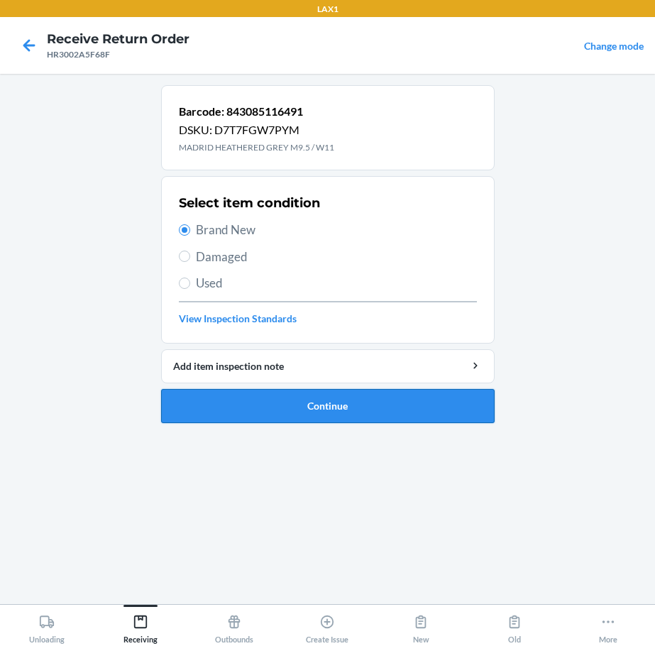
click at [372, 392] on button "Continue" at bounding box center [327, 406] width 333 height 34
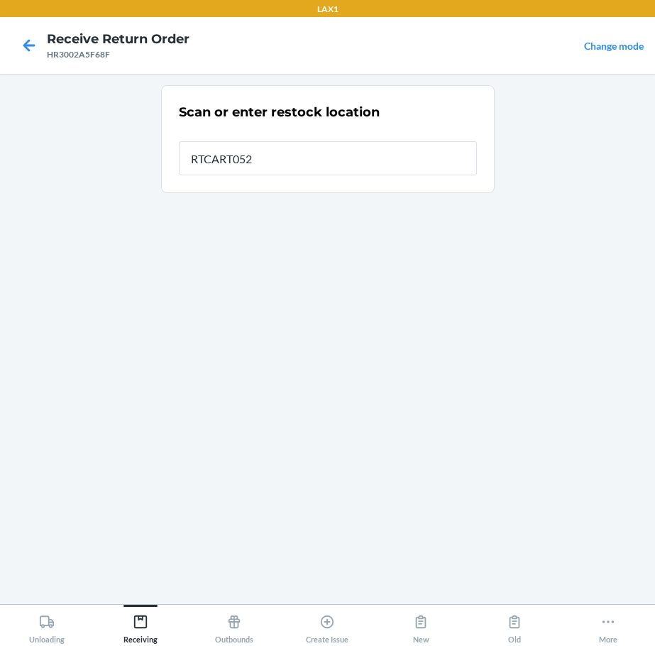
type input "RTCART052"
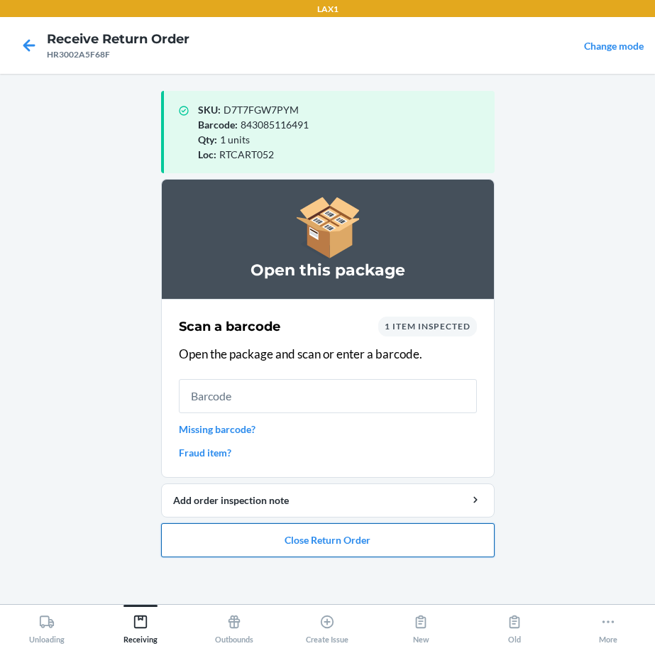
click at [364, 537] on button "Close Return Order" at bounding box center [327, 540] width 333 height 34
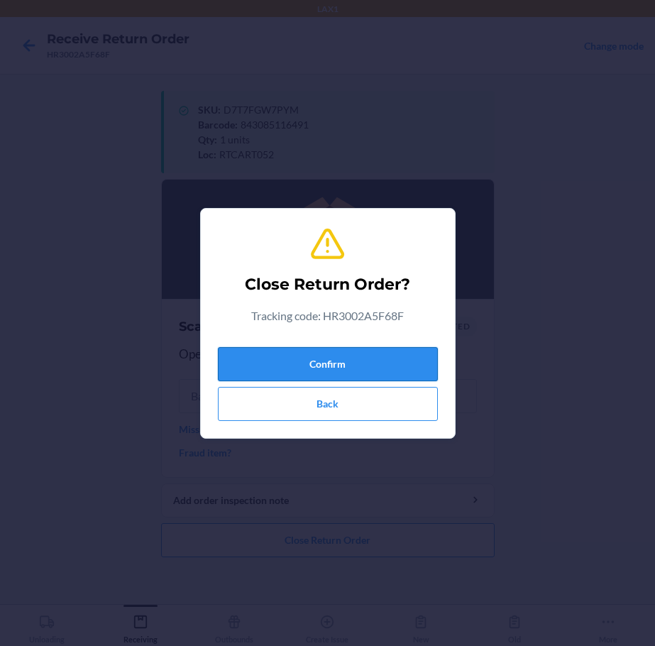
click at [326, 373] on button "Confirm" at bounding box center [328, 364] width 220 height 34
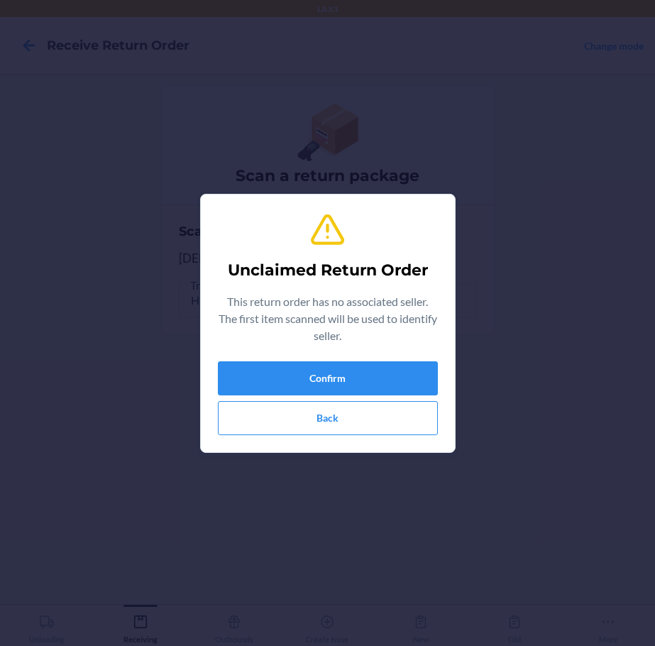
drag, startPoint x: 333, startPoint y: 280, endPoint x: 340, endPoint y: 309, distance: 29.1
click at [334, 280] on h2 "Unclaimed Return Order" at bounding box center [328, 270] width 200 height 23
click at [350, 366] on button "Confirm" at bounding box center [328, 378] width 220 height 34
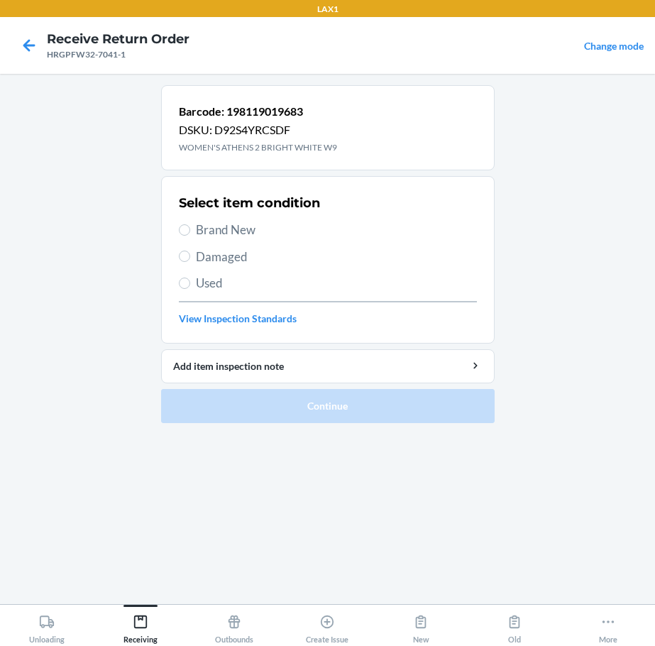
click at [240, 231] on span "Brand New" at bounding box center [336, 230] width 281 height 18
click at [190, 231] on input "Brand New" at bounding box center [184, 229] width 11 height 11
radio input "true"
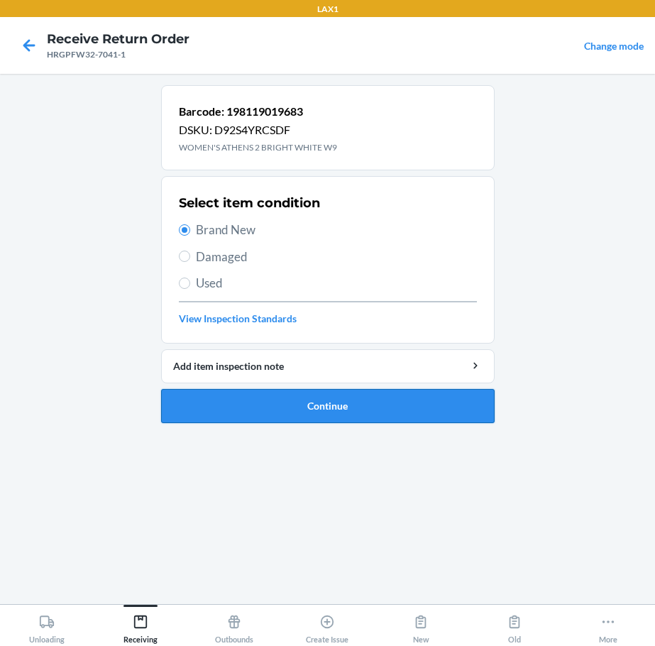
click at [364, 401] on button "Continue" at bounding box center [327, 406] width 333 height 34
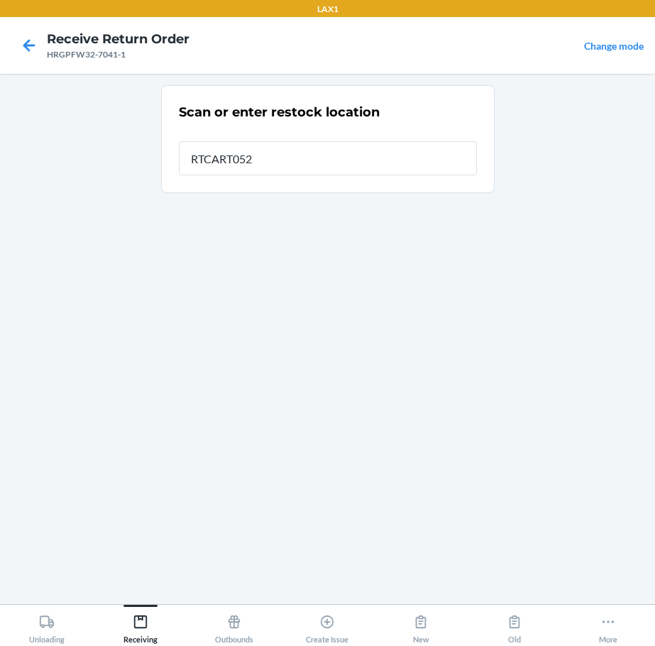
type input "RTCART052"
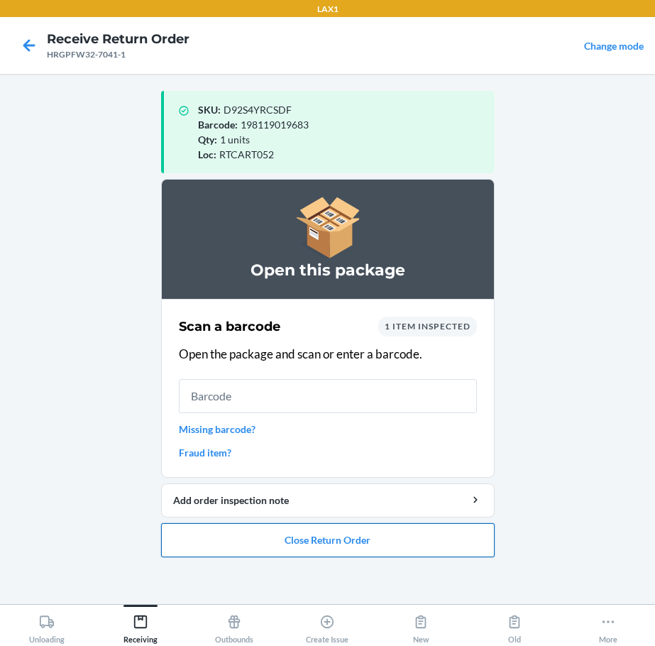
click at [360, 543] on button "Close Return Order" at bounding box center [327, 540] width 333 height 34
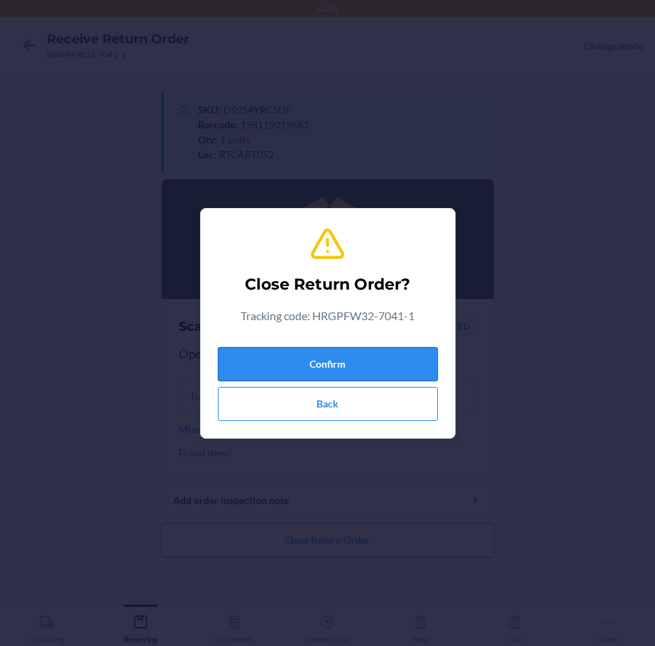
click at [365, 371] on button "Confirm" at bounding box center [328, 364] width 220 height 34
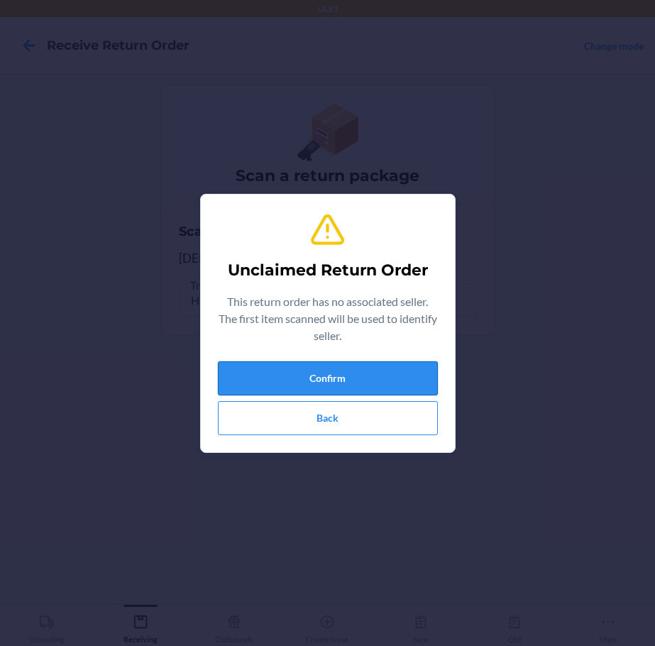
click at [353, 378] on button "Confirm" at bounding box center [328, 378] width 220 height 34
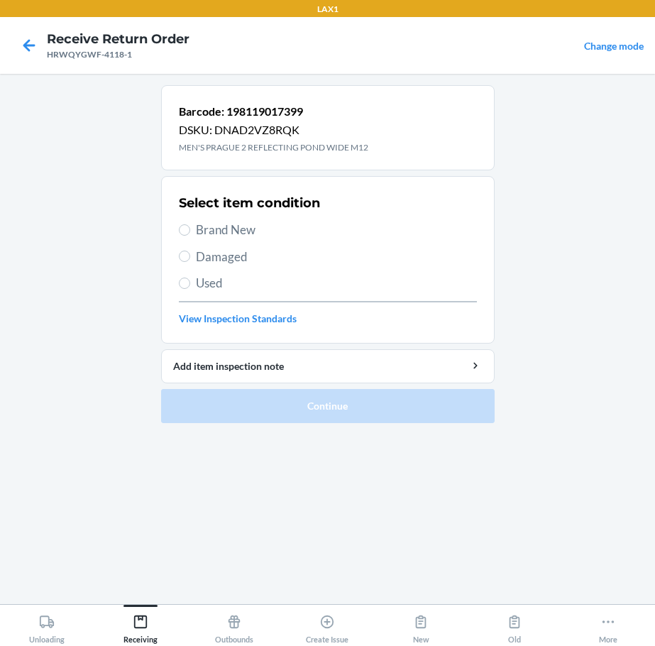
click at [191, 222] on label "Brand New" at bounding box center [328, 230] width 298 height 18
click at [190, 224] on input "Brand New" at bounding box center [184, 229] width 11 height 11
radio input "true"
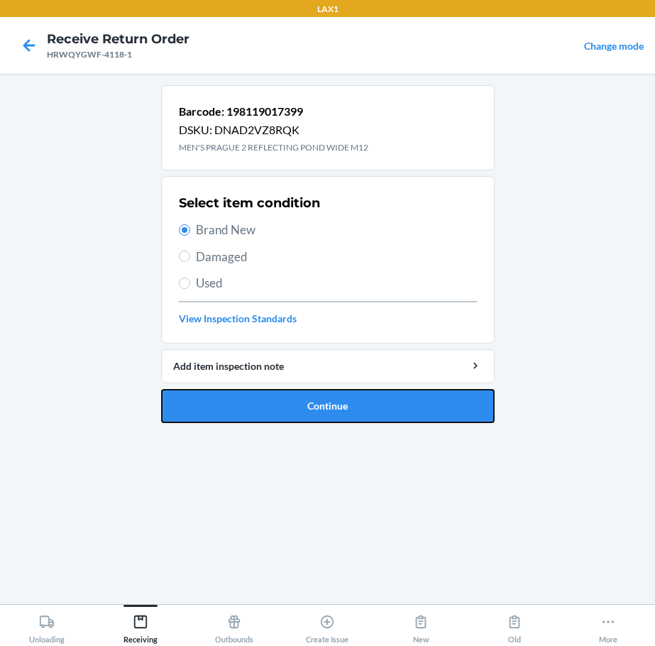
click at [365, 407] on button "Continue" at bounding box center [327, 406] width 333 height 34
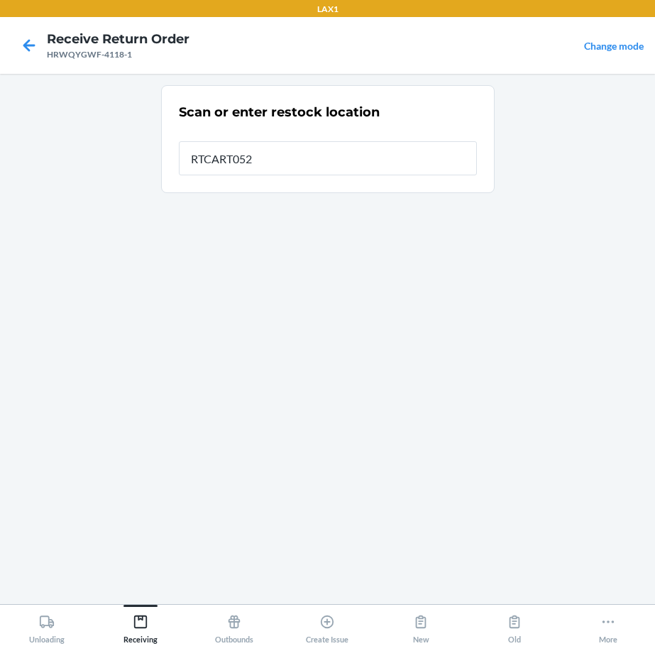
type input "RTCART052"
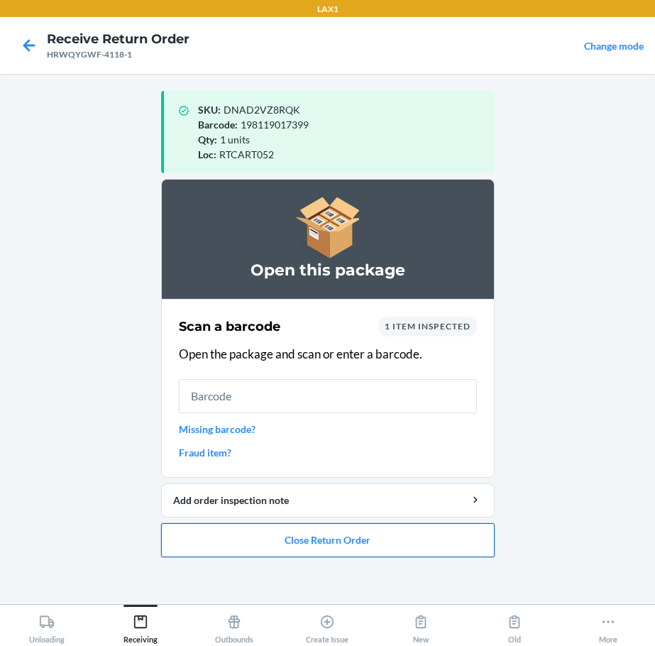
click at [331, 546] on button "Close Return Order" at bounding box center [327, 540] width 333 height 34
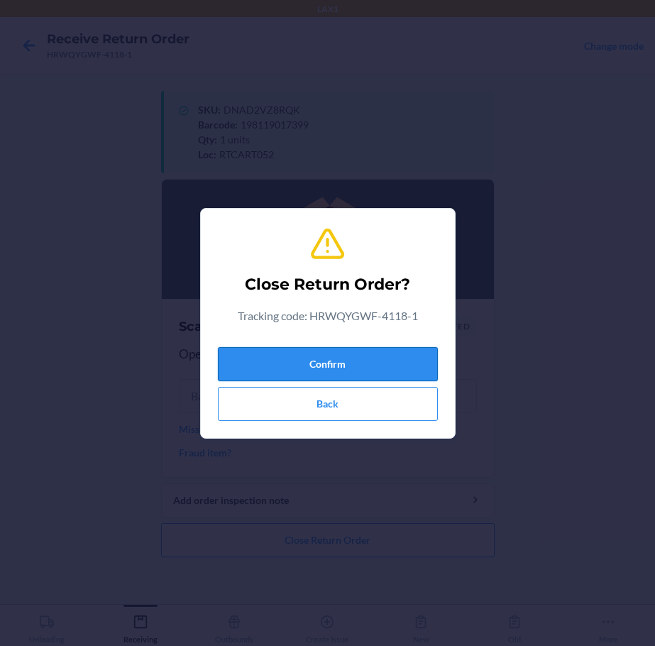
click at [369, 359] on button "Confirm" at bounding box center [328, 364] width 220 height 34
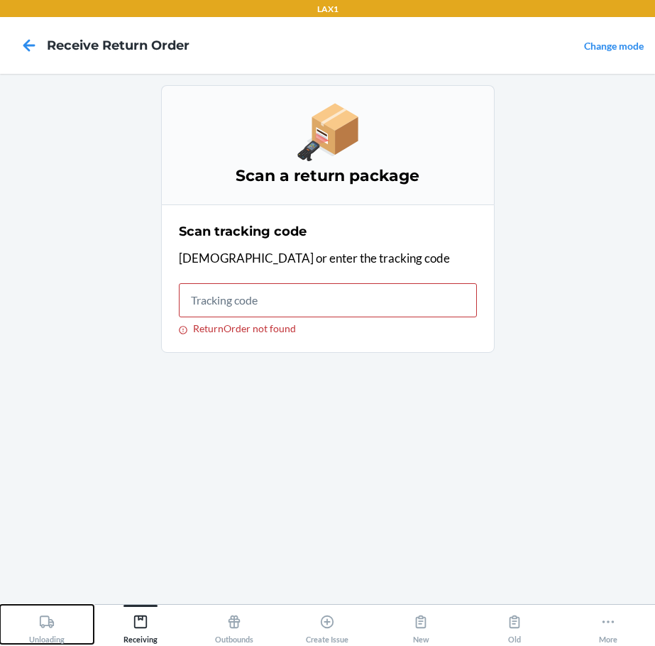
click at [48, 624] on icon at bounding box center [47, 622] width 16 height 16
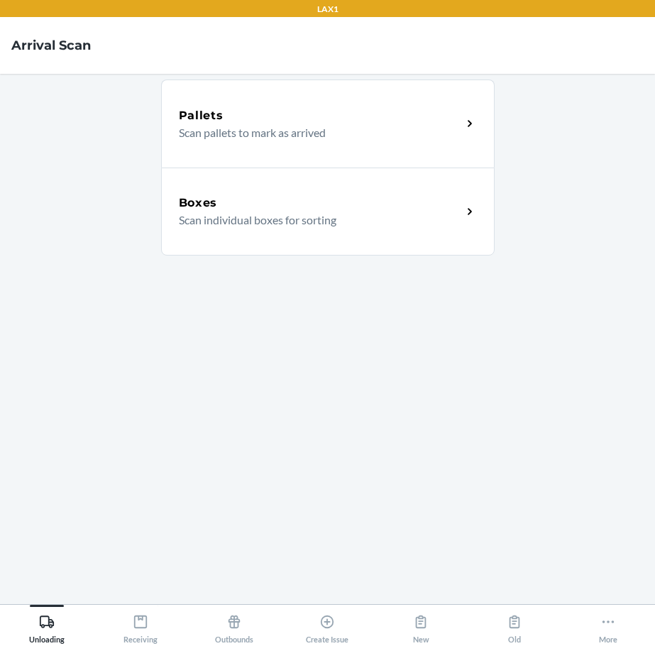
click at [258, 231] on div "Boxes Scan individual boxes for sorting" at bounding box center [327, 211] width 333 height 88
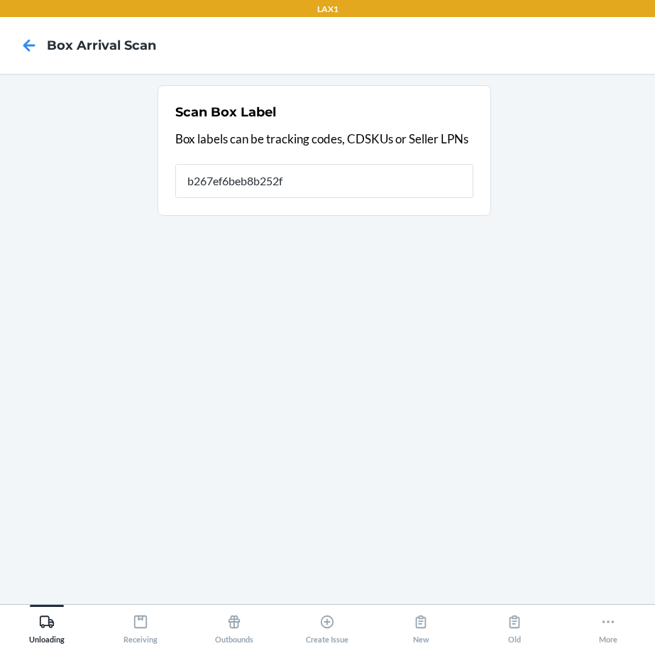
type input "b267ef6beb8b252ff"
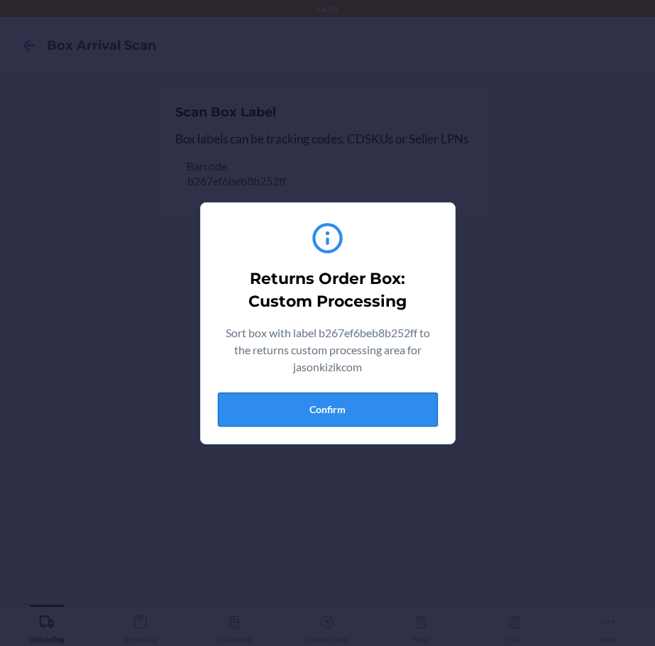
click at [354, 411] on button "Confirm" at bounding box center [328, 409] width 220 height 34
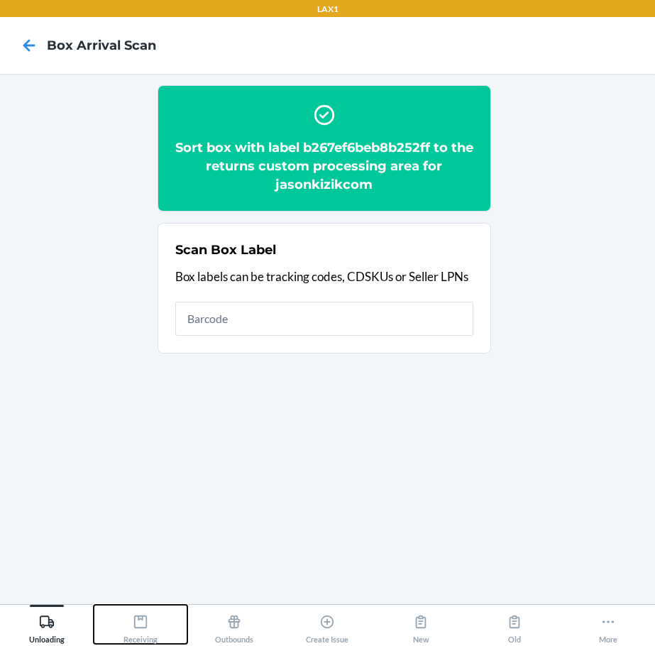
click at [136, 621] on icon at bounding box center [141, 622] width 16 height 16
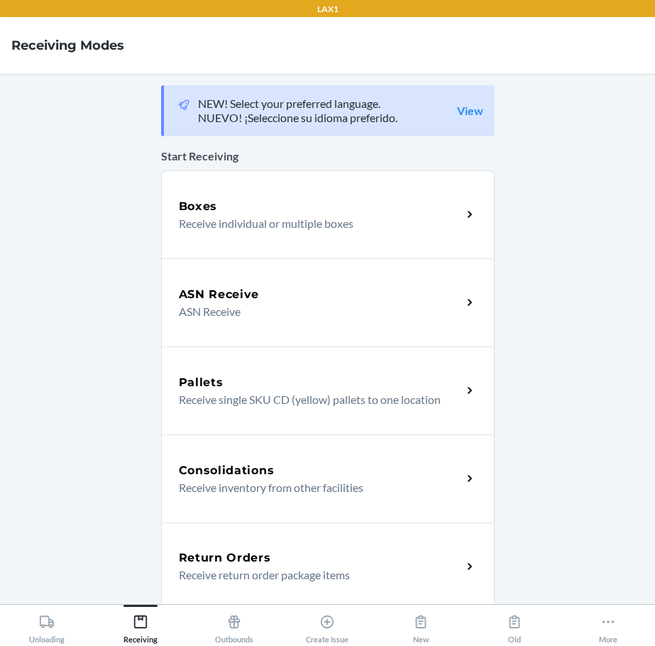
click at [309, 551] on div "Return Orders" at bounding box center [320, 557] width 283 height 17
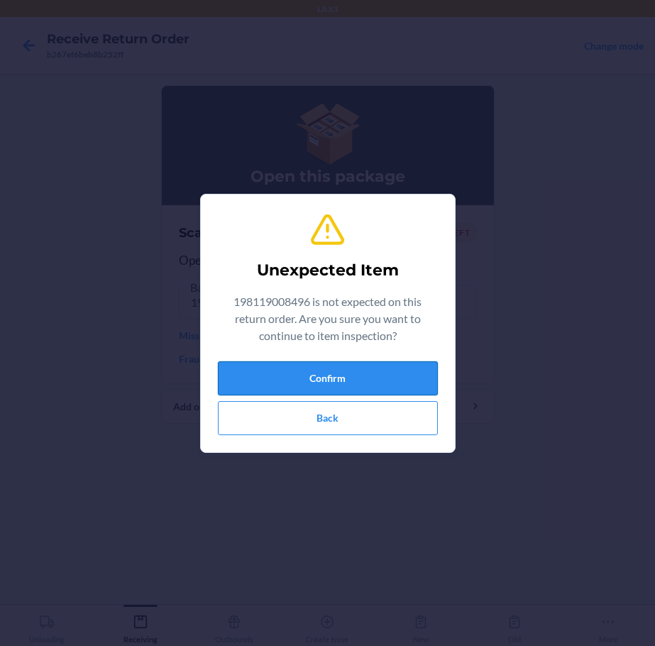
click at [359, 378] on button "Confirm" at bounding box center [328, 378] width 220 height 34
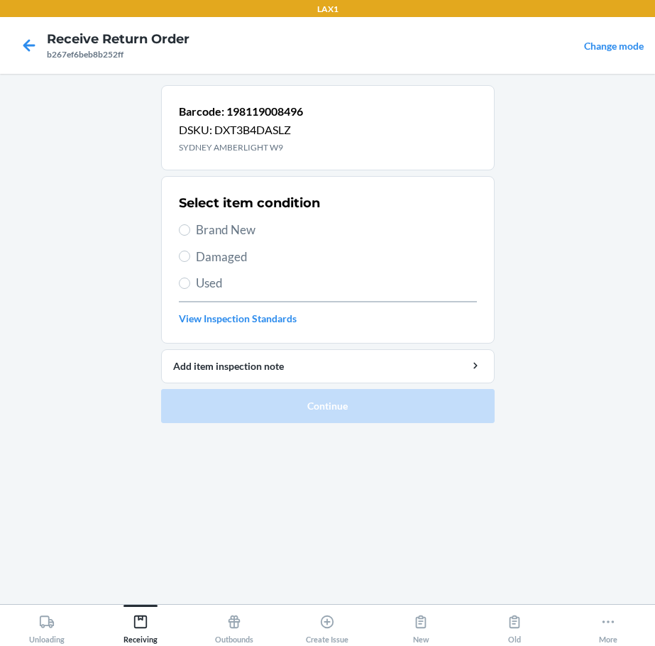
click at [244, 228] on span "Brand New" at bounding box center [336, 230] width 281 height 18
click at [190, 228] on input "Brand New" at bounding box center [184, 229] width 11 height 11
radio input "true"
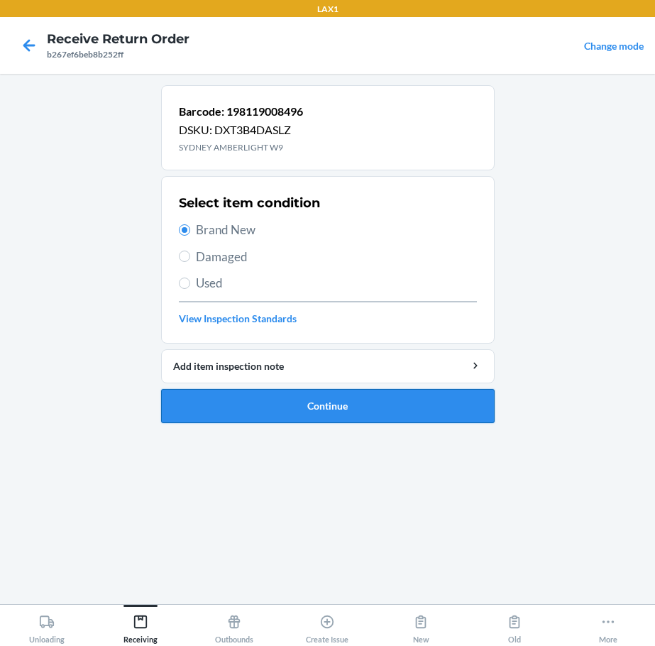
click at [340, 397] on button "Continue" at bounding box center [327, 406] width 333 height 34
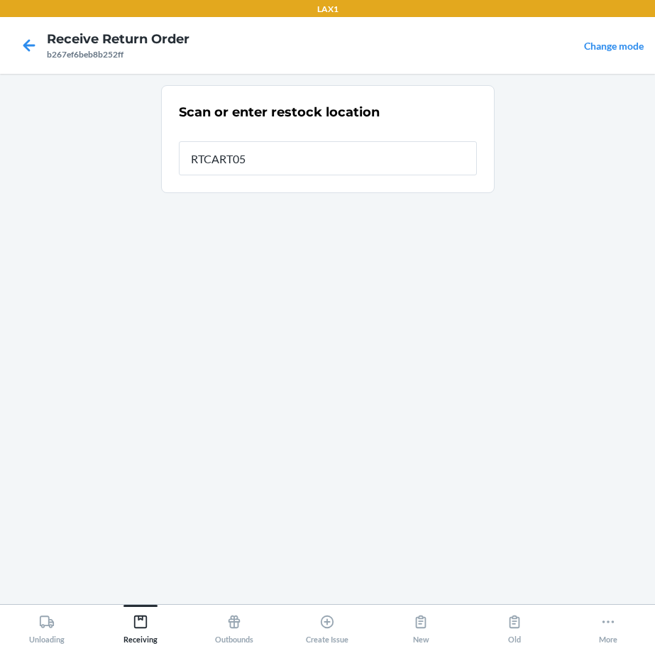
type input "RTCART052"
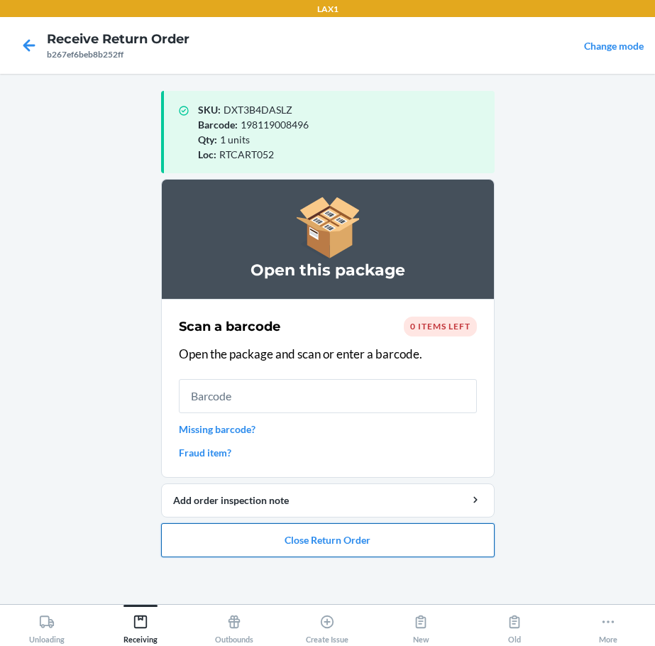
click at [309, 543] on button "Close Return Order" at bounding box center [327, 540] width 333 height 34
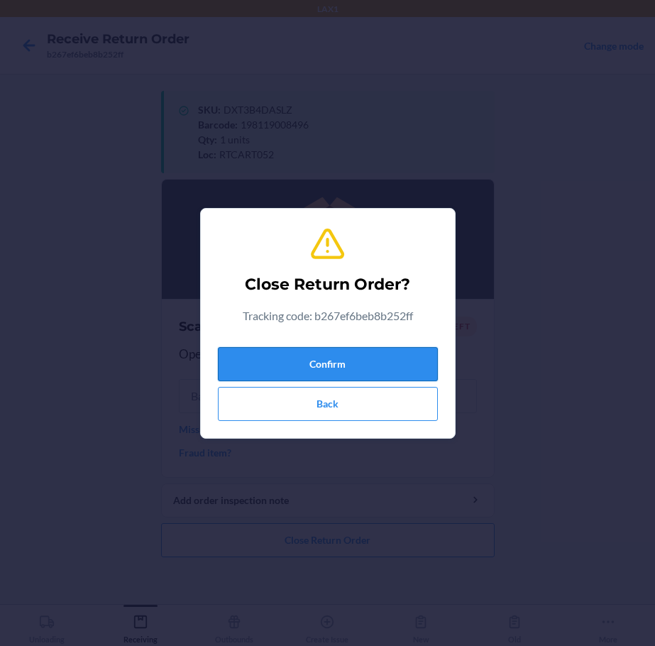
click at [332, 362] on button "Confirm" at bounding box center [328, 364] width 220 height 34
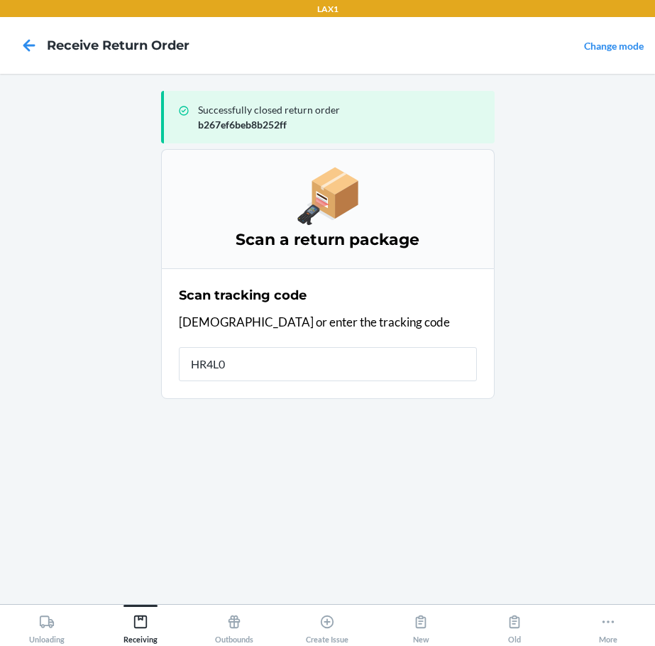
type input "HR4L00"
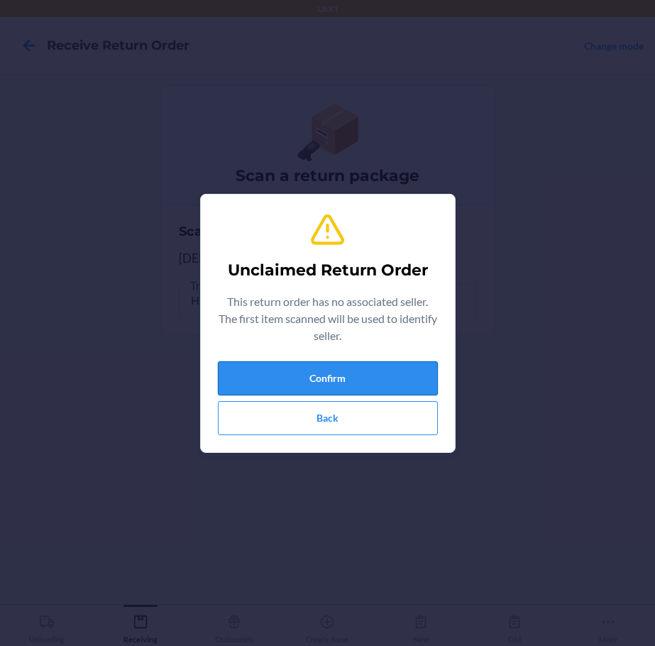
click at [338, 384] on button "Confirm" at bounding box center [328, 378] width 220 height 34
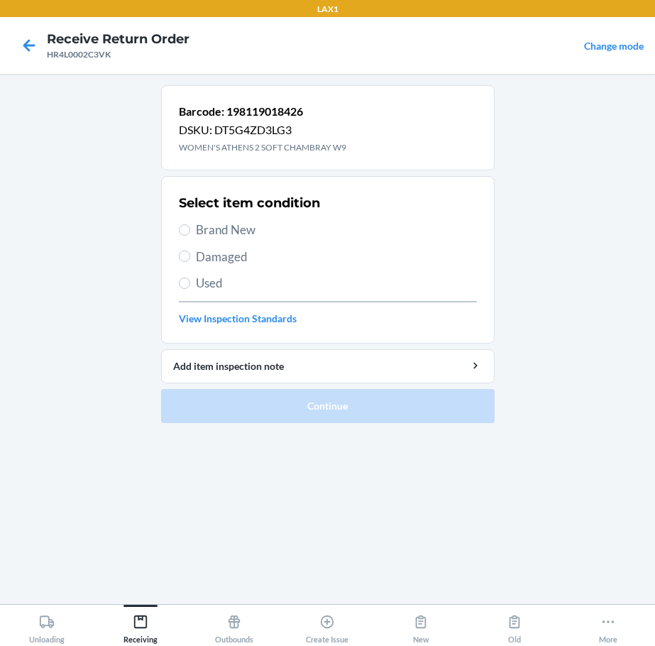
click at [242, 233] on span "Brand New" at bounding box center [336, 230] width 281 height 18
click at [190, 233] on input "Brand New" at bounding box center [184, 229] width 11 height 11
radio input "true"
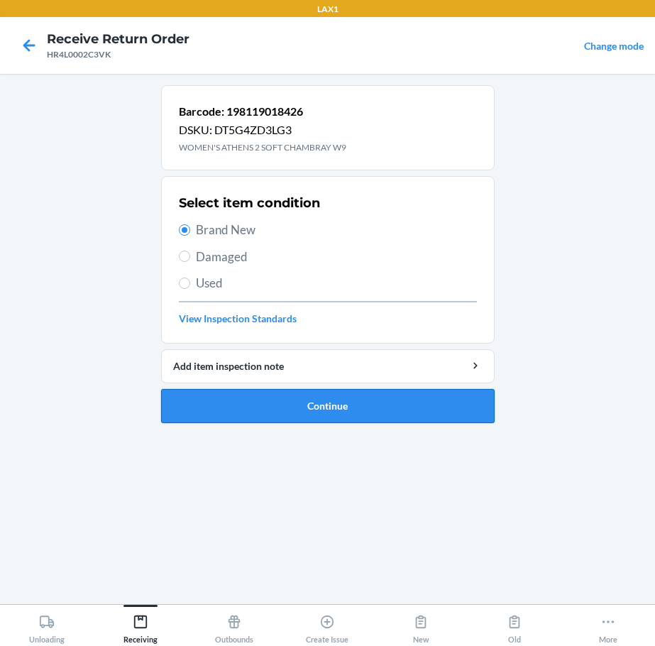
click at [337, 394] on button "Continue" at bounding box center [327, 406] width 333 height 34
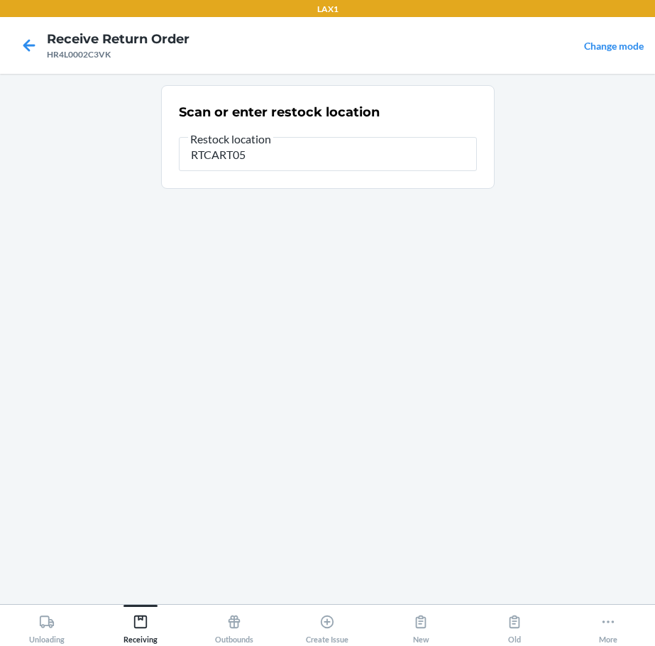
type input "RTCART052"
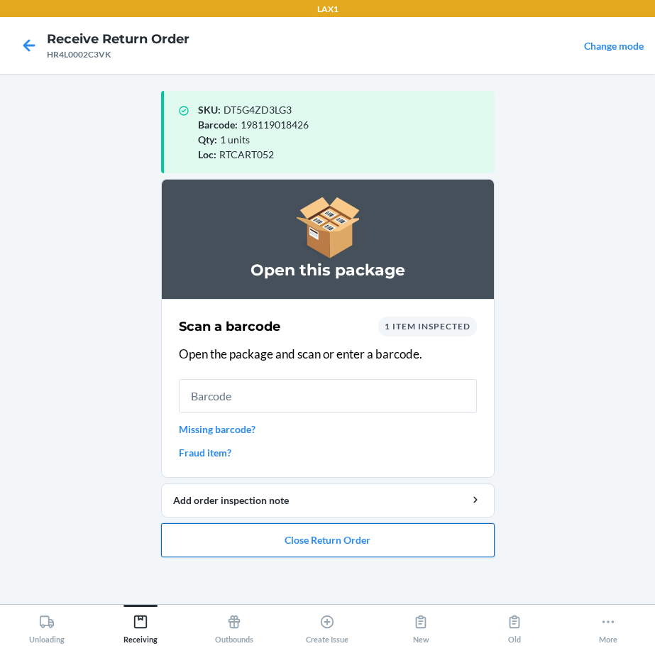
click at [404, 538] on button "Close Return Order" at bounding box center [327, 540] width 333 height 34
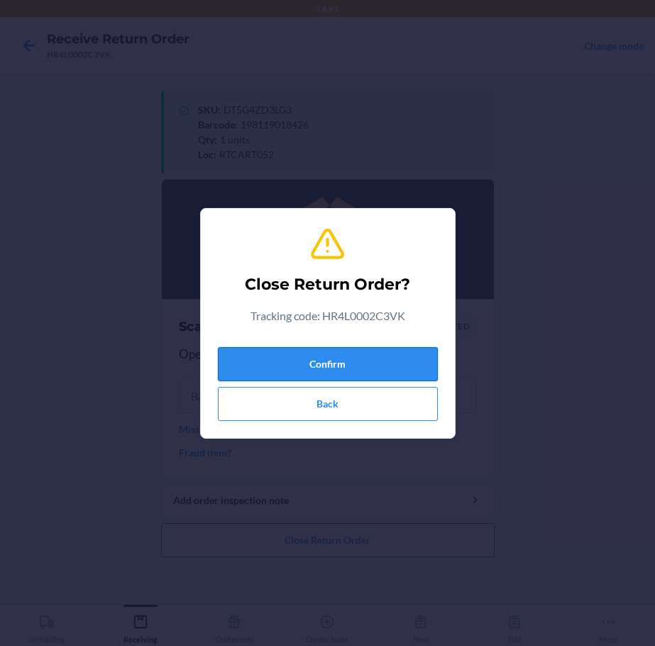
click at [391, 348] on button "Confirm" at bounding box center [328, 364] width 220 height 34
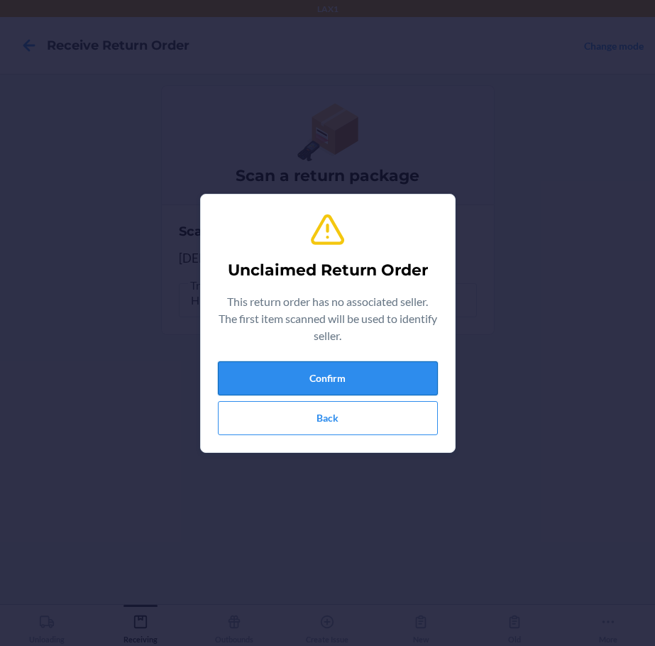
click at [334, 369] on button "Confirm" at bounding box center [328, 378] width 220 height 34
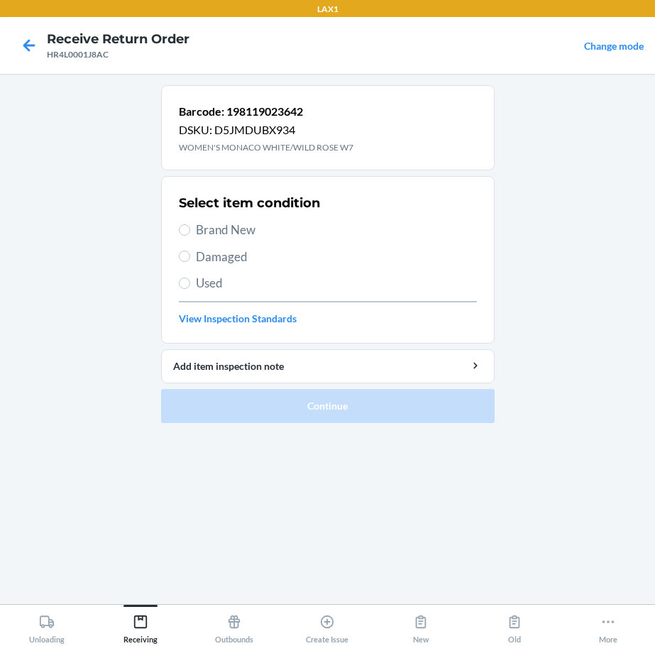
click at [213, 236] on span "Brand New" at bounding box center [336, 230] width 281 height 18
click at [190, 236] on input "Brand New" at bounding box center [184, 229] width 11 height 11
radio input "true"
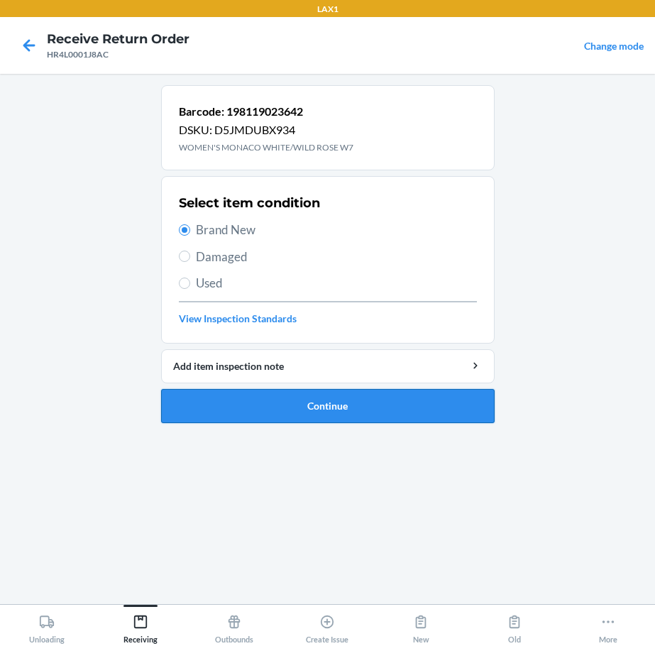
click at [324, 403] on button "Continue" at bounding box center [327, 406] width 333 height 34
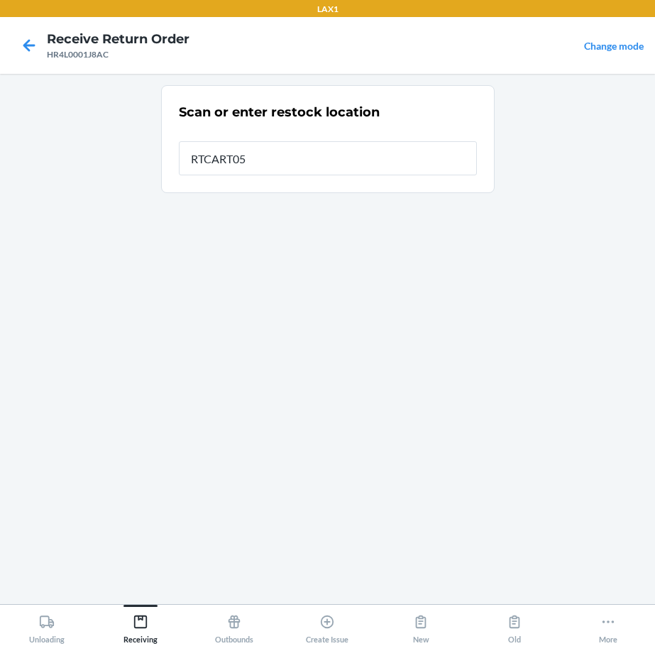
type input "RTCART052"
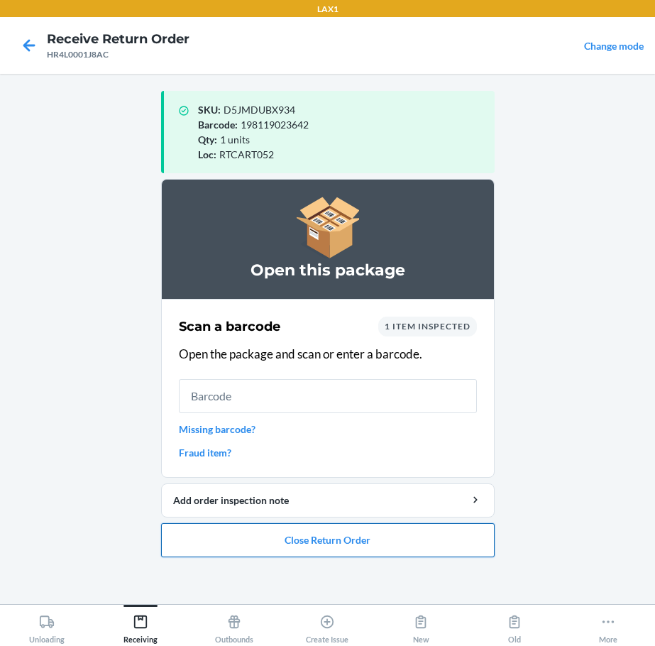
click at [299, 534] on button "Close Return Order" at bounding box center [327, 540] width 333 height 34
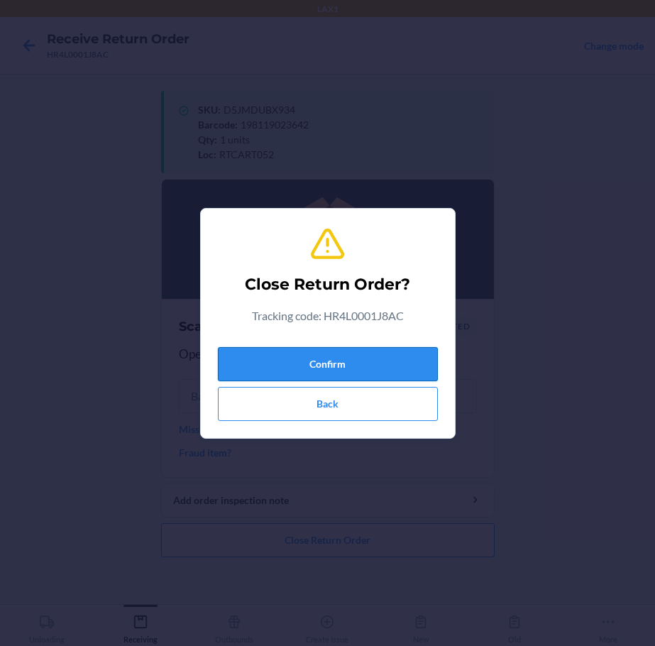
click at [343, 367] on button "Confirm" at bounding box center [328, 364] width 220 height 34
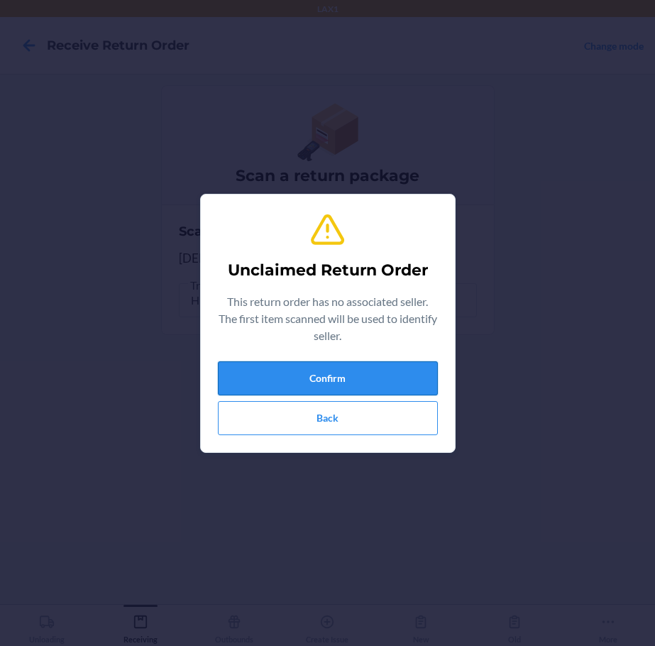
click at [331, 370] on button "Confirm" at bounding box center [328, 378] width 220 height 34
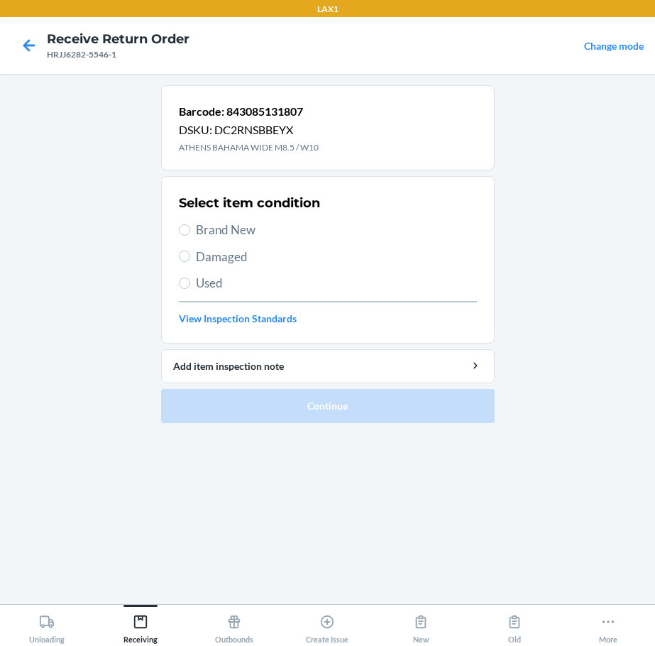
click at [256, 227] on span "Brand New" at bounding box center [336, 230] width 281 height 18
click at [190, 227] on input "Brand New" at bounding box center [184, 229] width 11 height 11
radio input "true"
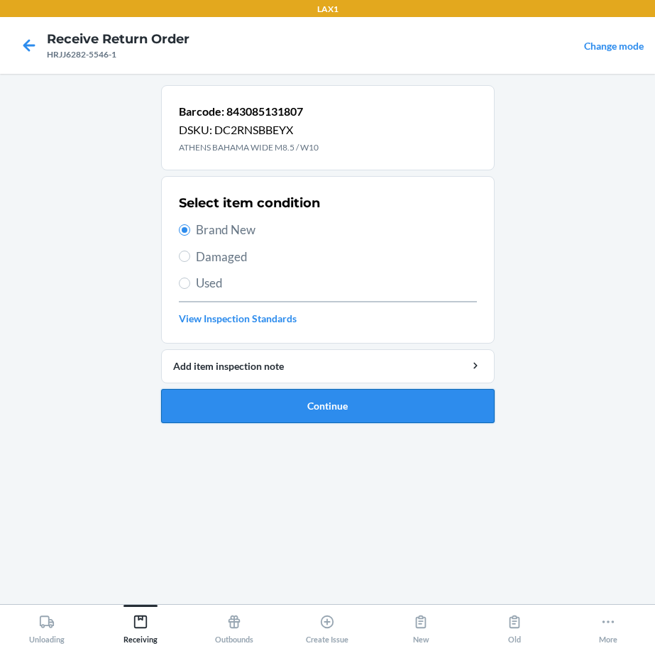
click at [381, 414] on button "Continue" at bounding box center [327, 406] width 333 height 34
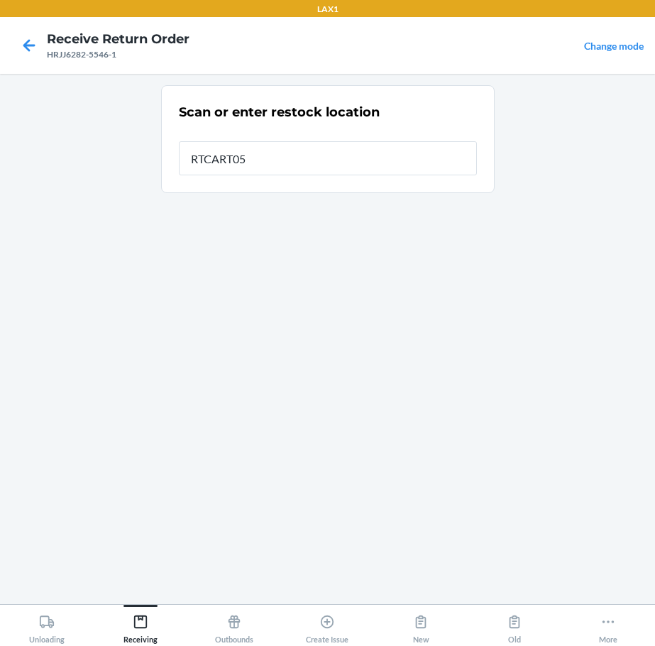
type input "RTCART052"
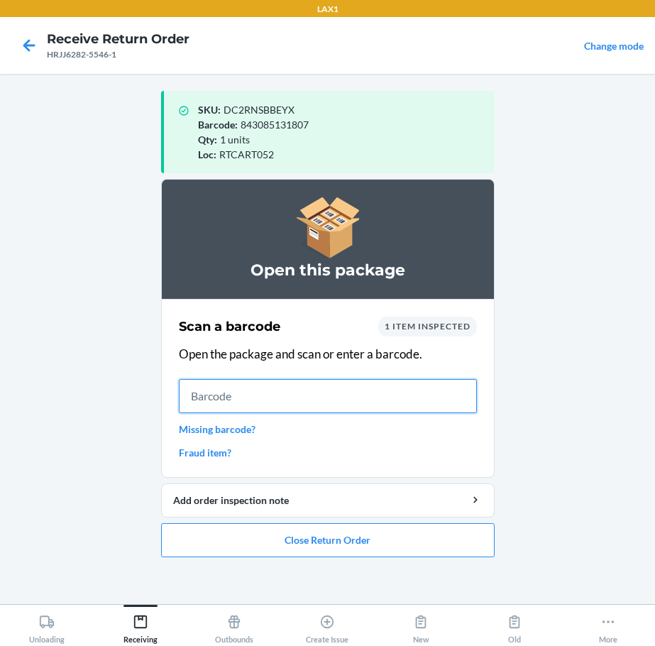
click at [208, 394] on input "text" at bounding box center [328, 396] width 298 height 34
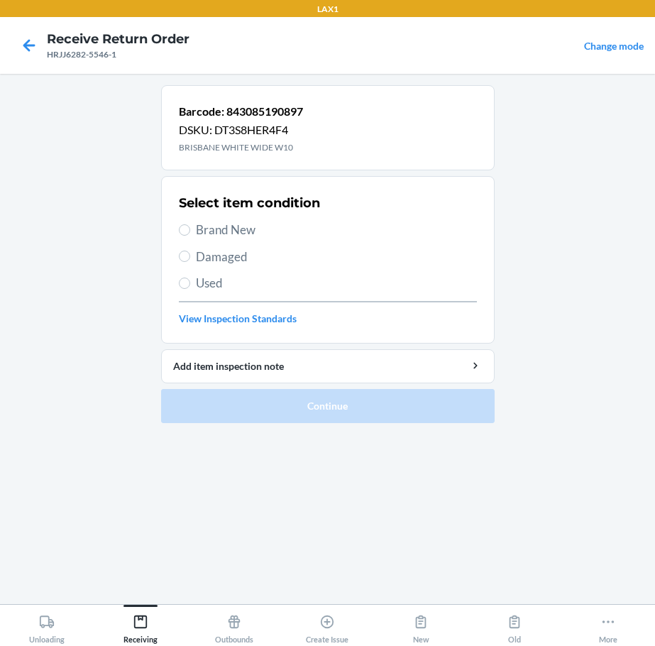
click at [219, 224] on span "Brand New" at bounding box center [336, 230] width 281 height 18
click at [190, 224] on input "Brand New" at bounding box center [184, 229] width 11 height 11
radio input "true"
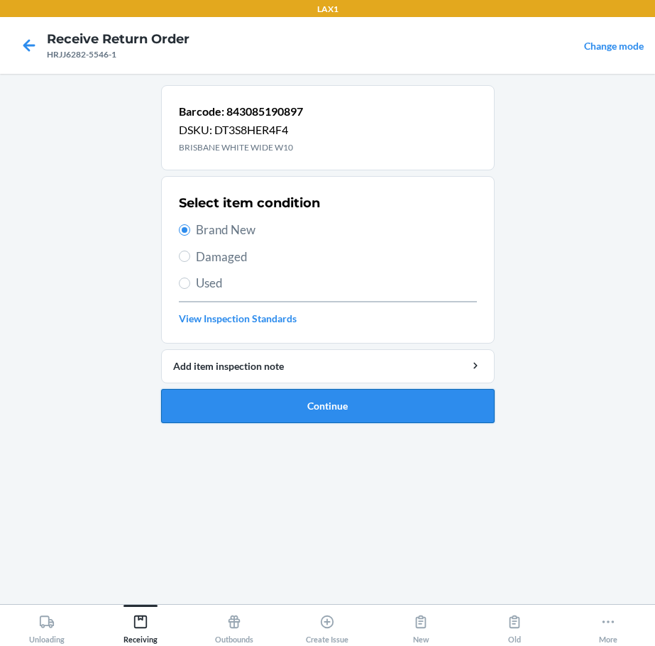
click at [360, 414] on button "Continue" at bounding box center [327, 406] width 333 height 34
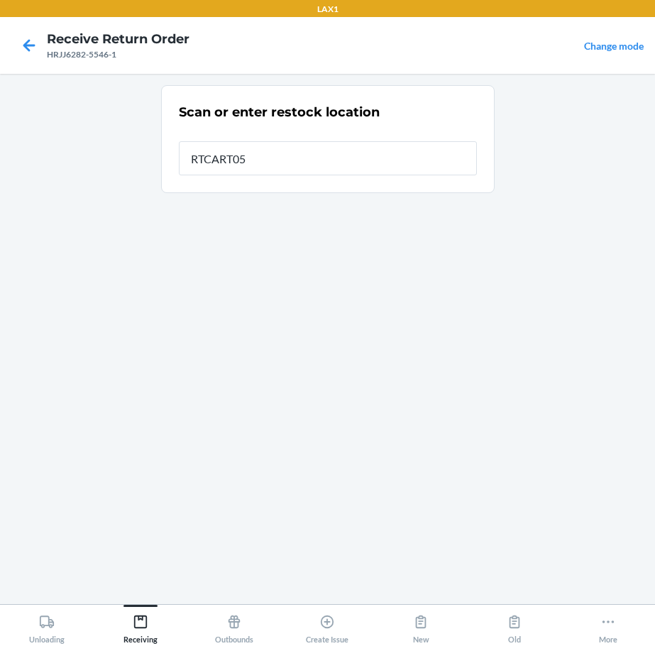
type input "RTCART052"
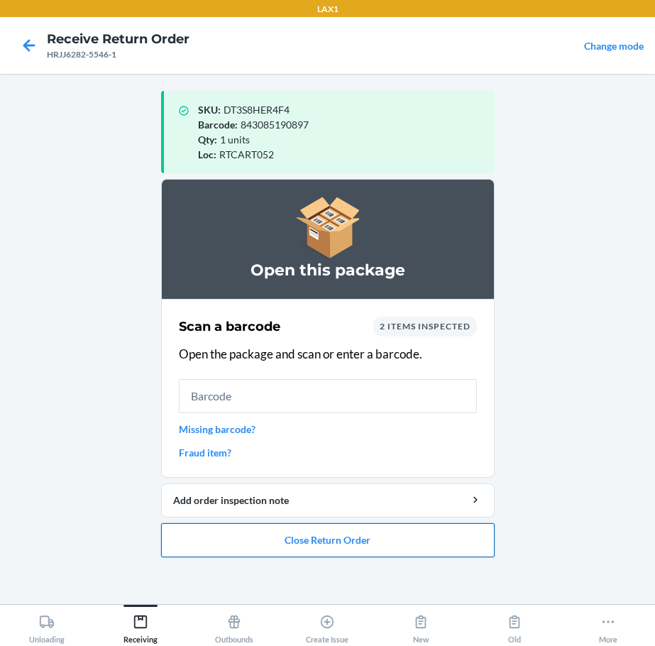
click at [282, 542] on button "Close Return Order" at bounding box center [327, 540] width 333 height 34
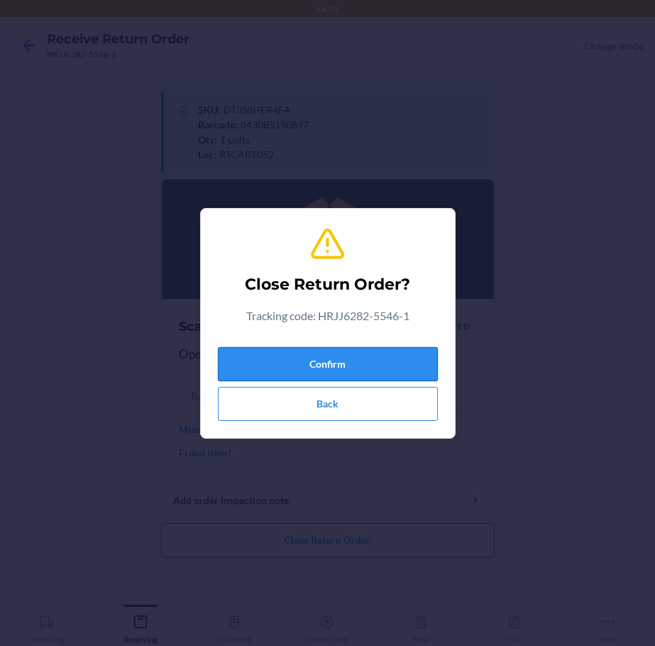
click at [324, 363] on button "Confirm" at bounding box center [328, 364] width 220 height 34
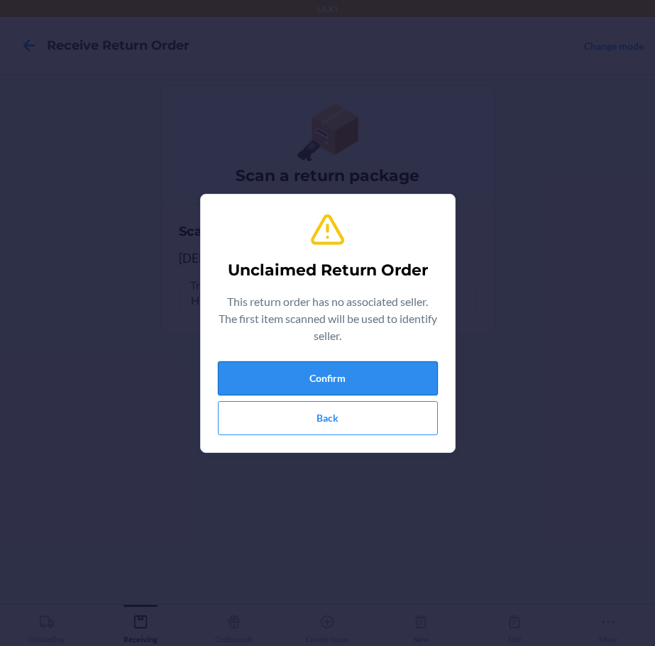
click at [327, 370] on button "Confirm" at bounding box center [328, 378] width 220 height 34
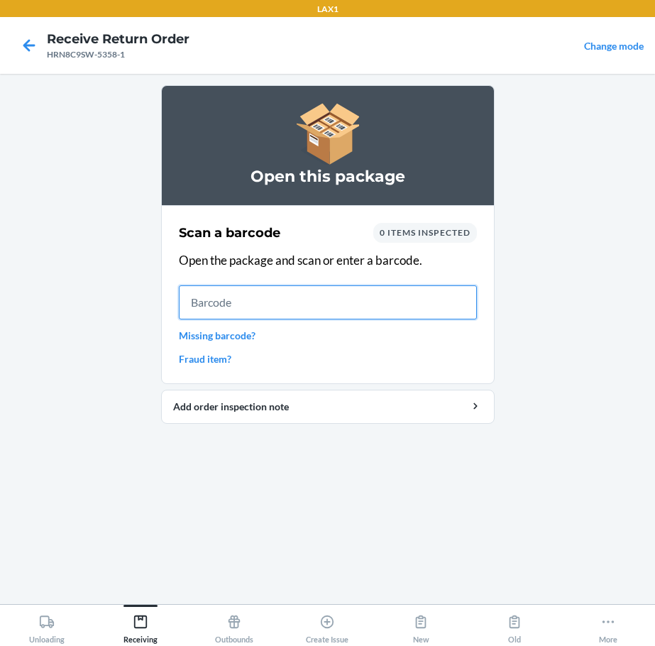
click at [304, 308] on input "text" at bounding box center [328, 302] width 298 height 34
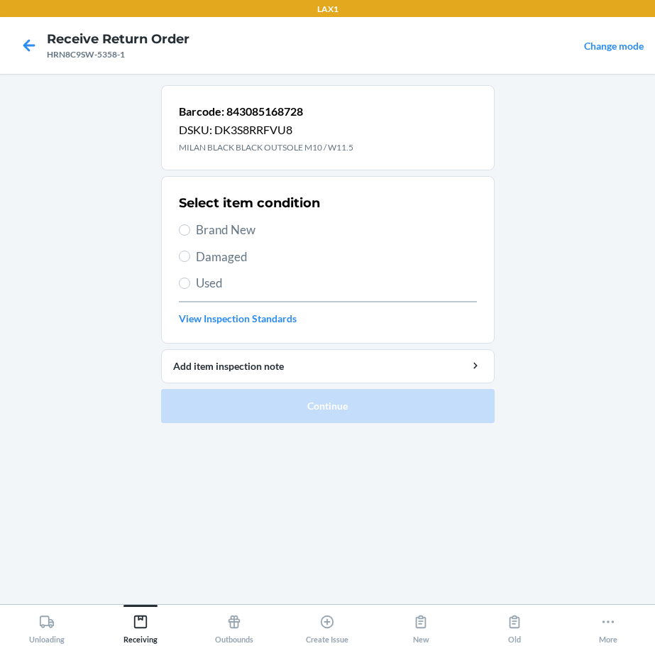
click at [240, 218] on div "Select item condition Brand New Damaged Used View Inspection Standards" at bounding box center [328, 259] width 298 height 140
click at [234, 227] on span "Brand New" at bounding box center [336, 230] width 281 height 18
click at [190, 227] on input "Brand New" at bounding box center [184, 229] width 11 height 11
radio input "true"
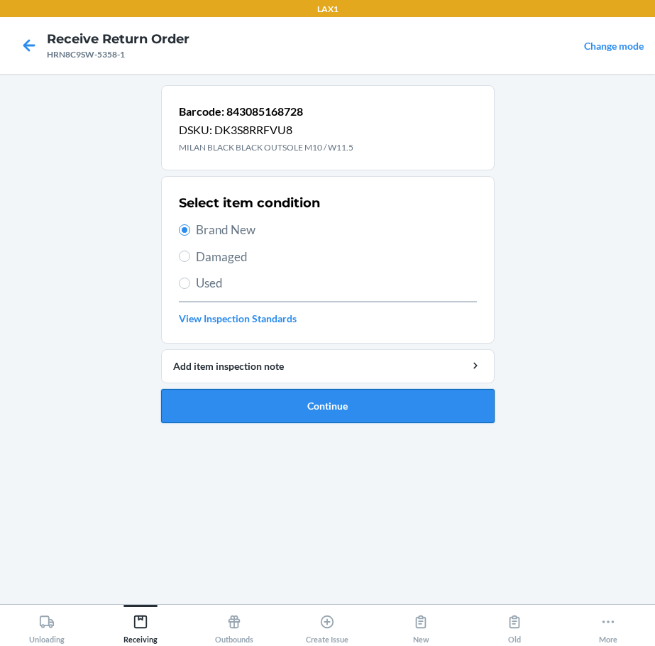
click at [350, 392] on button "Continue" at bounding box center [327, 406] width 333 height 34
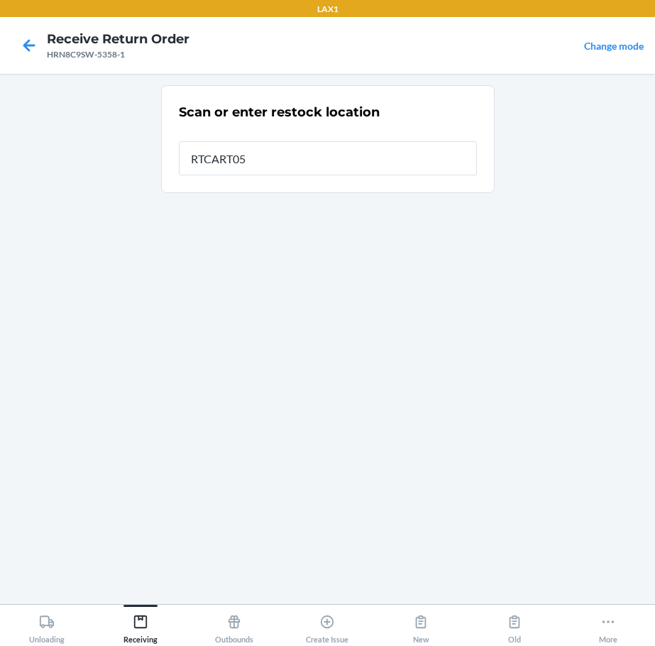
type input "RTCART052"
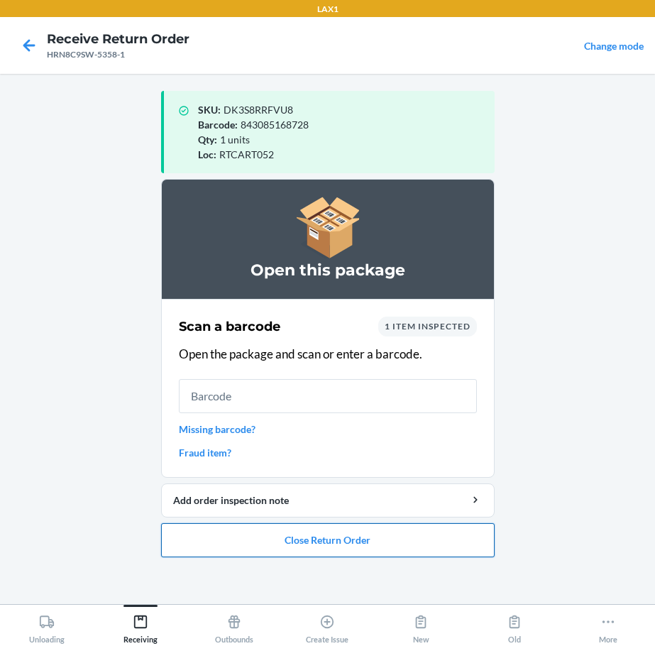
click at [425, 548] on button "Close Return Order" at bounding box center [327, 540] width 333 height 34
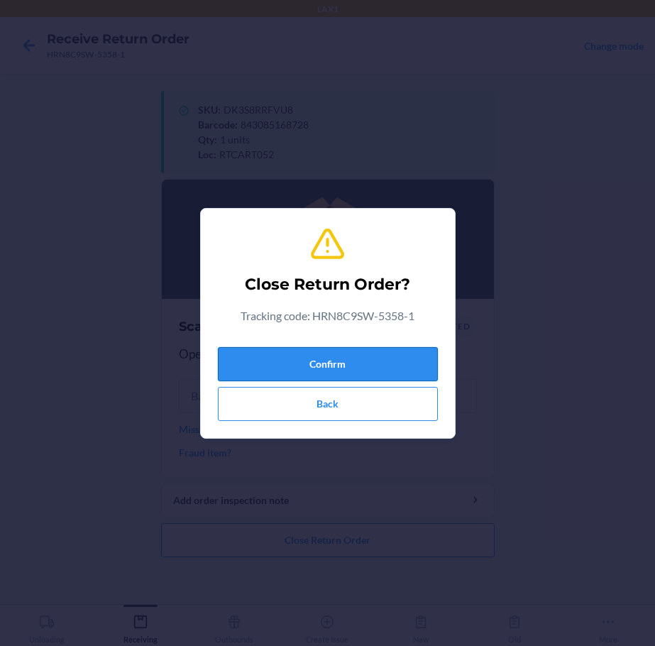
click at [372, 371] on button "Confirm" at bounding box center [328, 364] width 220 height 34
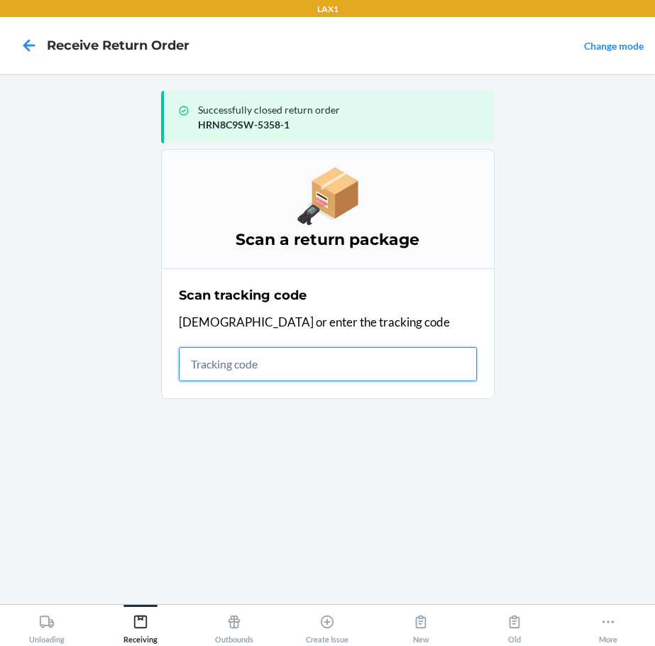
click at [357, 378] on input "text" at bounding box center [328, 364] width 298 height 34
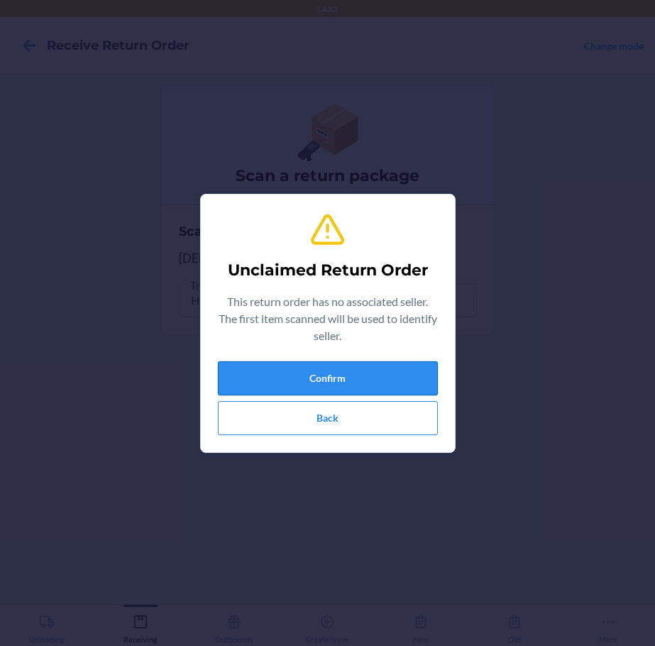
click at [353, 372] on button "Confirm" at bounding box center [328, 378] width 220 height 34
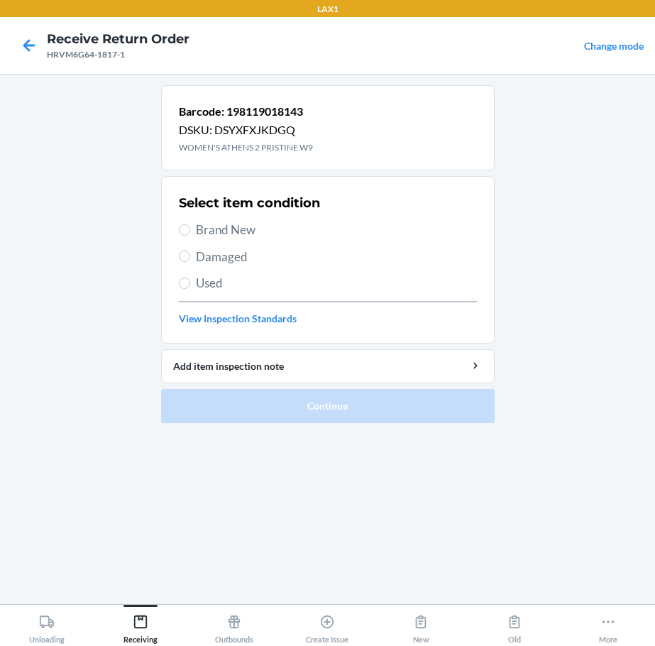
click at [230, 231] on span "Brand New" at bounding box center [336, 230] width 281 height 18
click at [190, 231] on input "Brand New" at bounding box center [184, 229] width 11 height 11
radio input "true"
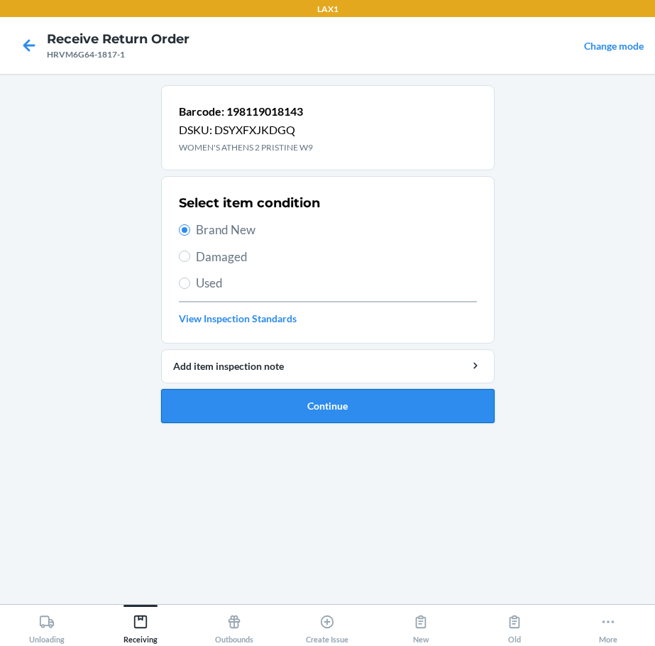
click at [348, 399] on button "Continue" at bounding box center [327, 406] width 333 height 34
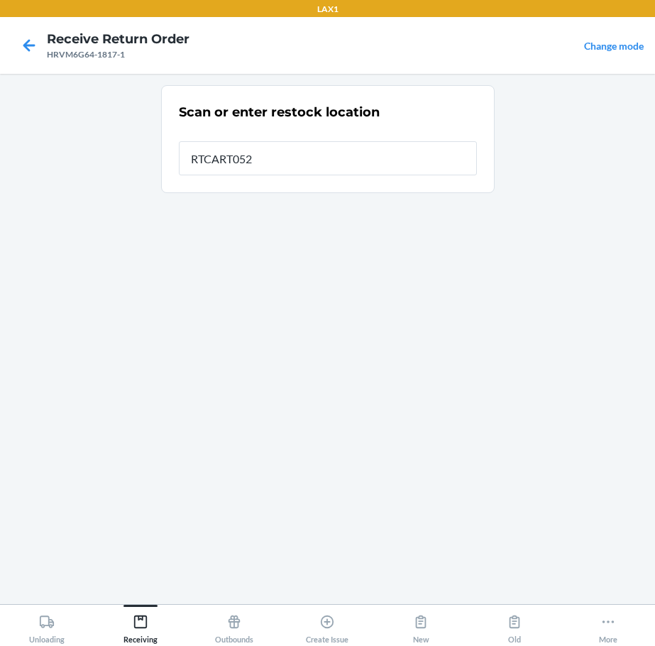
type input "RTCART052"
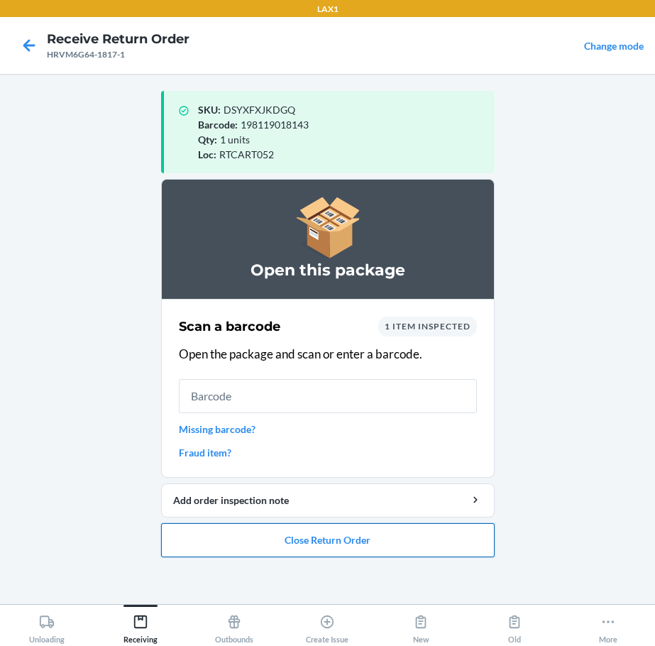
click at [371, 536] on button "Close Return Order" at bounding box center [327, 540] width 333 height 34
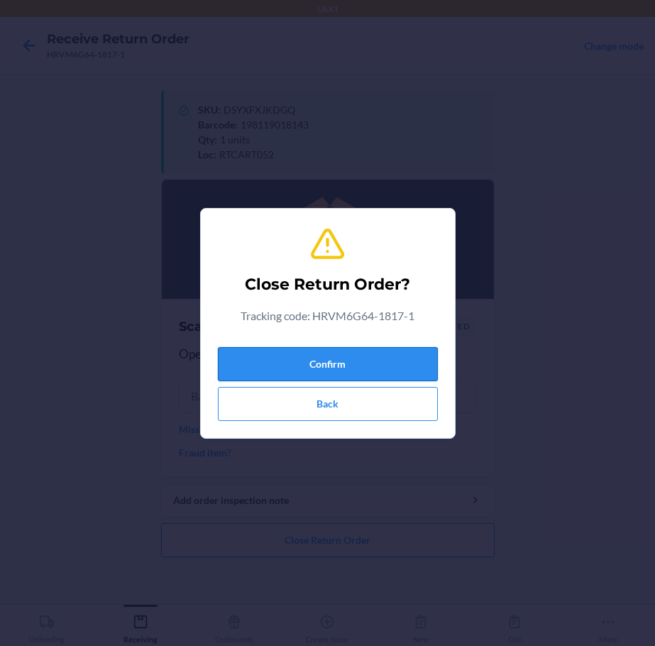
click at [358, 354] on button "Confirm" at bounding box center [328, 364] width 220 height 34
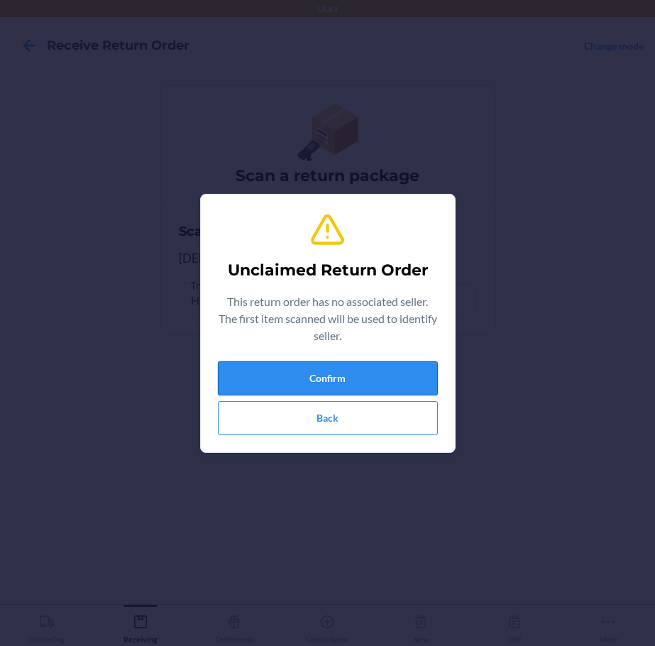
click at [299, 378] on button "Confirm" at bounding box center [328, 378] width 220 height 34
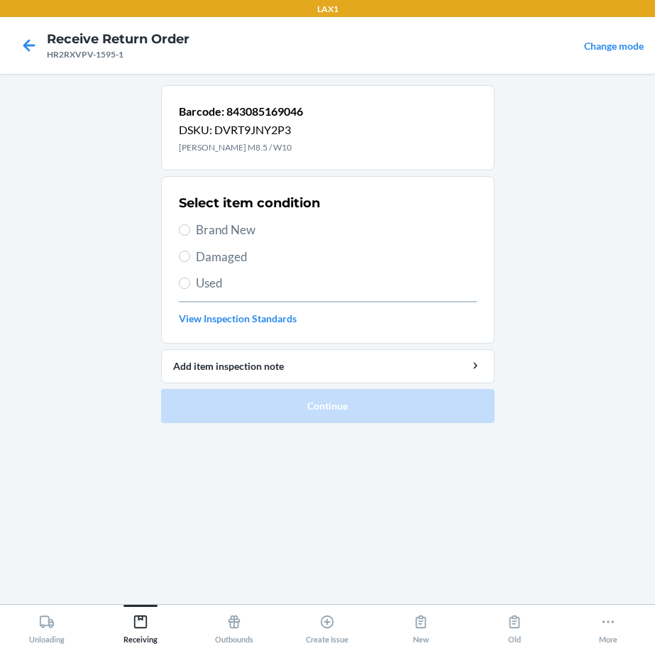
click at [228, 264] on span "Damaged" at bounding box center [336, 257] width 281 height 18
click at [190, 262] on input "Damaged" at bounding box center [184, 255] width 11 height 11
radio input "true"
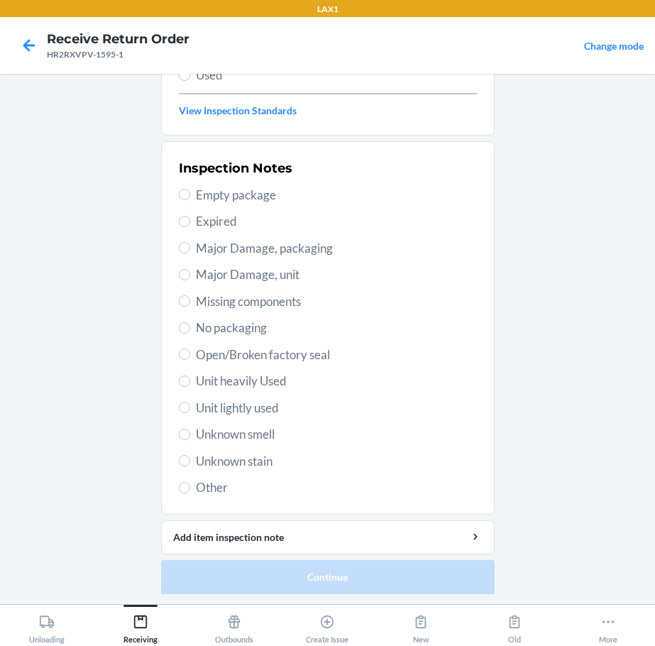
scroll to position [209, 0]
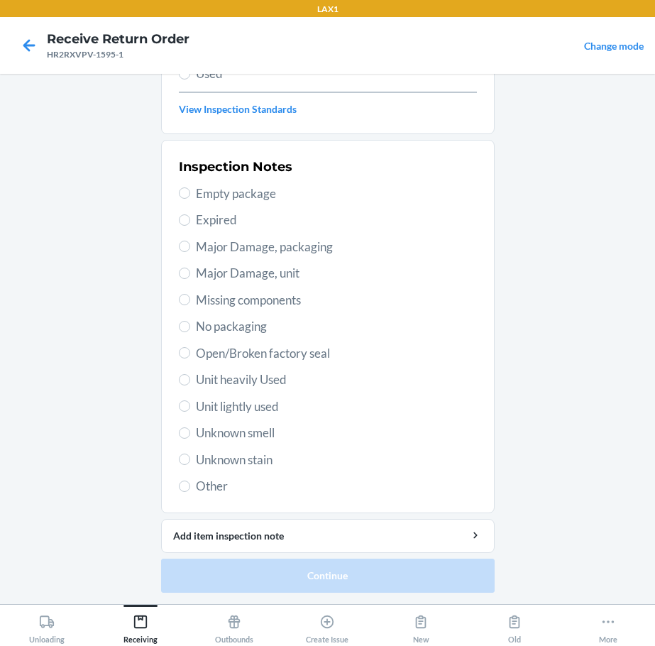
click at [235, 383] on span "Unit heavily Used" at bounding box center [336, 379] width 281 height 18
click at [190, 383] on input "Unit heavily Used" at bounding box center [184, 379] width 11 height 11
radio input "true"
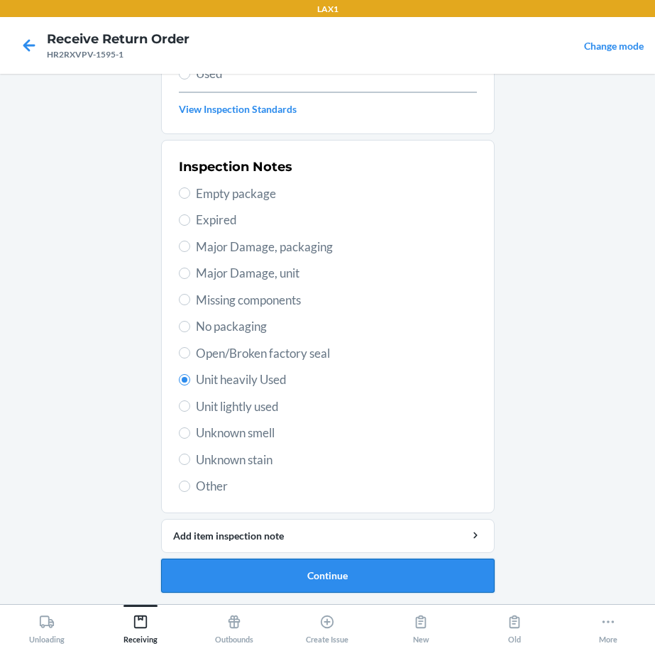
click at [339, 570] on button "Continue" at bounding box center [327, 575] width 333 height 34
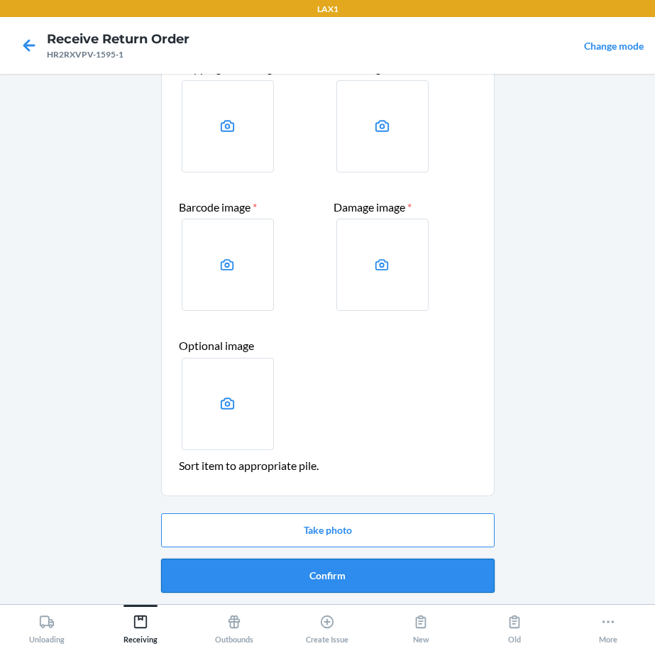
click at [351, 577] on button "Confirm" at bounding box center [327, 575] width 333 height 34
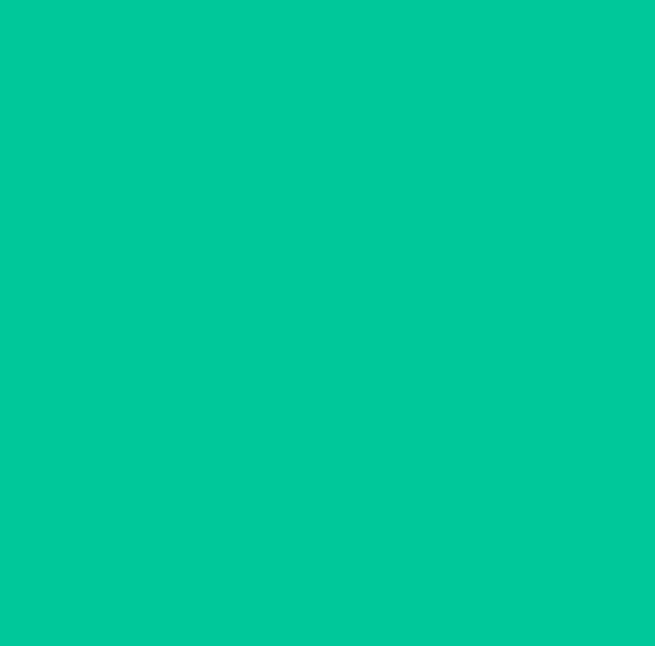
scroll to position [0, 0]
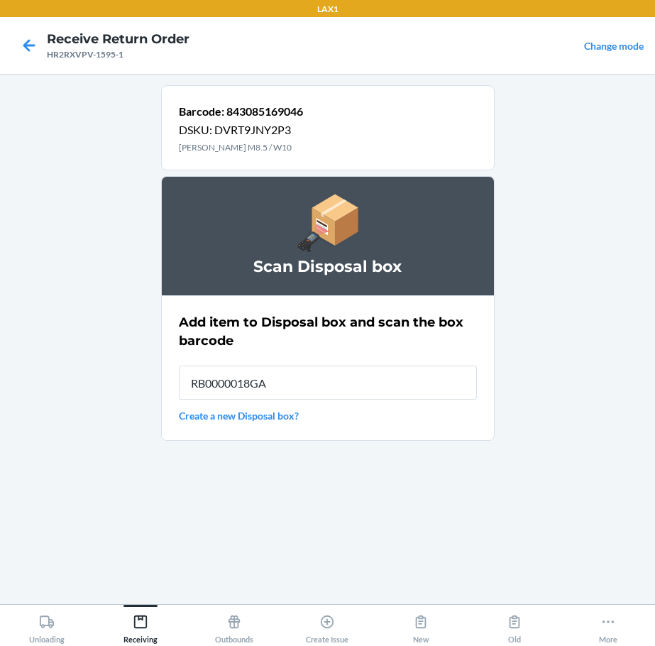
type input "RB0000018GA"
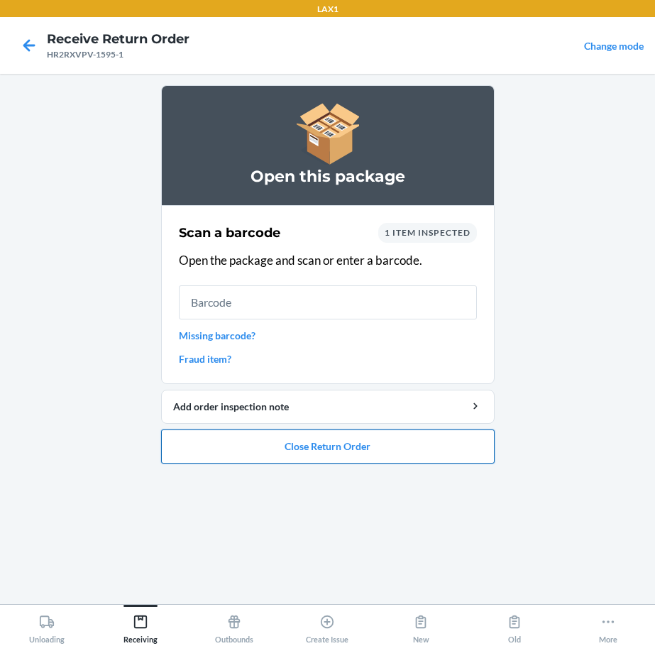
click at [345, 443] on button "Close Return Order" at bounding box center [327, 446] width 333 height 34
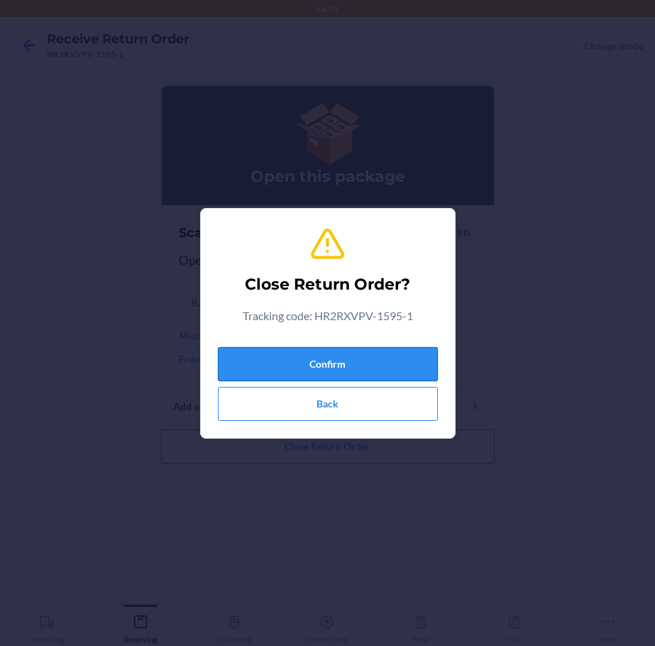
click at [342, 356] on button "Confirm" at bounding box center [328, 364] width 220 height 34
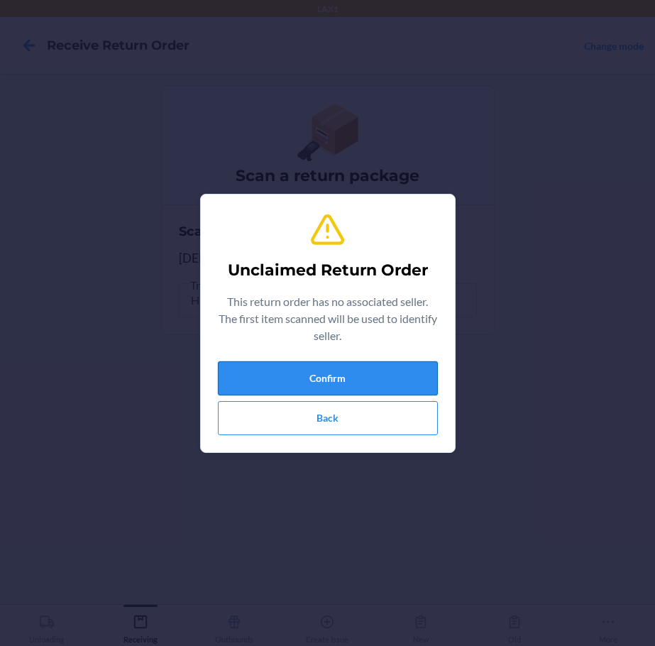
click at [345, 375] on button "Confirm" at bounding box center [328, 378] width 220 height 34
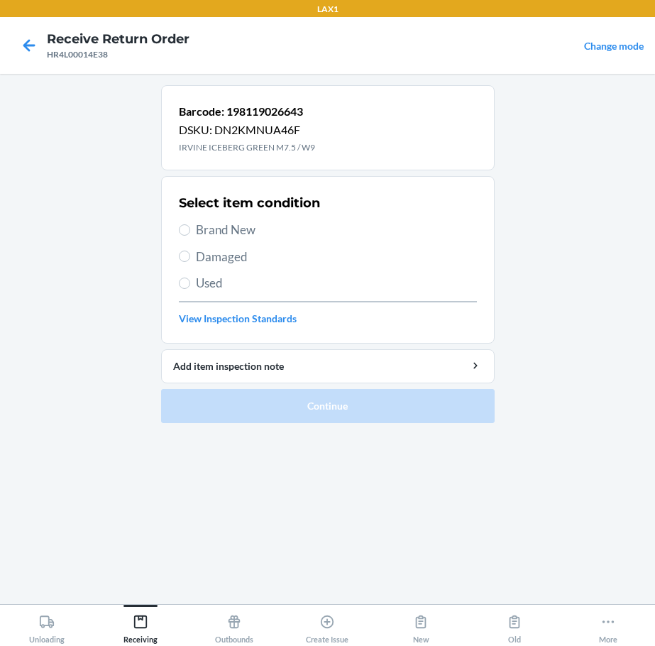
click at [235, 227] on span "Brand New" at bounding box center [336, 230] width 281 height 18
click at [190, 227] on input "Brand New" at bounding box center [184, 229] width 11 height 11
radio input "true"
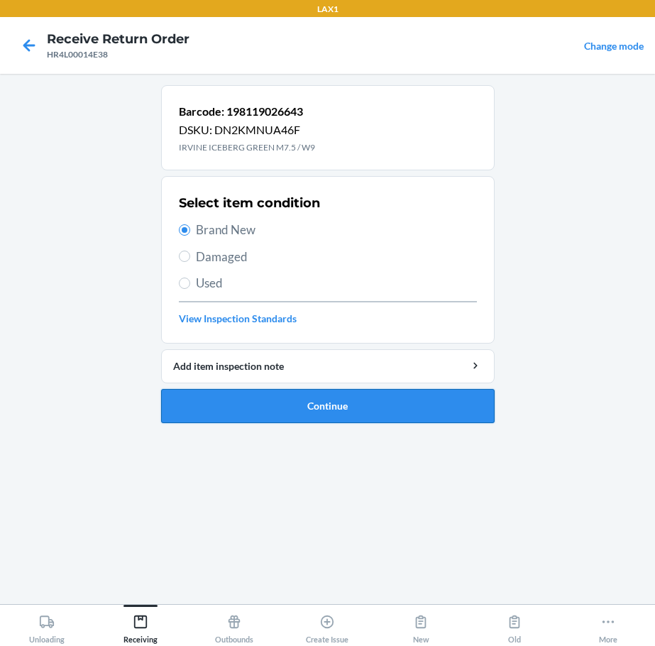
click at [365, 402] on button "Continue" at bounding box center [327, 406] width 333 height 34
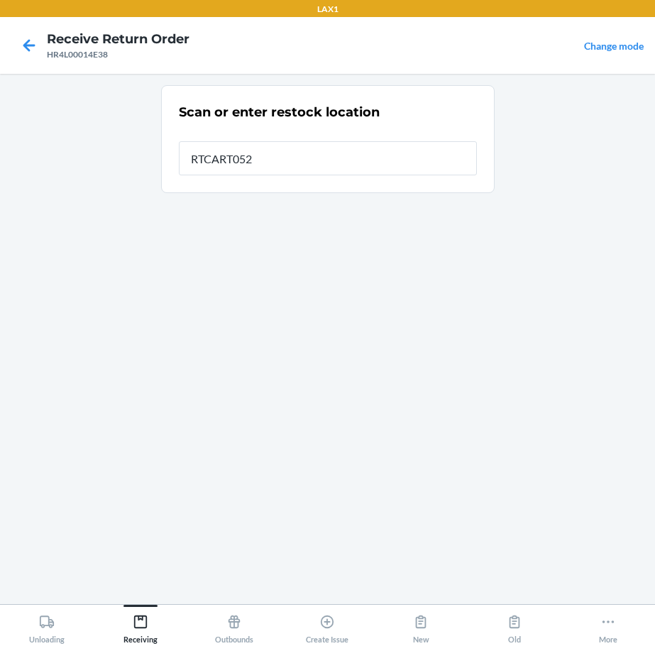
type input "RTCART052"
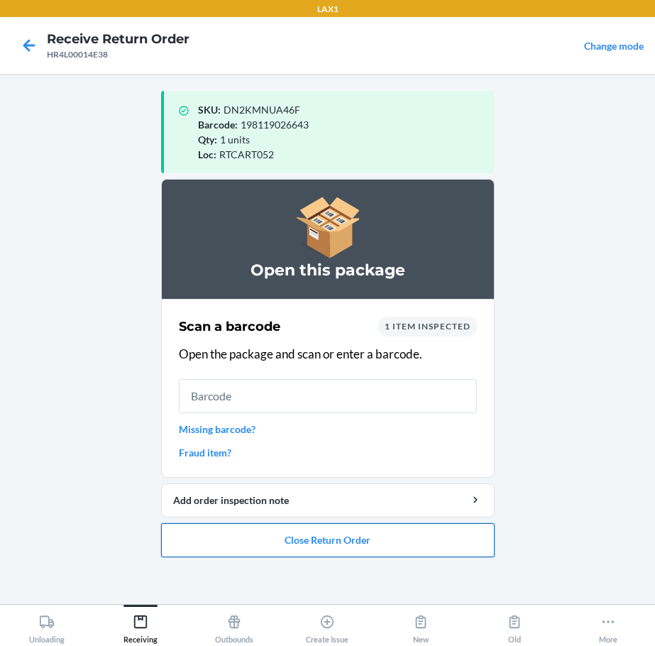
click at [409, 545] on button "Close Return Order" at bounding box center [327, 540] width 333 height 34
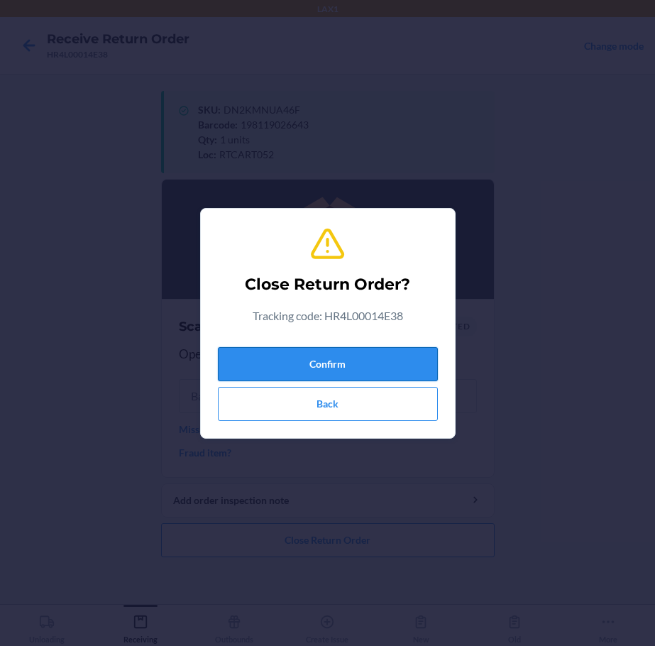
click at [372, 360] on button "Confirm" at bounding box center [328, 364] width 220 height 34
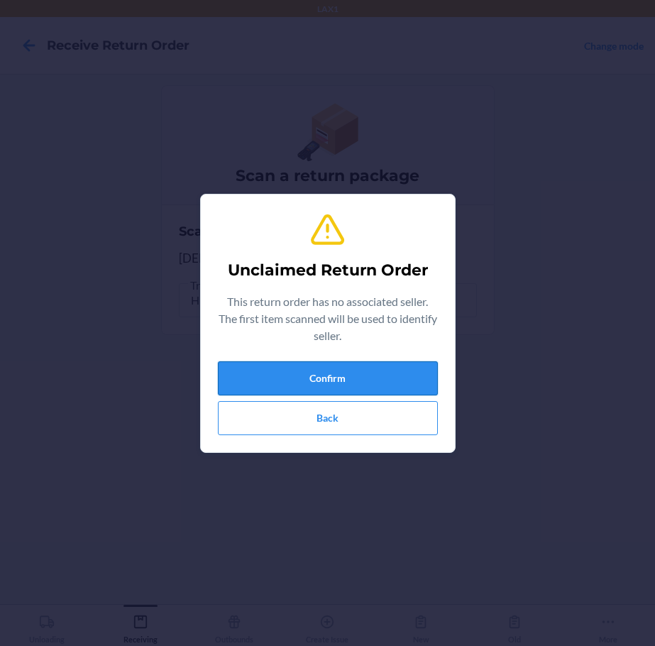
click at [299, 380] on button "Confirm" at bounding box center [328, 378] width 220 height 34
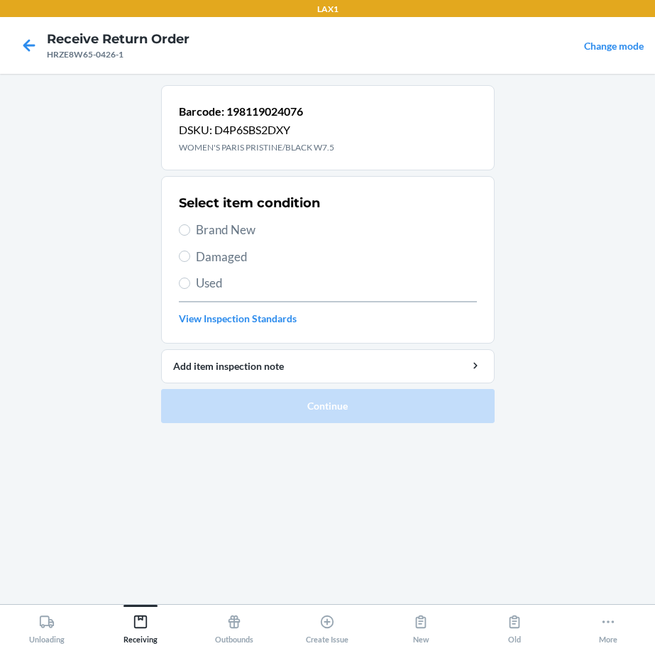
click at [204, 237] on span "Brand New" at bounding box center [336, 230] width 281 height 18
click at [190, 236] on input "Brand New" at bounding box center [184, 229] width 11 height 11
radio input "true"
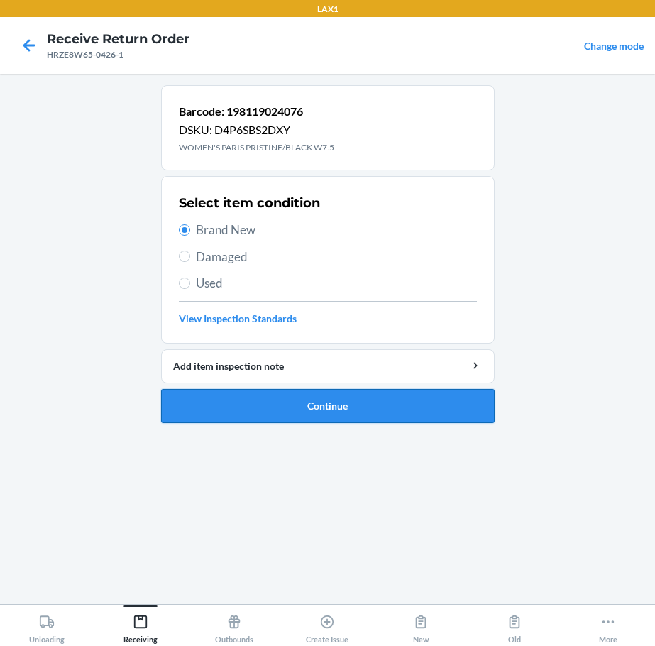
click at [359, 410] on button "Continue" at bounding box center [327, 406] width 333 height 34
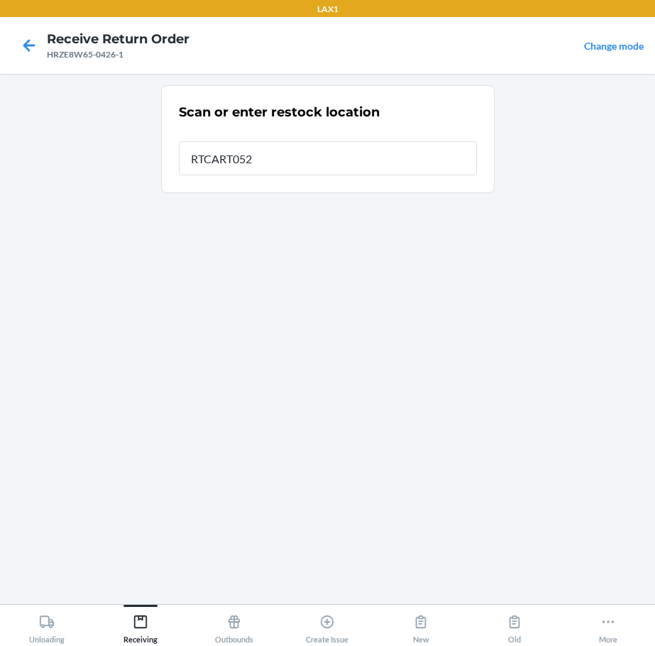
type input "RTCART052"
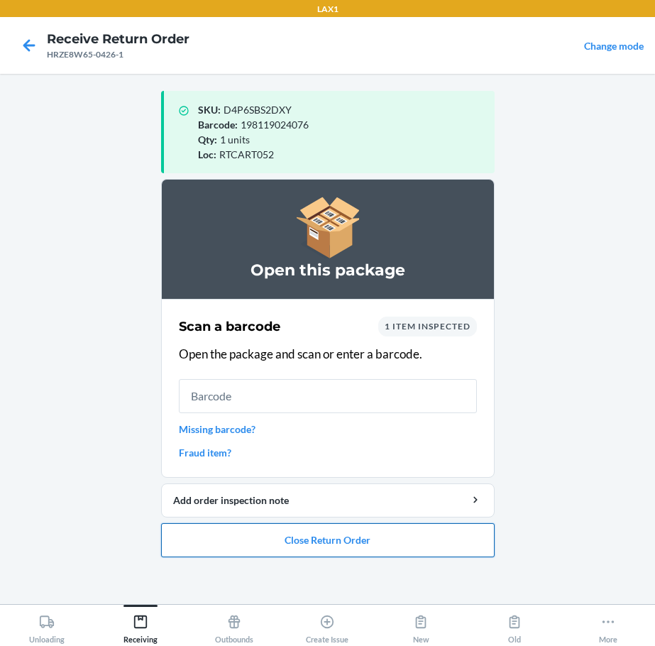
click at [376, 550] on button "Close Return Order" at bounding box center [327, 540] width 333 height 34
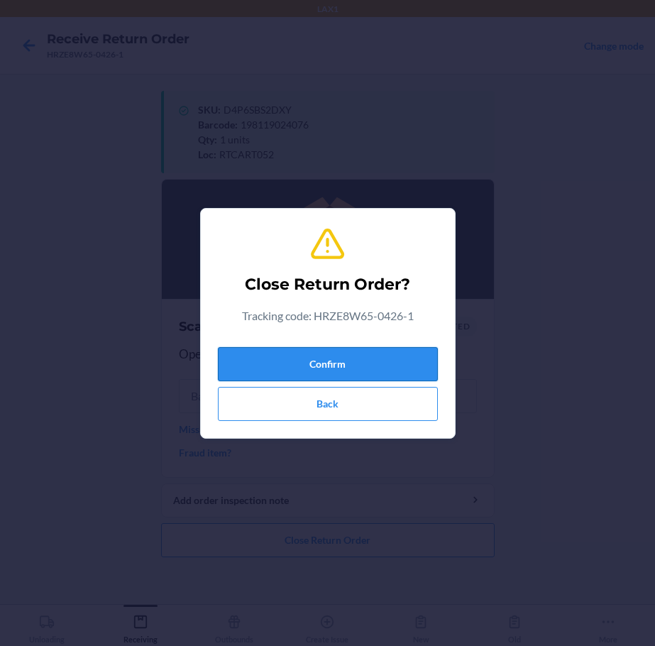
click at [375, 359] on button "Confirm" at bounding box center [328, 364] width 220 height 34
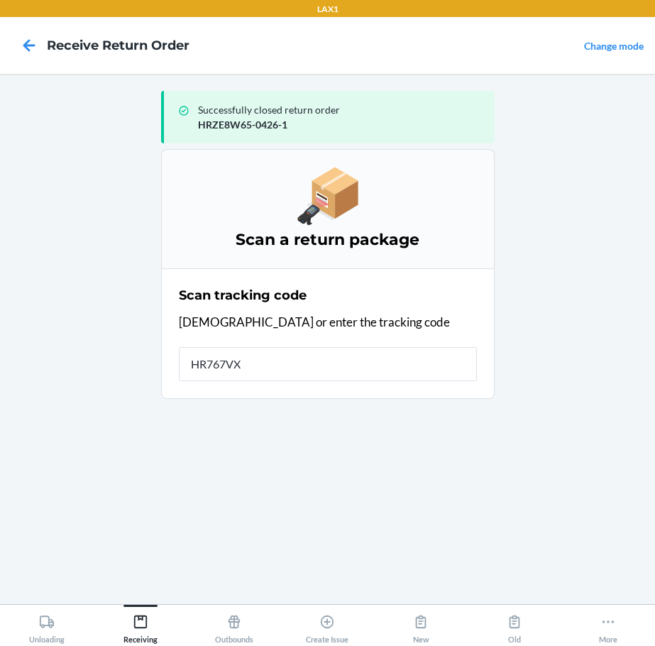
type input "HR767VX2"
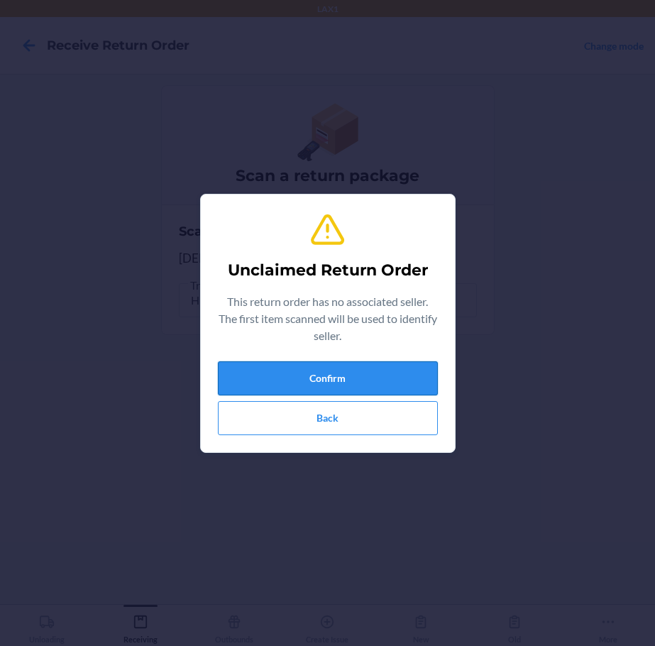
click at [365, 385] on button "Confirm" at bounding box center [328, 378] width 220 height 34
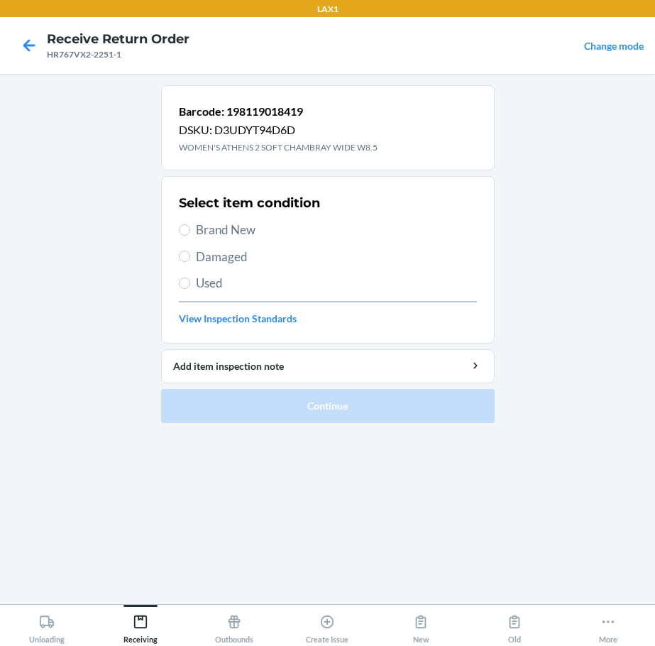
click at [241, 231] on span "Brand New" at bounding box center [336, 230] width 281 height 18
click at [190, 231] on input "Brand New" at bounding box center [184, 229] width 11 height 11
radio input "true"
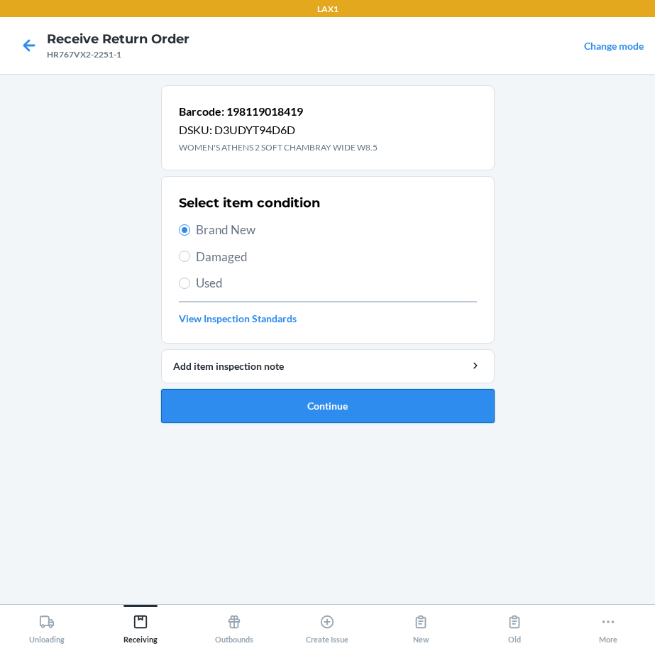
click at [381, 416] on button "Continue" at bounding box center [327, 406] width 333 height 34
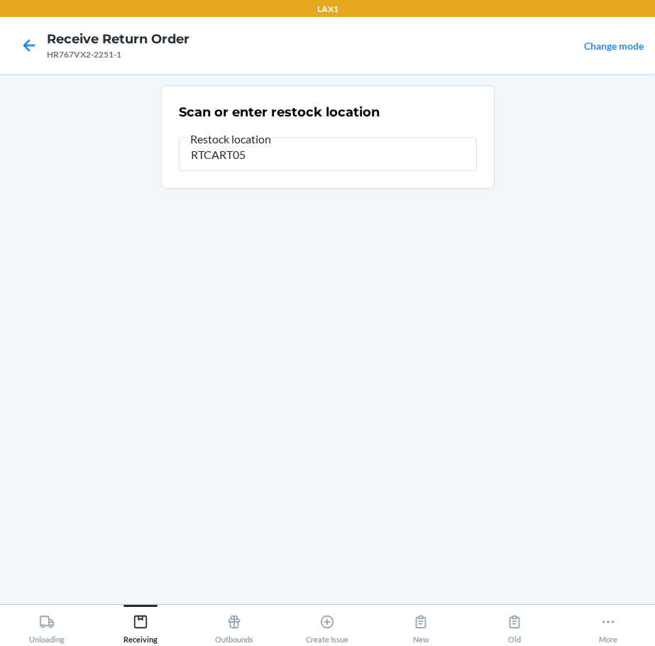
type input "RTCART052"
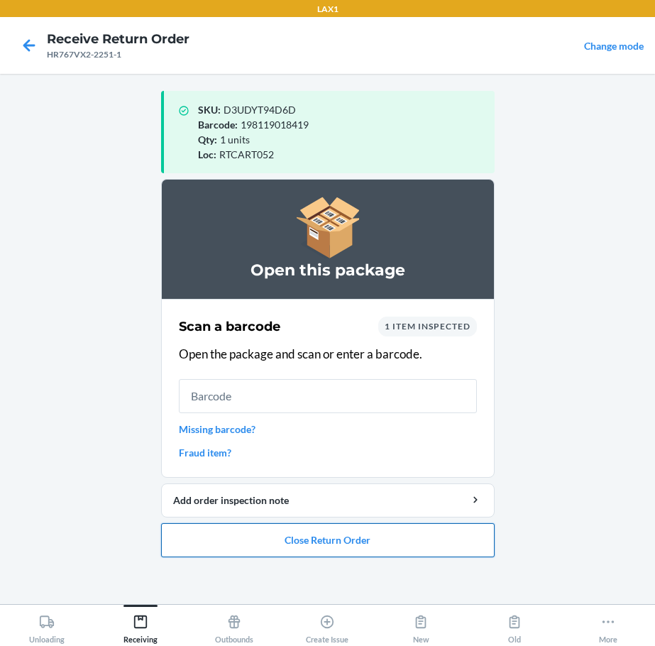
click at [398, 536] on button "Close Return Order" at bounding box center [327, 540] width 333 height 34
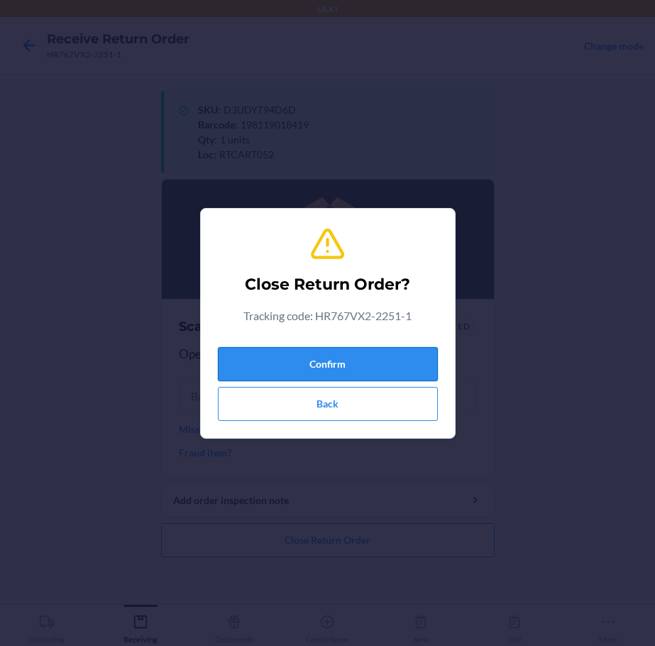
click at [362, 363] on button "Confirm" at bounding box center [328, 364] width 220 height 34
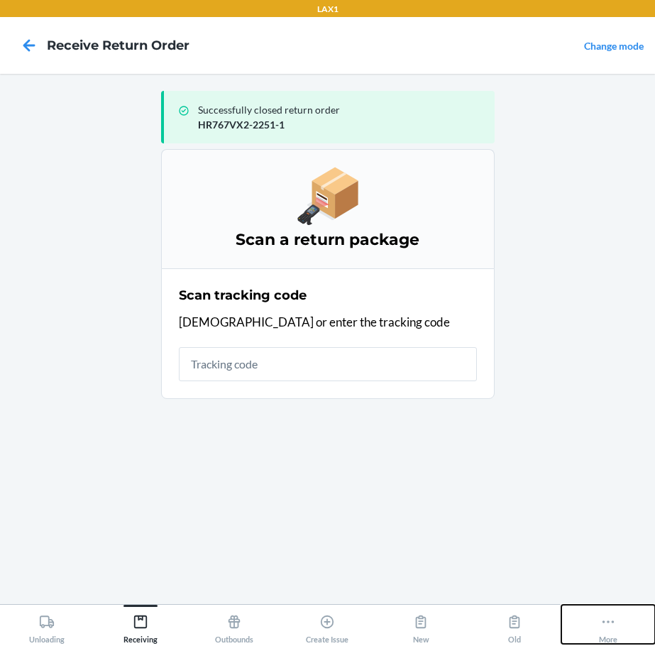
click at [599, 627] on div "More" at bounding box center [608, 625] width 18 height 35
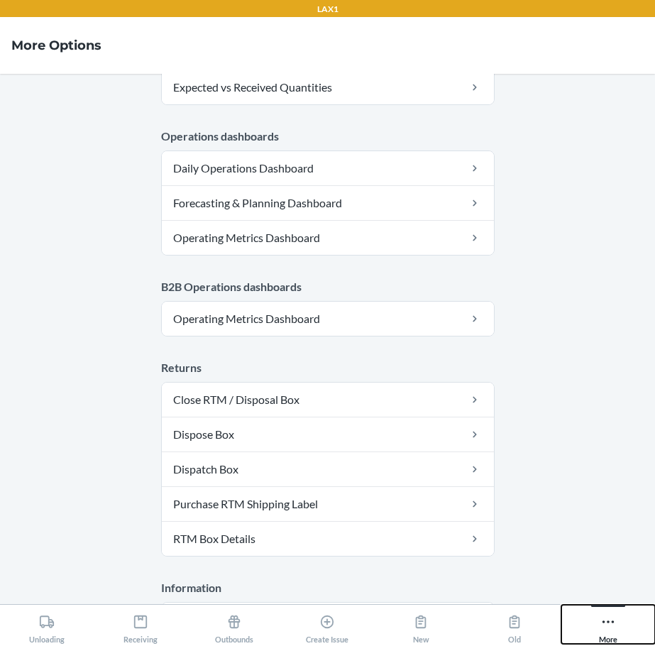
scroll to position [753, 0]
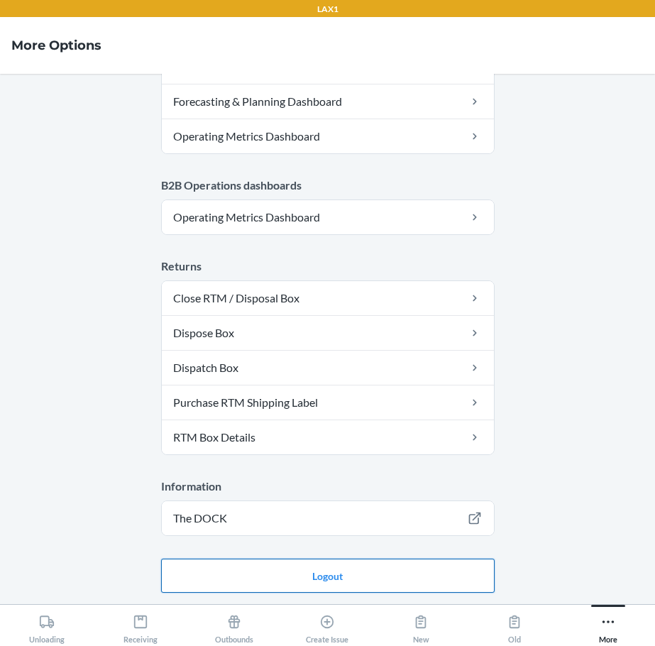
click at [440, 577] on button "Logout" at bounding box center [327, 575] width 333 height 34
